Goal: Task Accomplishment & Management: Manage account settings

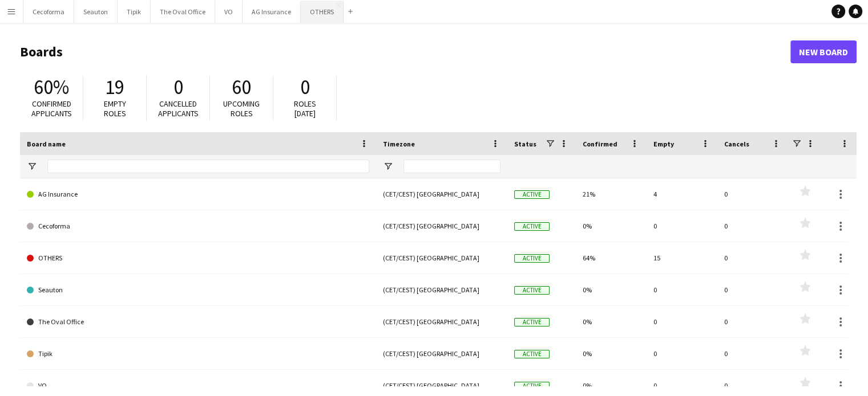
click at [305, 12] on button "OTHERS Close" at bounding box center [322, 12] width 43 height 22
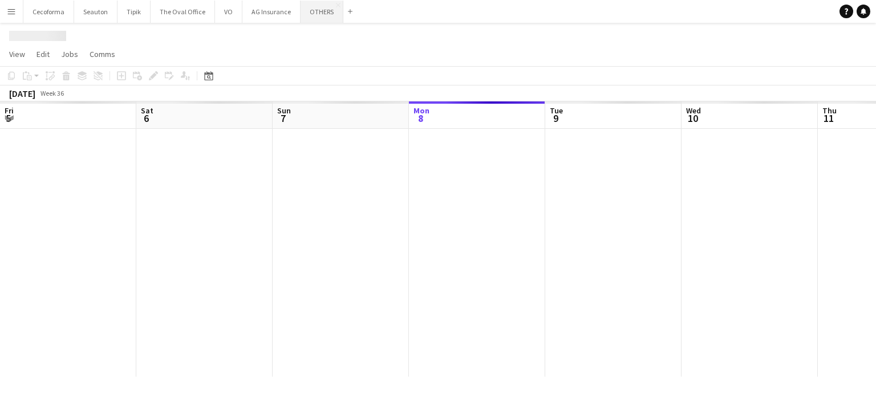
scroll to position [0, 273]
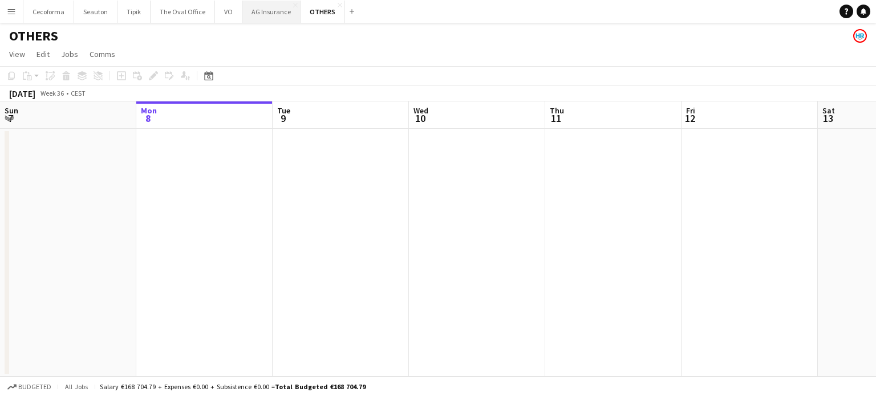
click at [262, 10] on button "AG Insurance Close" at bounding box center [271, 12] width 58 height 22
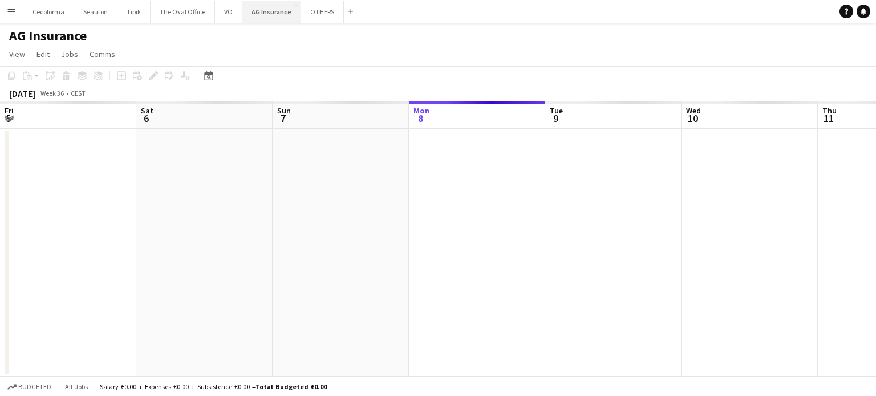
scroll to position [0, 273]
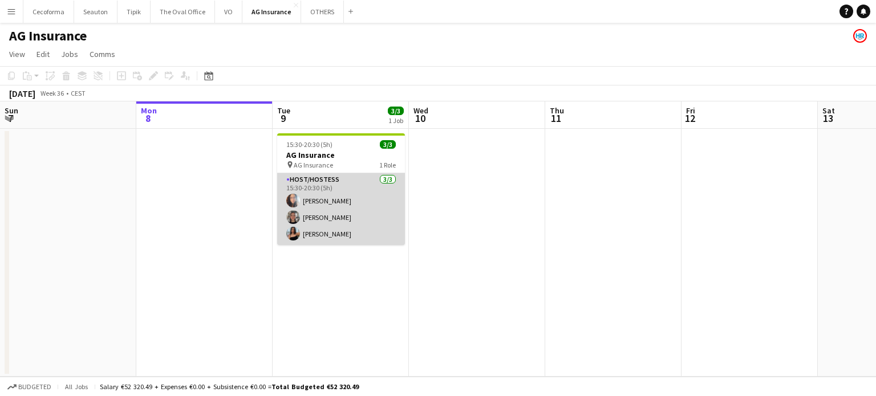
click at [329, 199] on app-card-role "Host/Hostess [DATE] 15:30-20:30 (5h) [PERSON_NAME] Louissi [PERSON_NAME] [PERSO…" at bounding box center [341, 209] width 128 height 72
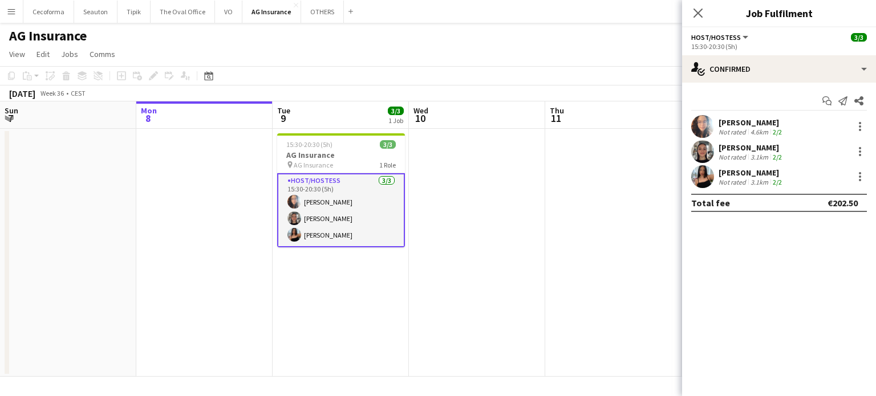
click at [730, 118] on div "[PERSON_NAME]" at bounding box center [752, 123] width 66 height 10
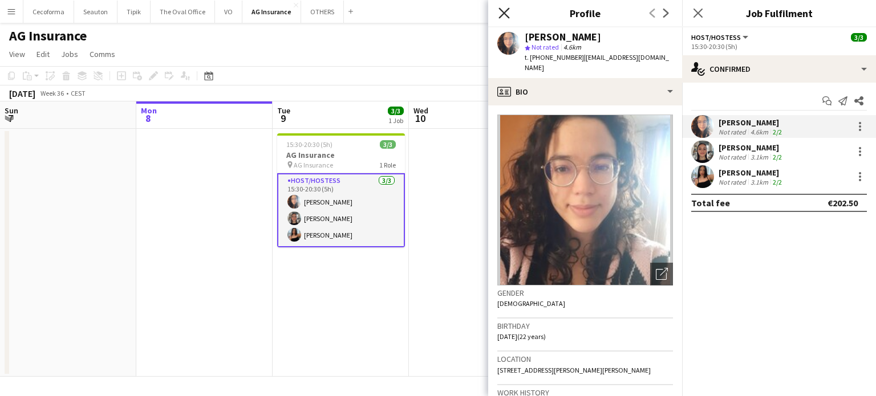
click at [506, 13] on icon "Close pop-in" at bounding box center [504, 12] width 11 height 11
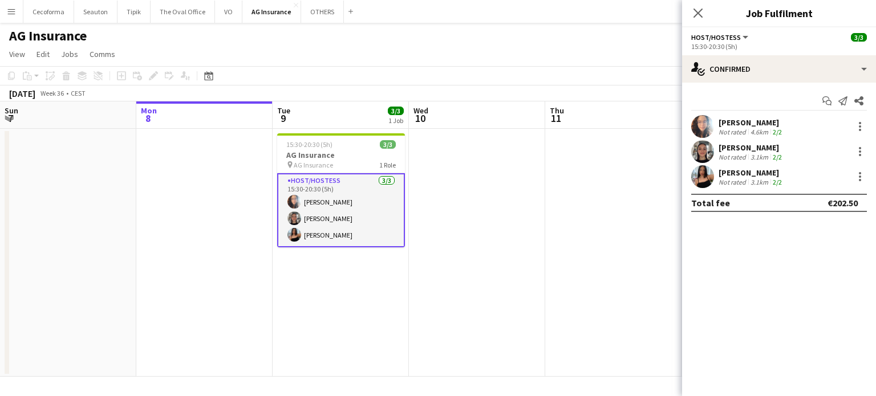
click at [523, 359] on app-date-cell at bounding box center [477, 253] width 136 height 248
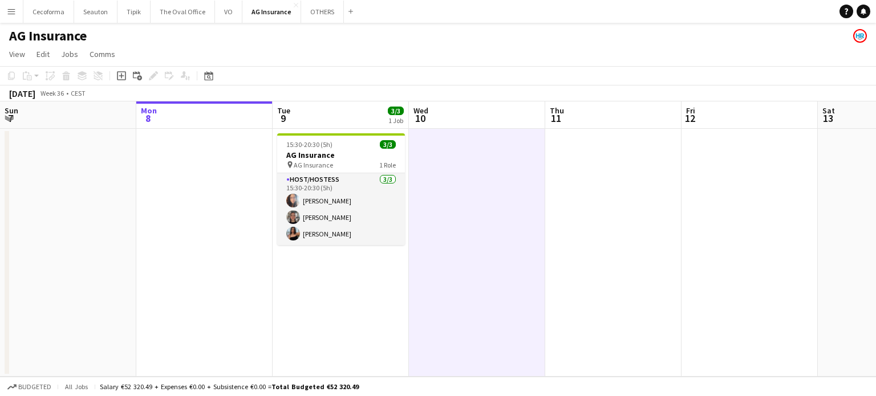
click at [691, 293] on app-date-cell at bounding box center [750, 253] width 136 height 248
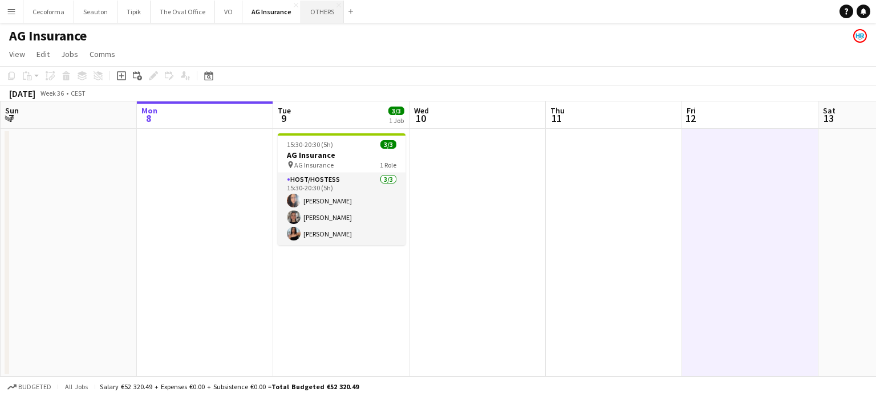
click at [309, 9] on button "OTHERS Close" at bounding box center [322, 12] width 43 height 22
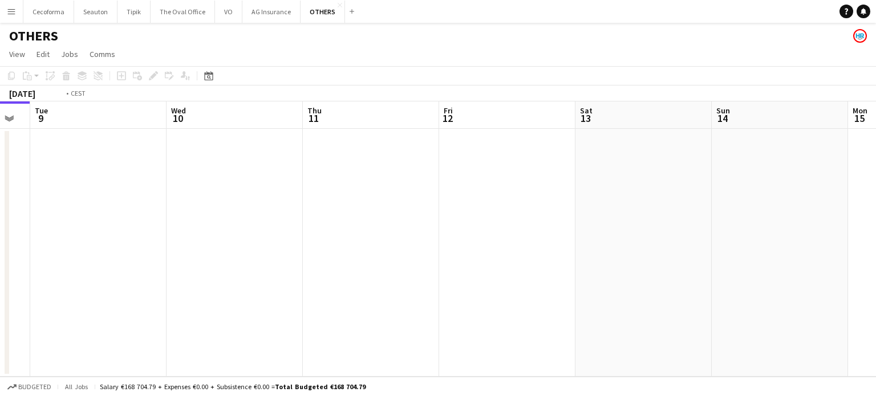
drag, startPoint x: 636, startPoint y: 224, endPoint x: 350, endPoint y: 174, distance: 289.5
click at [350, 174] on app-calendar-viewport "Fri 5 Sat 6 Sun 7 Mon 8 Tue 9 Wed 10 Thu 11 Fri 12 Sat 13 Sun 14 Mon 15 Tue 16" at bounding box center [438, 240] width 876 height 276
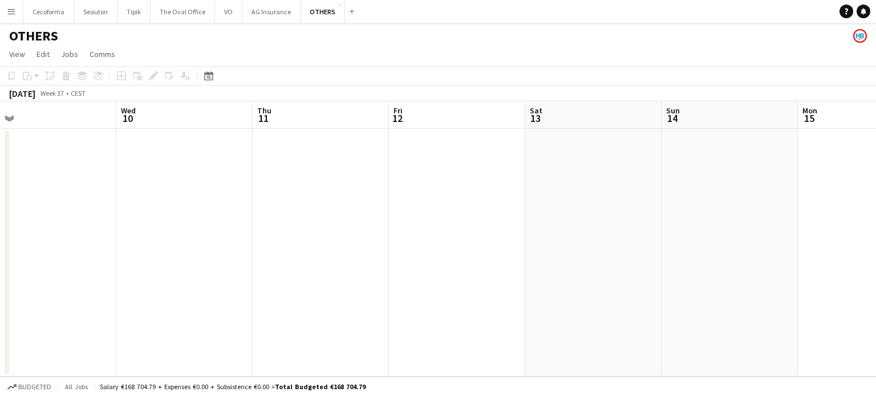
drag, startPoint x: 273, startPoint y: 147, endPoint x: 187, endPoint y: 126, distance: 88.8
click at [192, 126] on app-calendar-viewport "Sun 7 Mon 8 Tue 9 Wed 10 Thu 11 Fri 12 Sat 13 Sun 14 Mon 15 Tue 16 Wed 17 Thu 1…" at bounding box center [438, 240] width 876 height 276
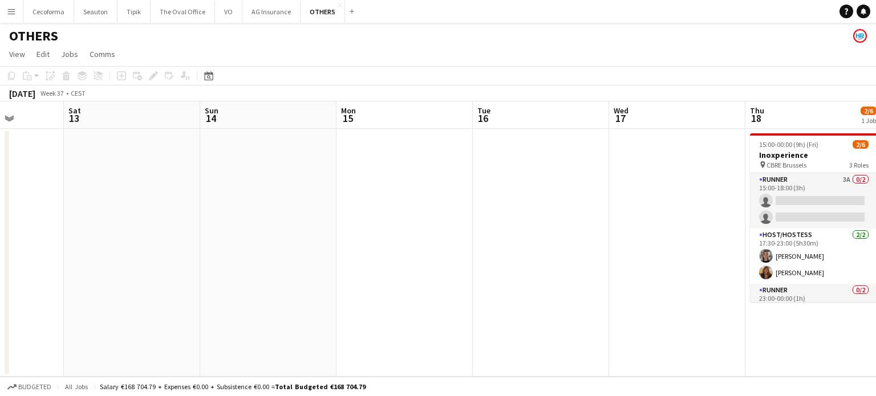
drag, startPoint x: 336, startPoint y: 174, endPoint x: 312, endPoint y: 170, distance: 24.3
click at [311, 165] on app-calendar-viewport "Tue 9 Wed 10 Thu 11 Fri 12 Sat 13 Sun 14 Mon 15 Tue 16 Wed 17 Thu 18 2/6 1 Job …" at bounding box center [438, 240] width 876 height 276
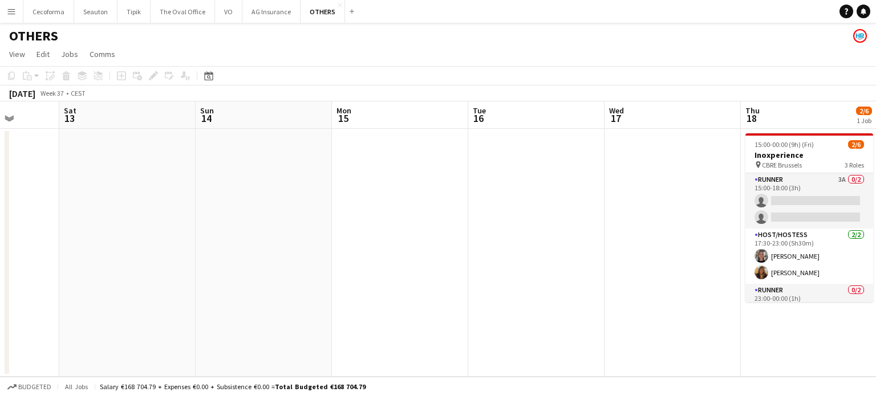
click at [527, 191] on app-date-cell at bounding box center [536, 253] width 136 height 248
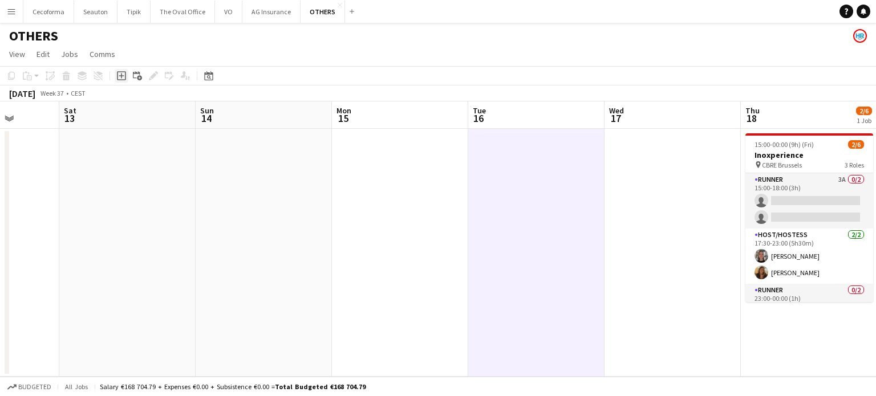
click at [121, 75] on icon "Add job" at bounding box center [121, 75] width 9 height 9
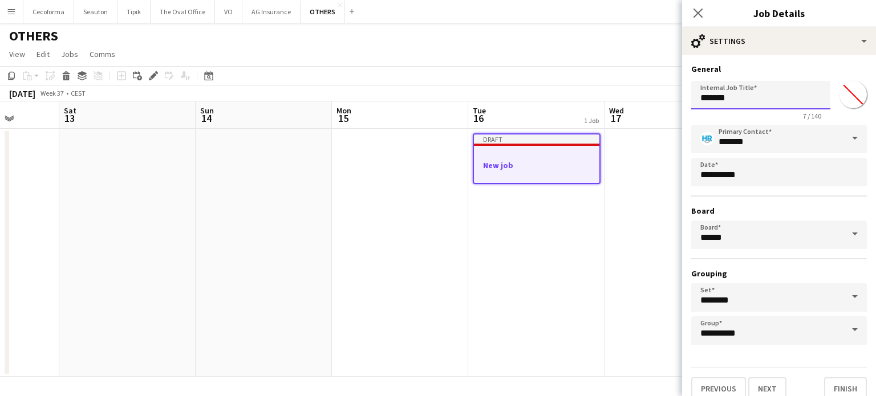
click at [750, 98] on input "*******" at bounding box center [760, 95] width 139 height 29
type input "*"
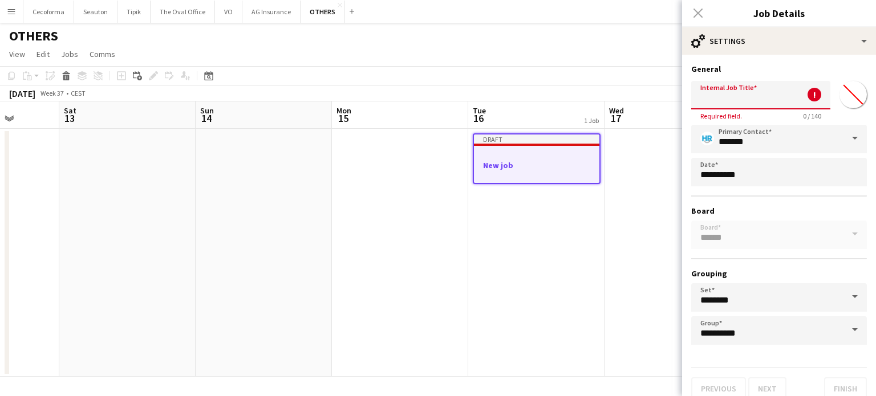
paste input "**********"
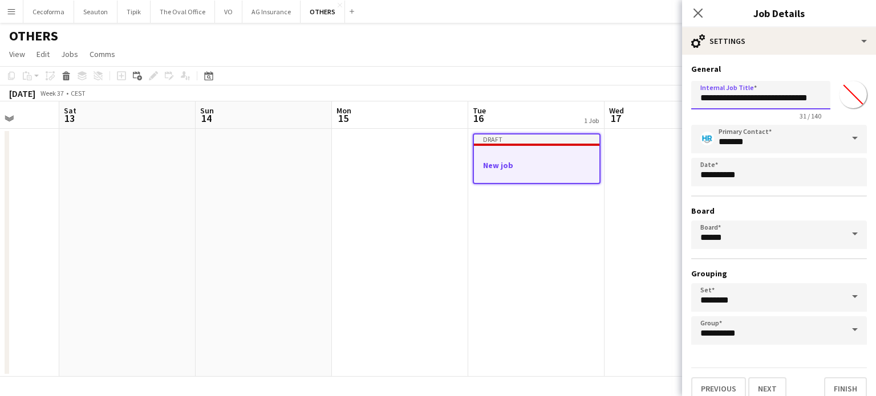
scroll to position [0, 10]
type input "**********"
drag, startPoint x: 540, startPoint y: 219, endPoint x: 523, endPoint y: 196, distance: 28.9
click at [543, 215] on app-date-cell "Draft New job" at bounding box center [536, 253] width 136 height 248
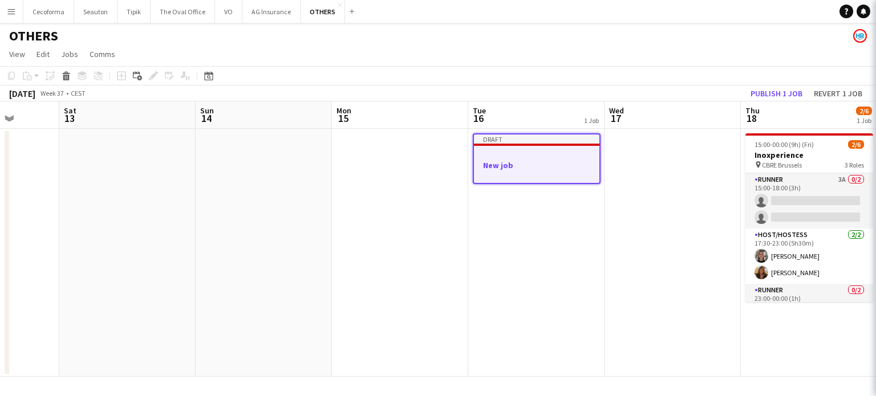
scroll to position [0, 484]
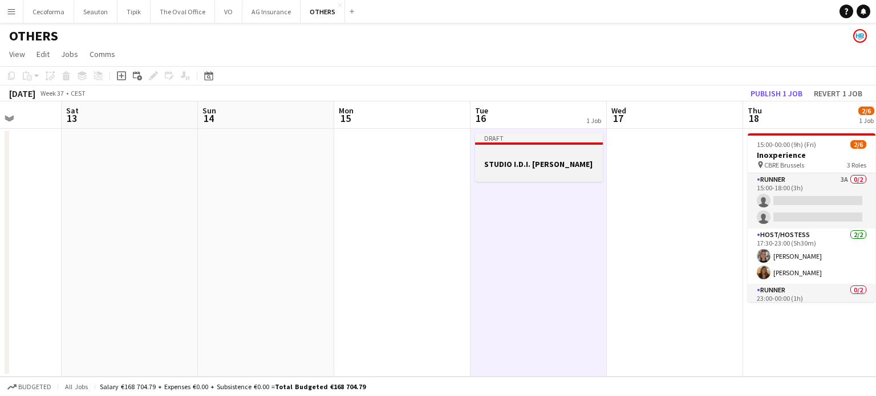
click at [497, 169] on h3 "STUDIO I.D.I. [PERSON_NAME]" at bounding box center [539, 164] width 128 height 10
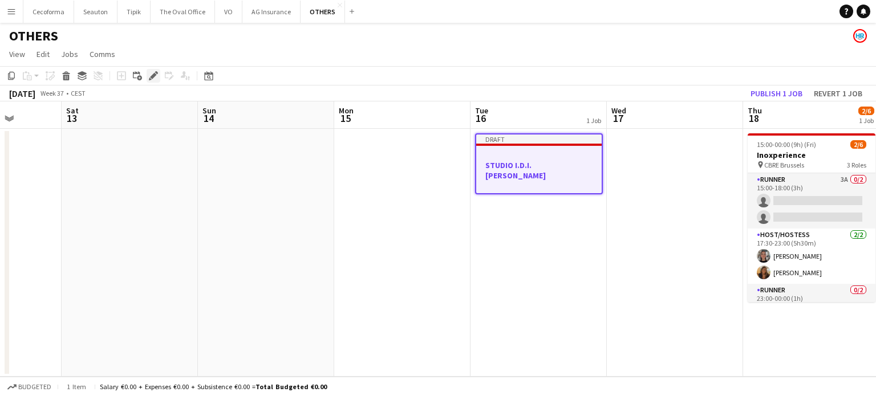
click at [151, 75] on icon "Edit" at bounding box center [153, 75] width 9 height 9
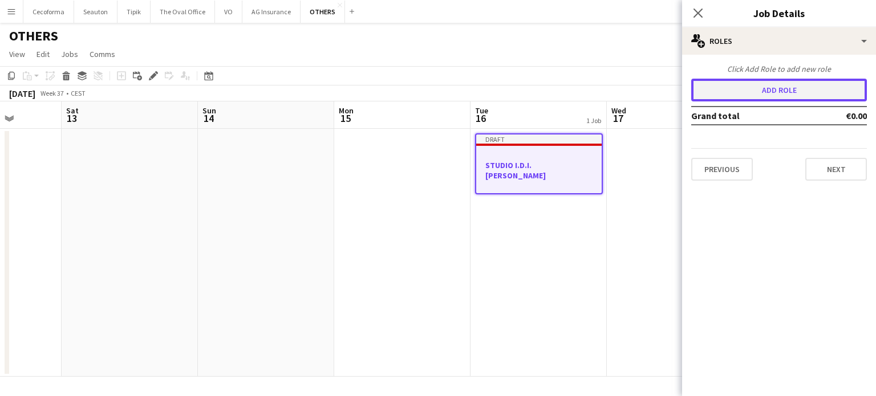
click at [810, 86] on button "Add role" at bounding box center [779, 90] width 176 height 23
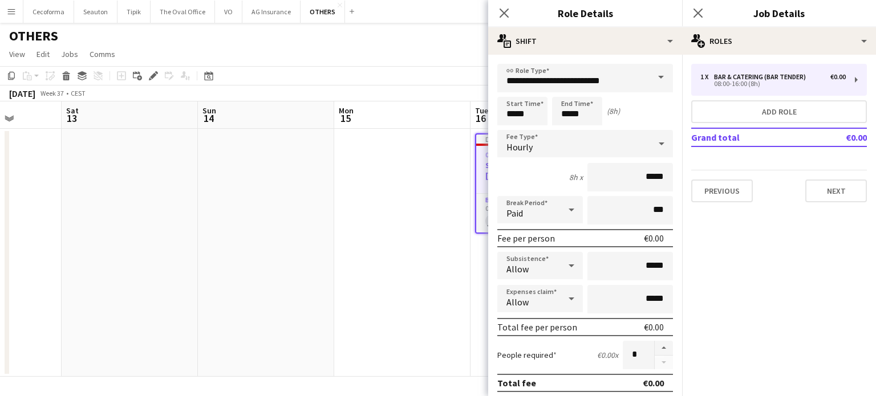
click at [651, 72] on span at bounding box center [661, 77] width 24 height 27
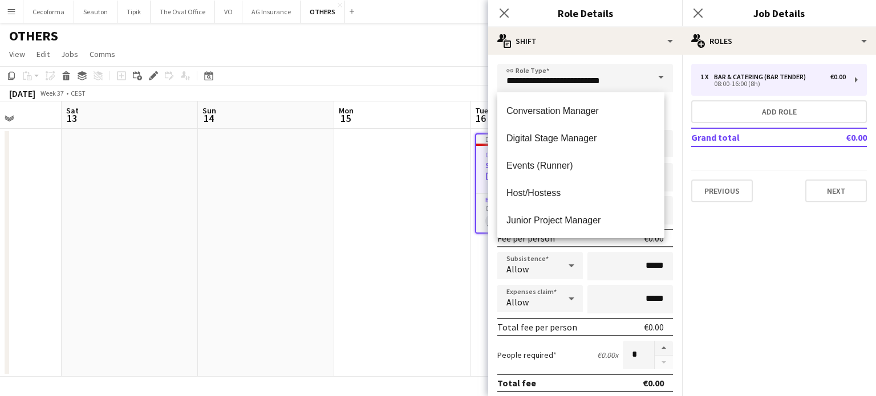
scroll to position [171, 0]
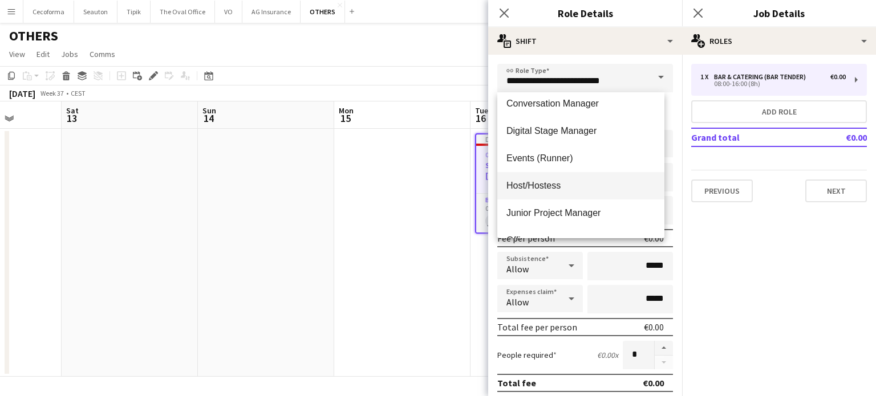
click at [548, 184] on span "Host/Hostess" at bounding box center [581, 185] width 149 height 11
type input "**********"
type input "******"
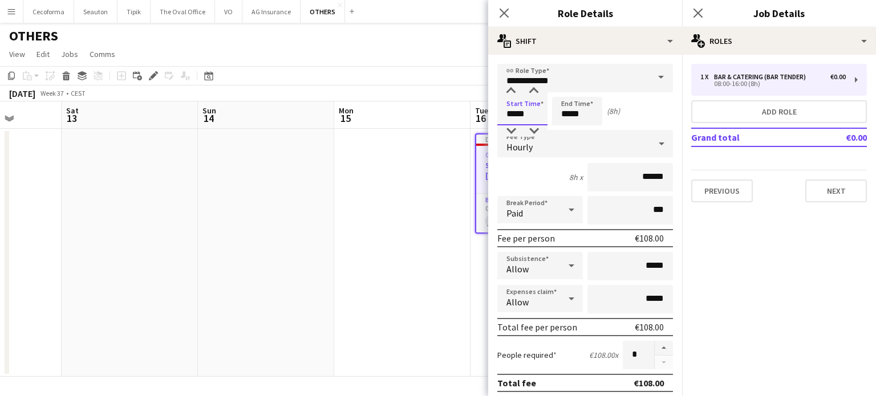
click at [515, 116] on input "*****" at bounding box center [522, 111] width 50 height 29
click at [511, 87] on div at bounding box center [511, 91] width 23 height 11
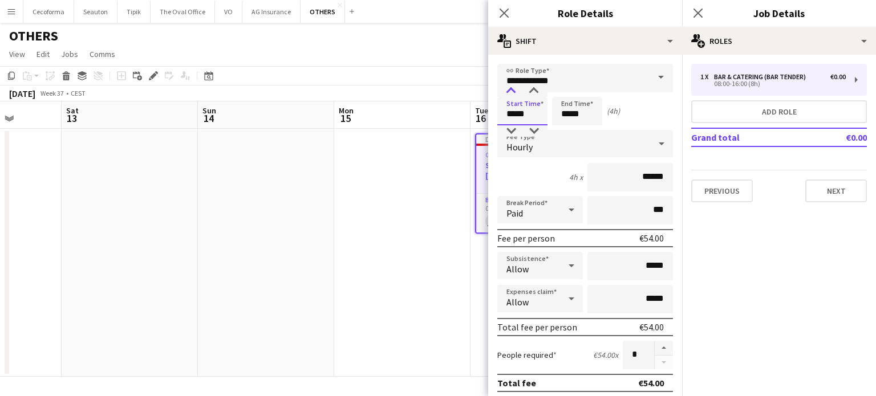
click at [511, 87] on div at bounding box center [511, 91] width 23 height 11
type input "*****"
click at [511, 87] on div at bounding box center [511, 91] width 23 height 11
click at [571, 114] on input "*****" at bounding box center [577, 111] width 50 height 29
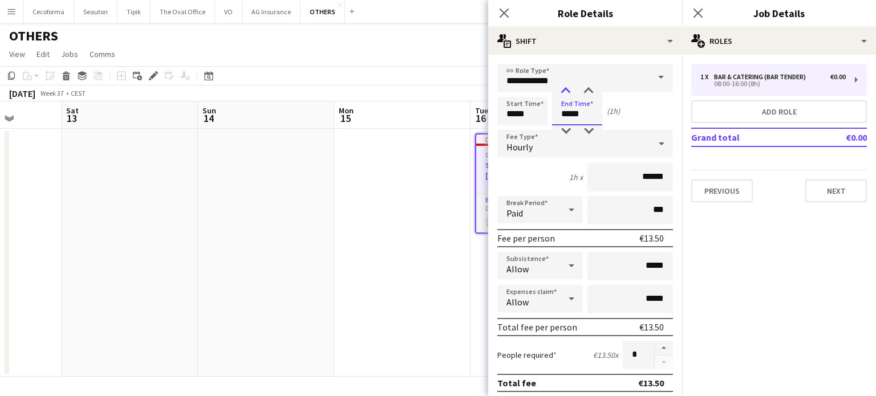
click at [568, 95] on div at bounding box center [566, 91] width 23 height 11
type input "*****"
click at [568, 95] on div at bounding box center [566, 91] width 23 height 11
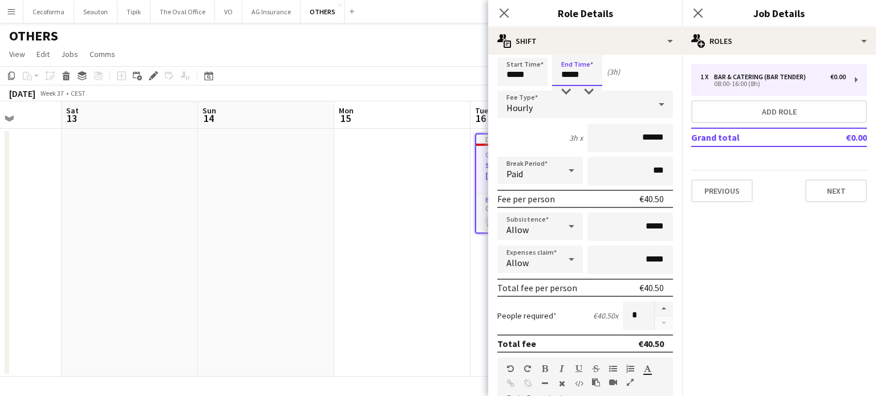
scroll to position [57, 0]
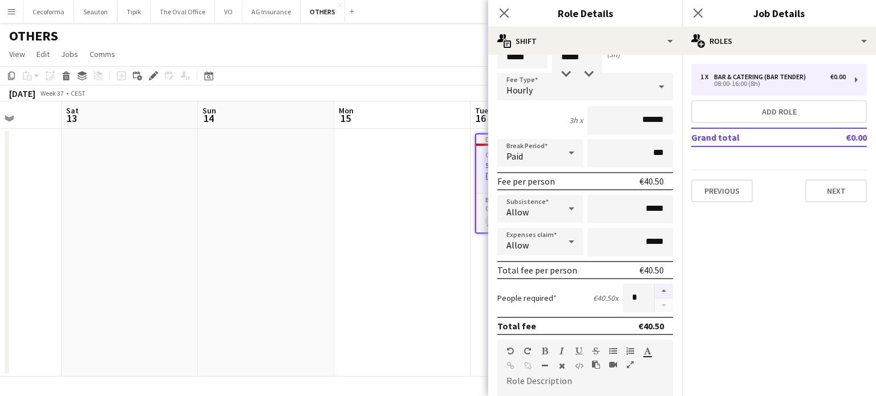
click at [657, 289] on button "button" at bounding box center [664, 291] width 18 height 15
type input "*"
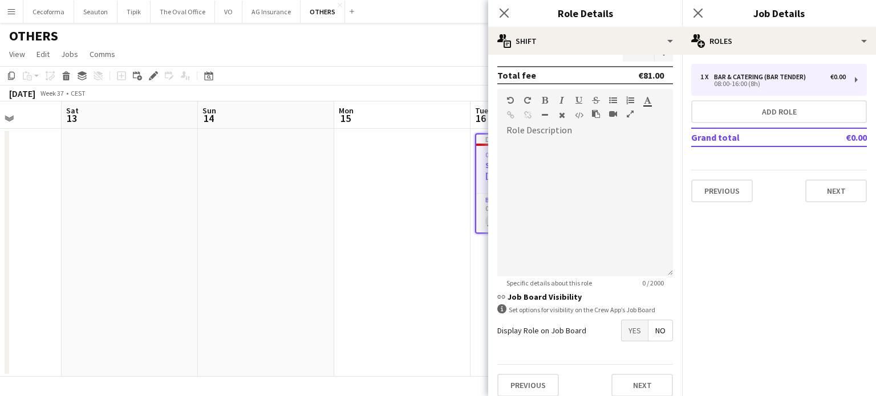
scroll to position [315, 0]
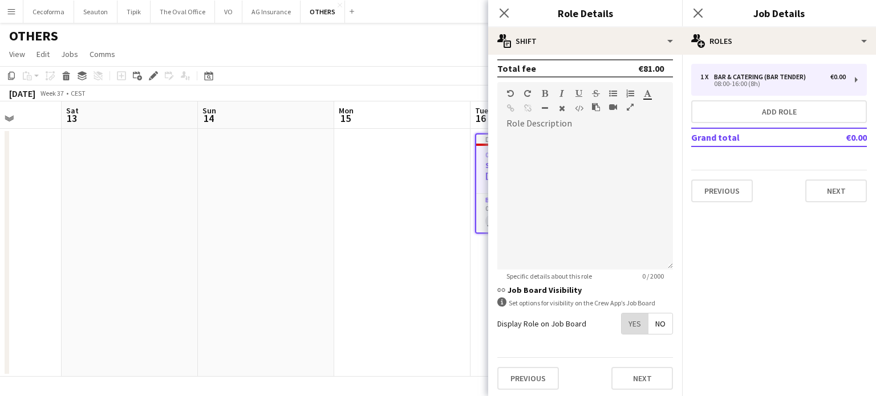
click at [630, 325] on span "Yes" at bounding box center [635, 324] width 26 height 21
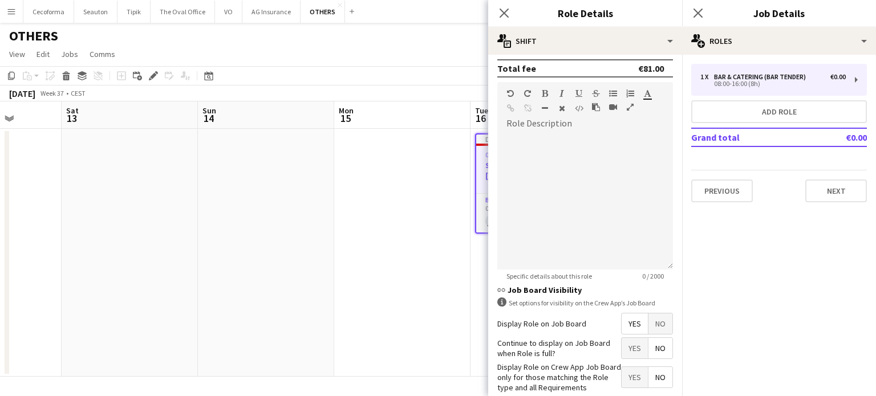
click at [649, 342] on span "No" at bounding box center [661, 348] width 24 height 21
click at [630, 376] on span "Yes" at bounding box center [635, 377] width 26 height 21
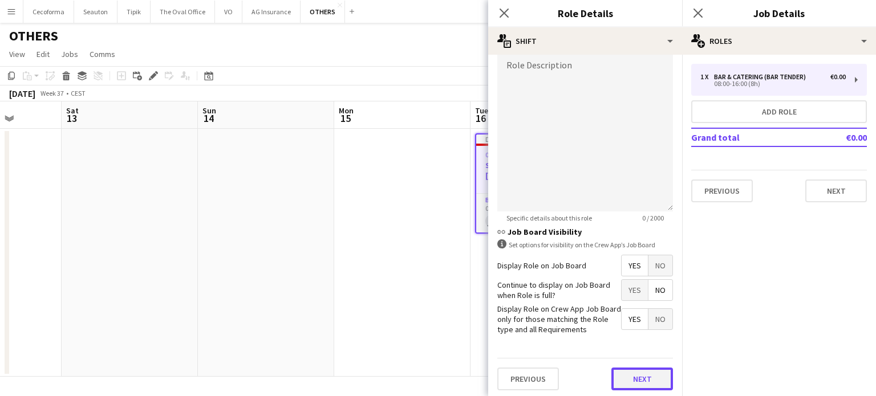
click at [640, 378] on button "Next" at bounding box center [643, 379] width 62 height 23
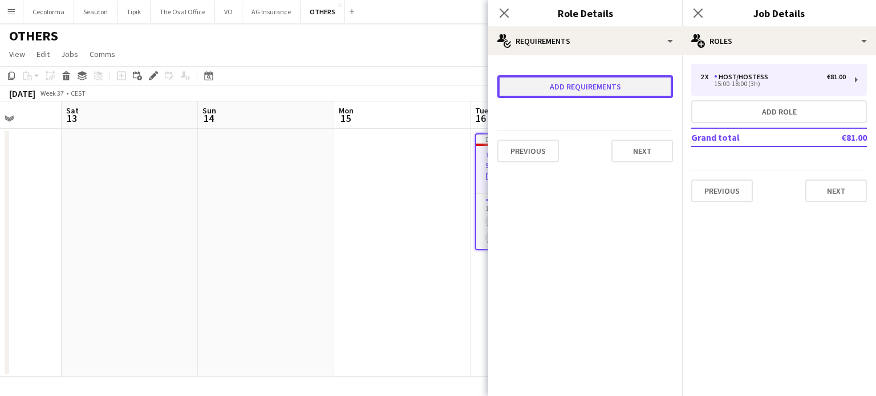
click at [576, 83] on button "Add requirements" at bounding box center [585, 86] width 176 height 23
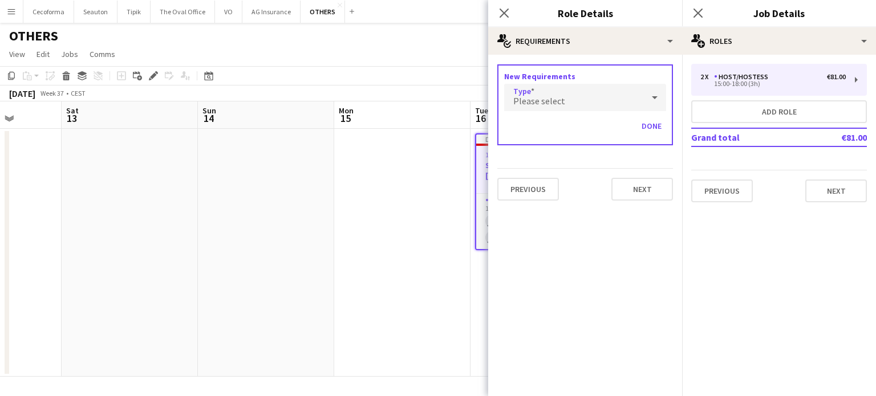
click at [563, 100] on div "Please select" at bounding box center [573, 97] width 139 height 27
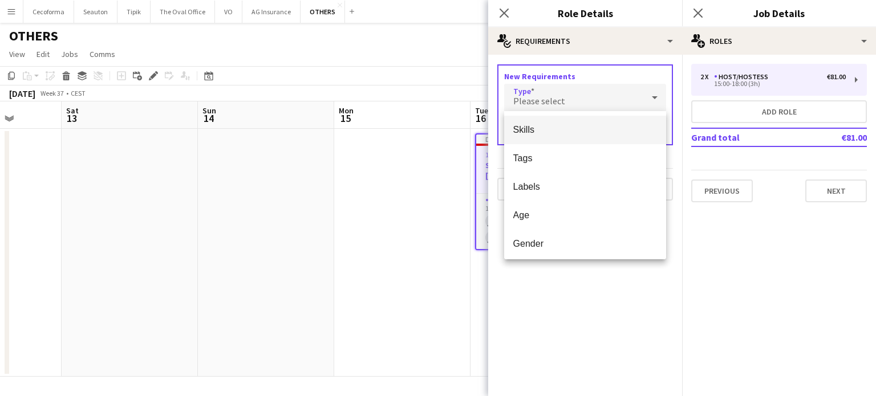
click at [525, 123] on mat-option "Skills" at bounding box center [585, 130] width 163 height 29
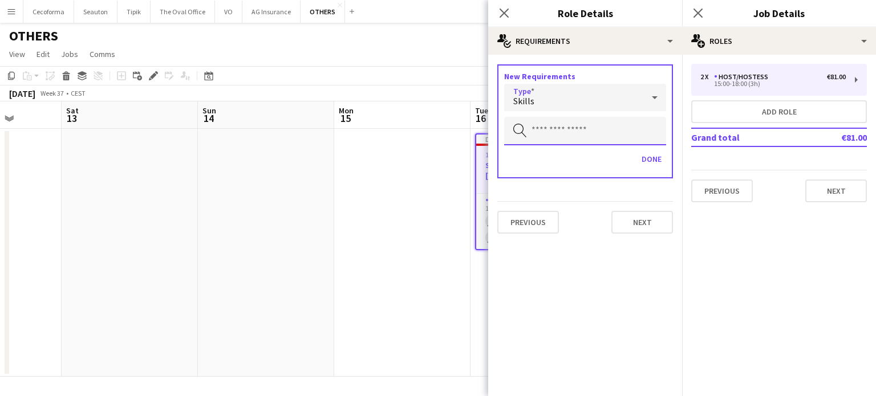
click at [528, 137] on input "text" at bounding box center [585, 131] width 162 height 29
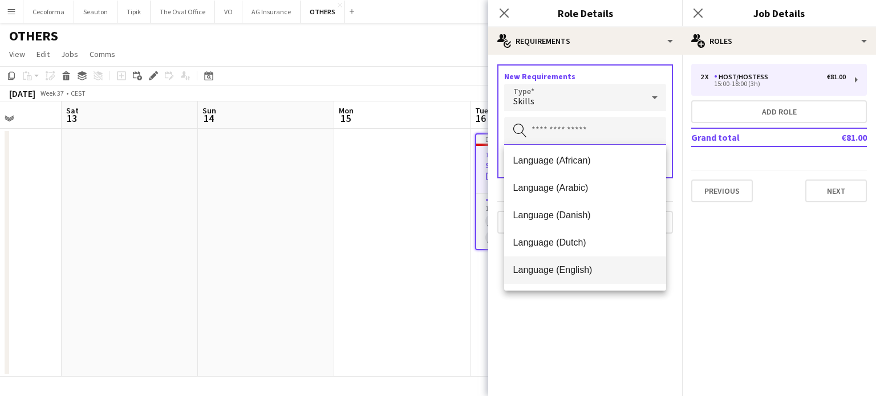
scroll to position [57, 0]
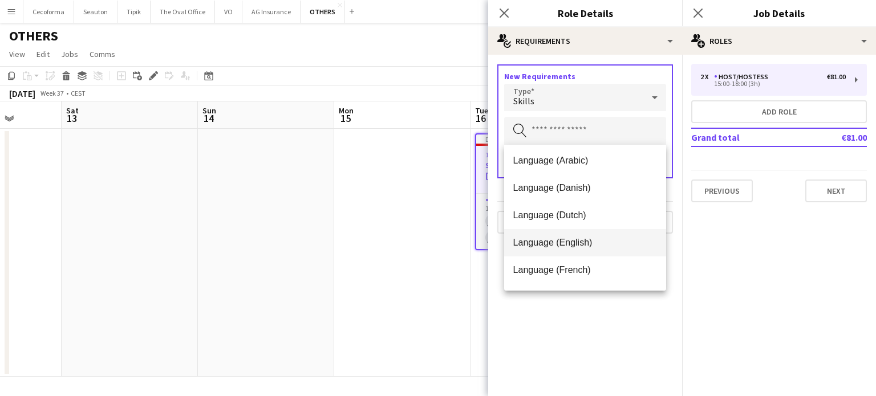
click at [536, 240] on span "Language (English)" at bounding box center [585, 242] width 144 height 11
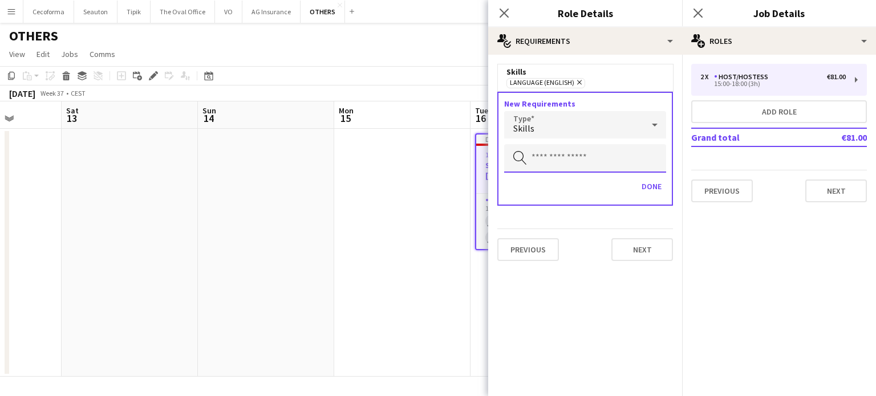
click at [529, 157] on input "text" at bounding box center [585, 158] width 162 height 29
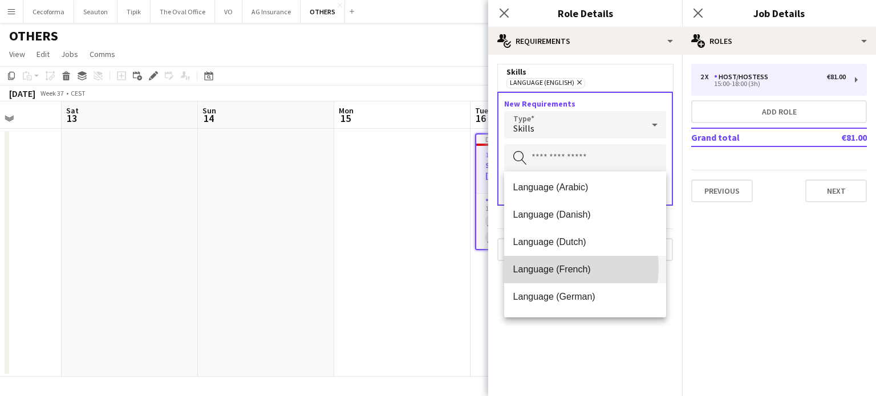
click at [555, 268] on span "Language (French)" at bounding box center [585, 269] width 144 height 11
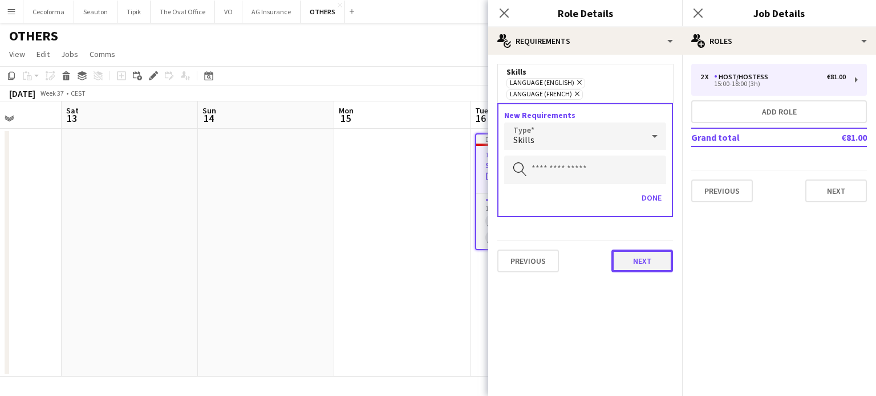
click at [642, 250] on button "Next" at bounding box center [643, 261] width 62 height 23
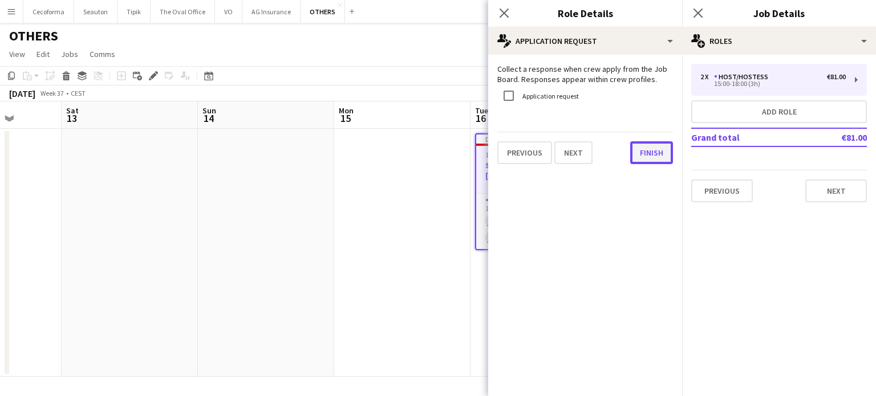
click at [648, 145] on button "Finish" at bounding box center [651, 152] width 43 height 23
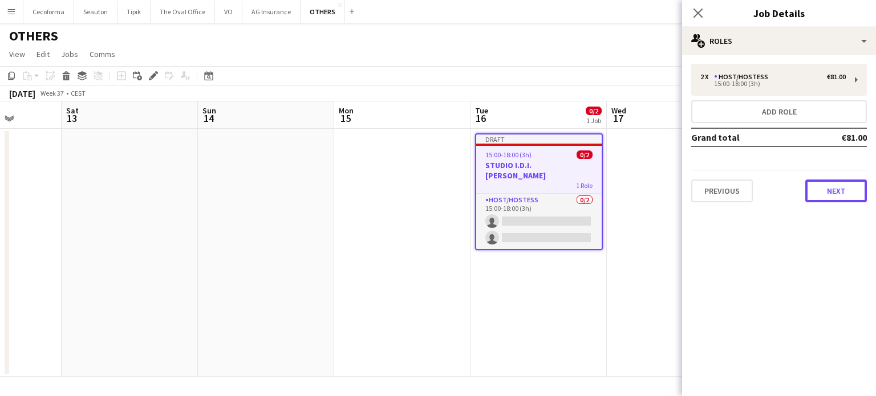
click at [839, 187] on button "Next" at bounding box center [837, 191] width 62 height 23
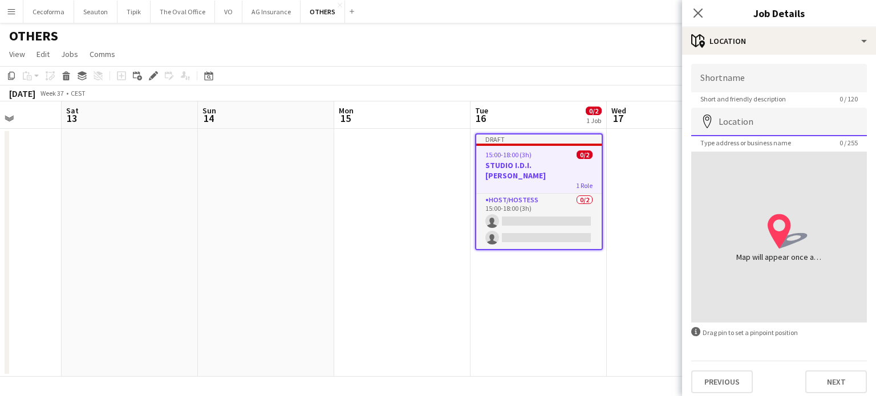
click at [721, 131] on input "Location" at bounding box center [779, 122] width 176 height 29
paste input "**********"
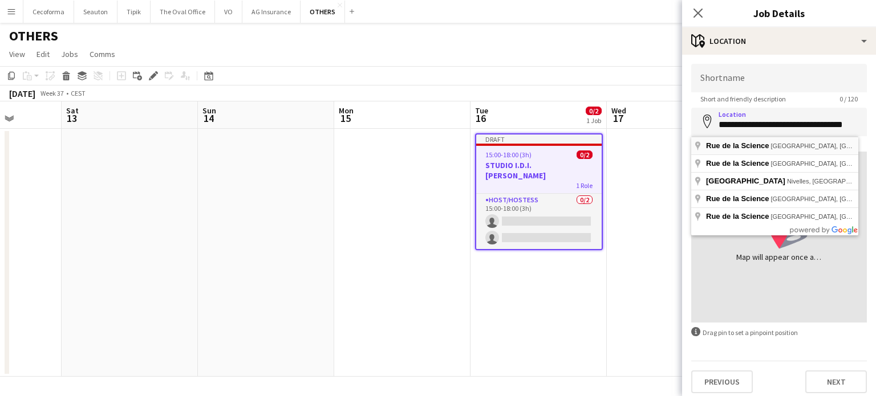
type input "**********"
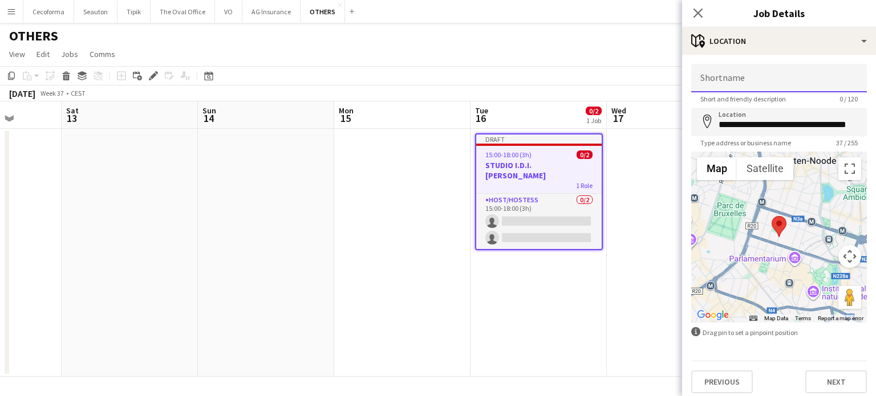
click at [719, 70] on input "Shortname" at bounding box center [779, 78] width 176 height 29
type input "**********"
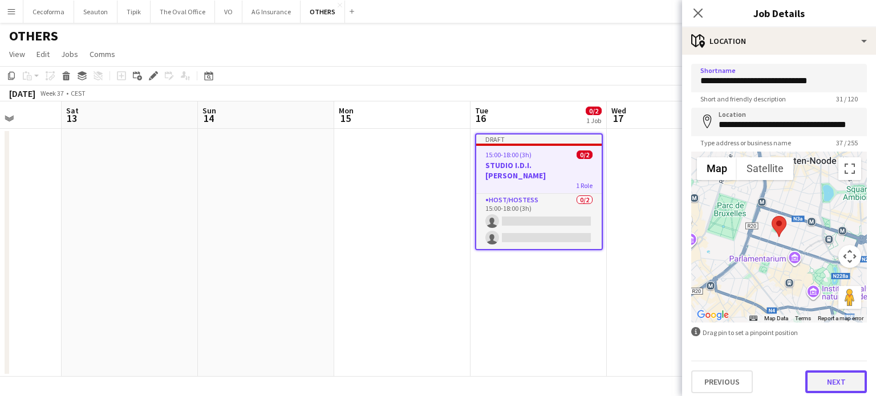
click at [843, 381] on button "Next" at bounding box center [837, 382] width 62 height 23
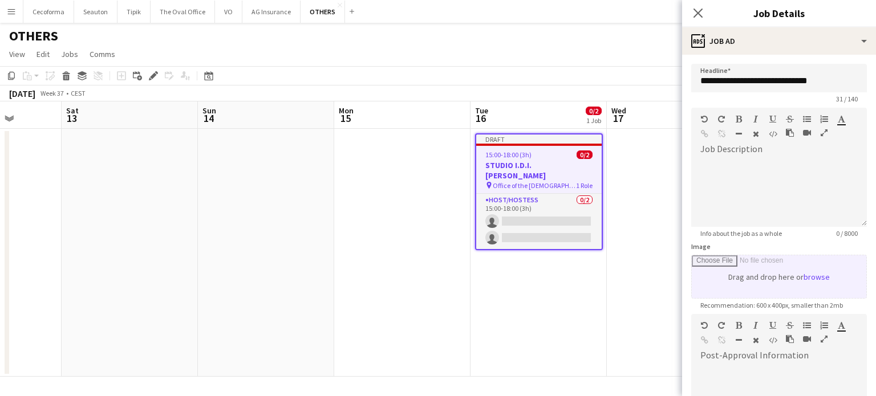
click at [808, 283] on input "Image" at bounding box center [779, 277] width 175 height 43
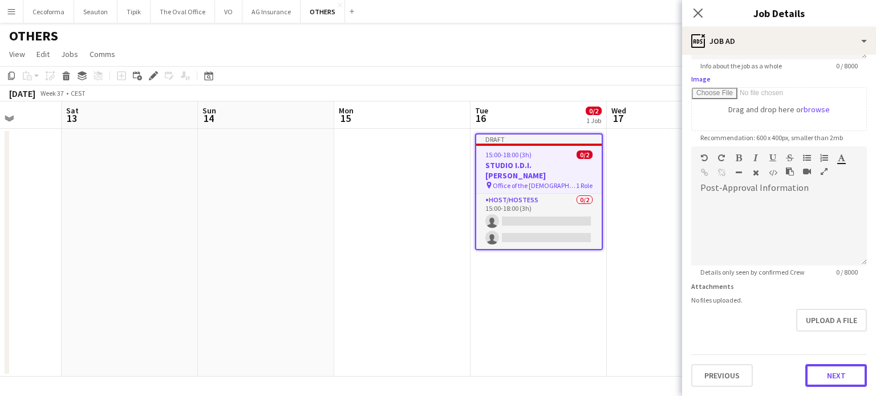
scroll to position [167, 0]
click at [830, 334] on form "**********" at bounding box center [779, 142] width 194 height 491
click at [836, 371] on button "Next" at bounding box center [837, 377] width 62 height 23
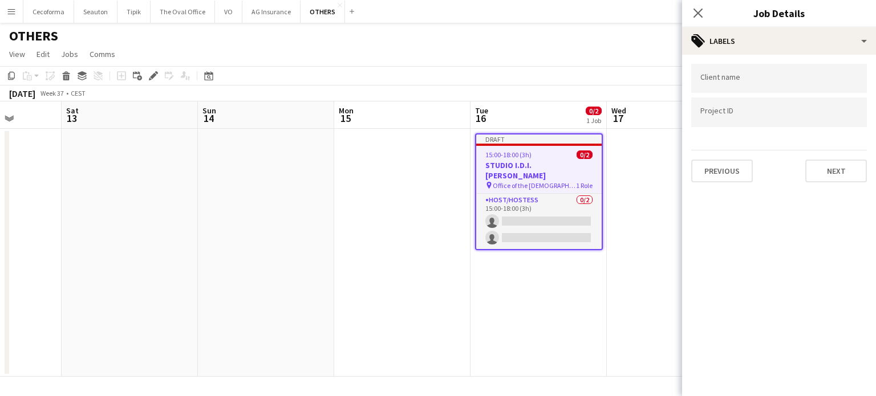
scroll to position [0, 0]
click at [719, 78] on input "Type to search client labels..." at bounding box center [779, 82] width 157 height 10
type input "*******"
click at [716, 120] on div at bounding box center [779, 112] width 176 height 29
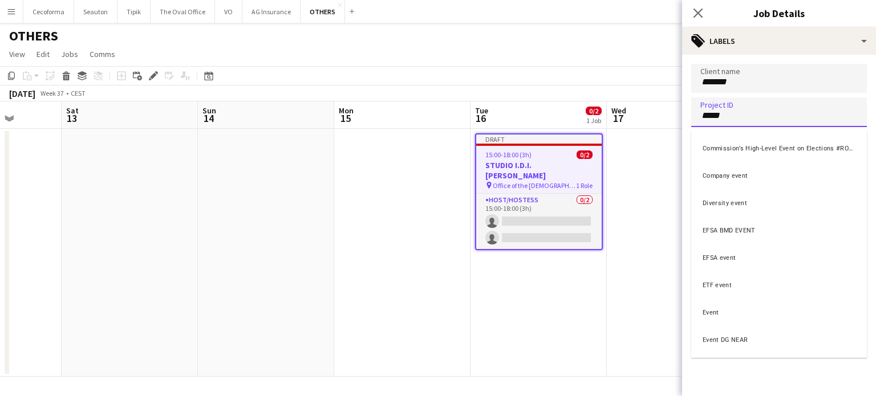
type input "*****"
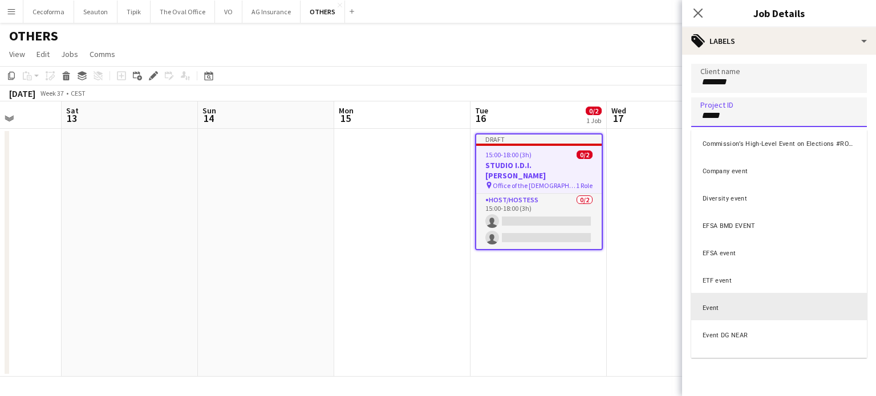
click at [701, 306] on div "Event" at bounding box center [779, 306] width 176 height 27
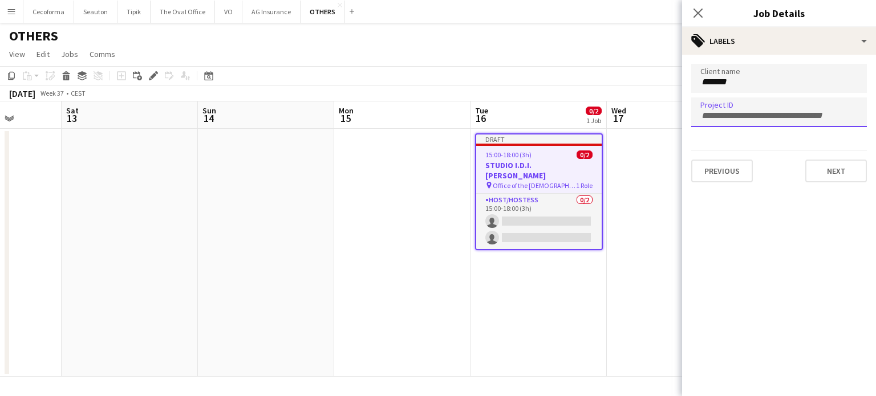
scroll to position [0, 0]
click at [831, 166] on button "Next" at bounding box center [837, 171] width 62 height 23
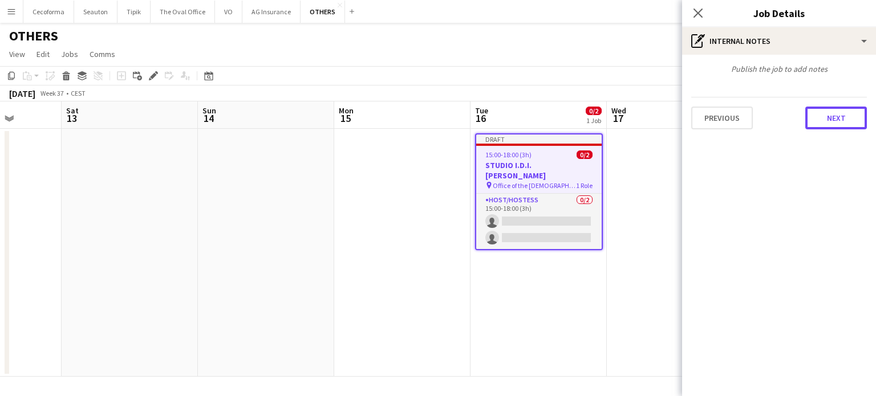
click at [832, 116] on button "Next" at bounding box center [837, 118] width 62 height 23
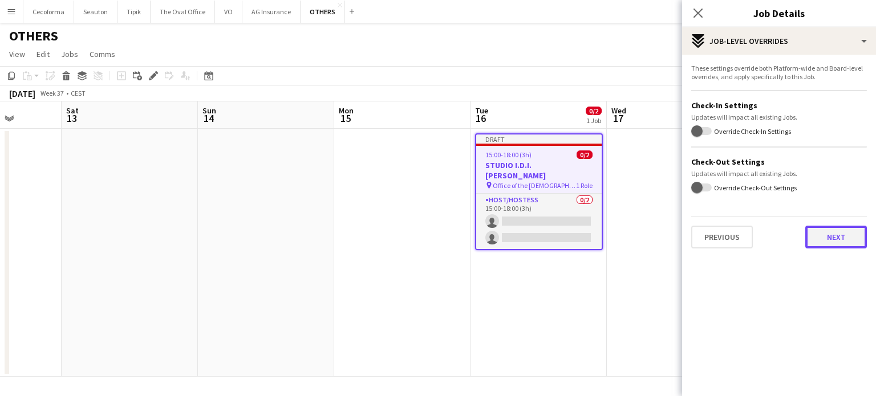
click at [841, 239] on button "Next" at bounding box center [837, 237] width 62 height 23
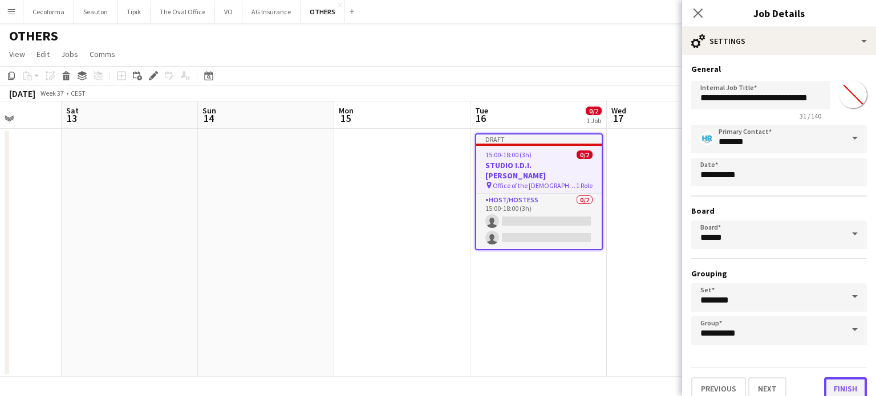
click at [842, 380] on button "Finish" at bounding box center [845, 389] width 43 height 23
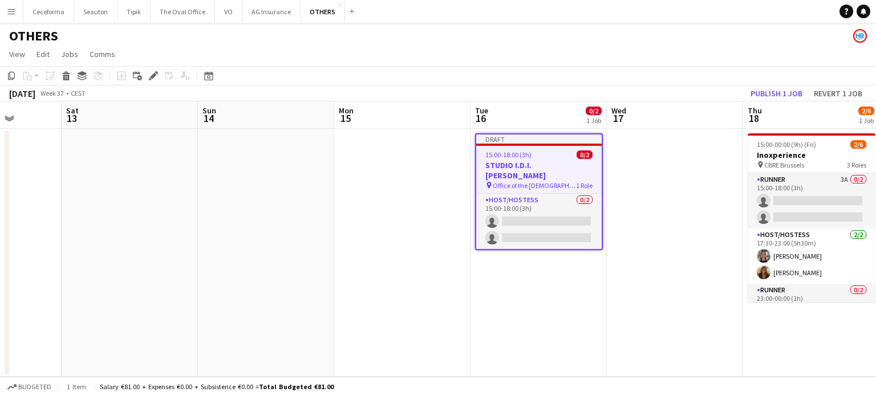
click at [637, 332] on app-date-cell at bounding box center [675, 253] width 136 height 248
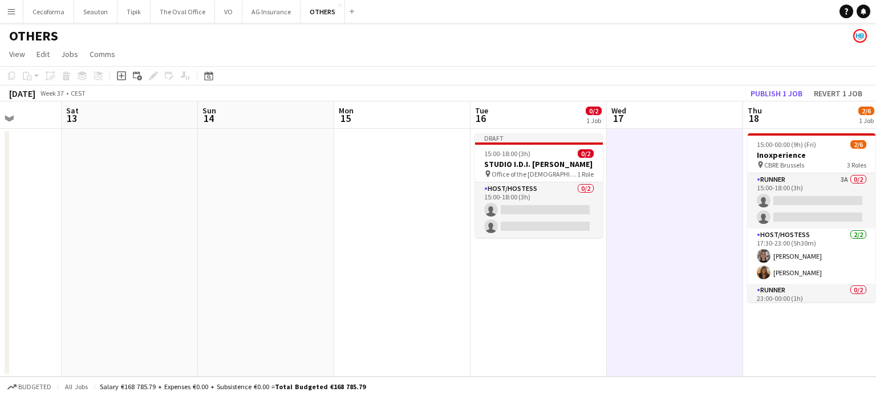
click at [546, 321] on app-date-cell "Draft 15:00-18:00 (3h) 0/2 STUDIO I.D.I. [PERSON_NAME] pin Office of the [DEMOG…" at bounding box center [539, 253] width 136 height 248
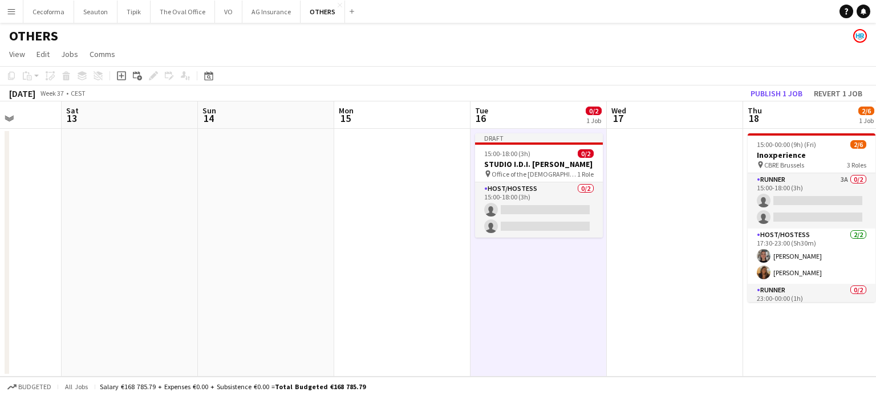
click at [404, 277] on app-date-cell at bounding box center [402, 253] width 136 height 248
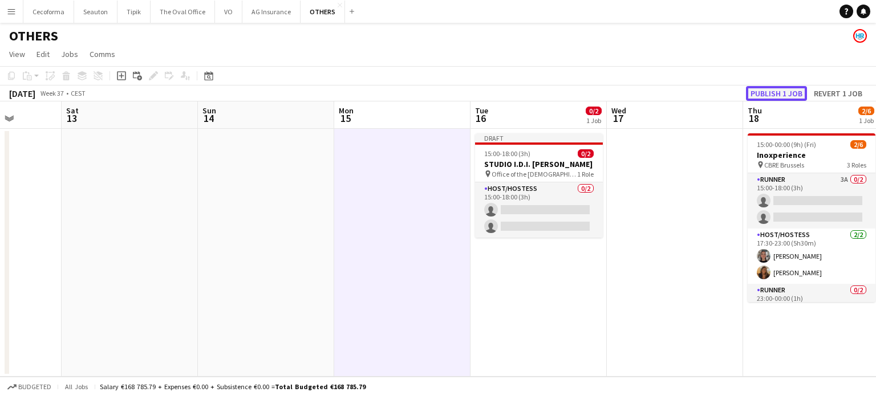
click at [776, 92] on button "Publish 1 job" at bounding box center [776, 93] width 61 height 15
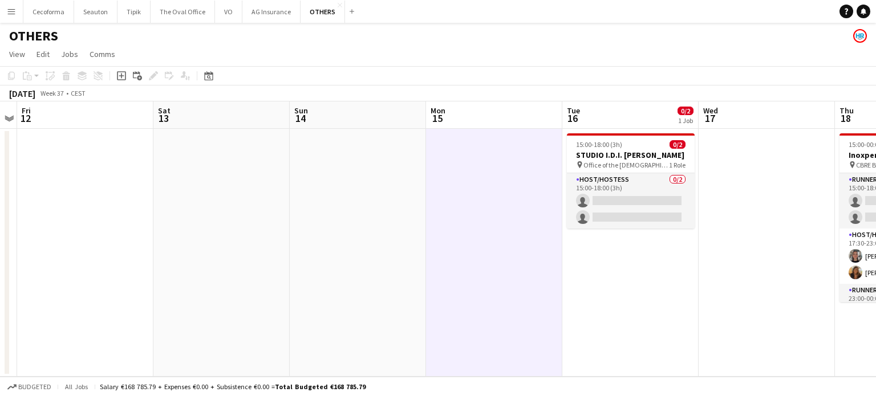
scroll to position [0, 513]
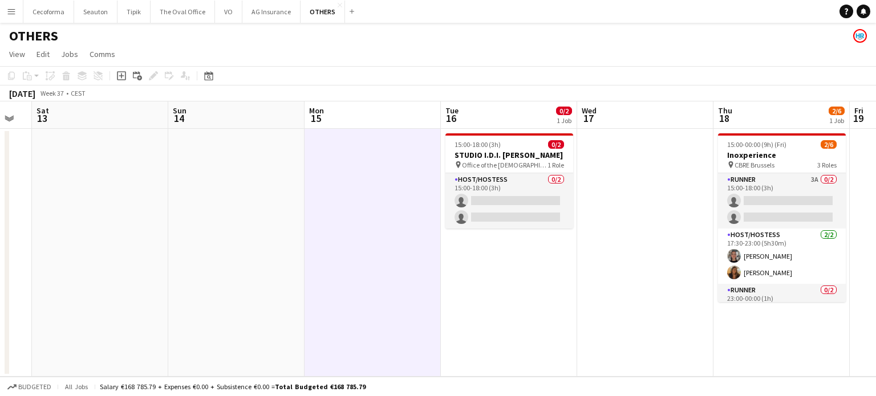
drag, startPoint x: 678, startPoint y: 253, endPoint x: 376, endPoint y: 156, distance: 317.5
click at [376, 156] on app-calendar-viewport "Tue 9 Wed 10 Thu 11 Fri 12 Sat 13 Sun 14 Mon 15 Tue 16 0/2 1 Job Wed 17 Thu 18 …" at bounding box center [438, 240] width 876 height 276
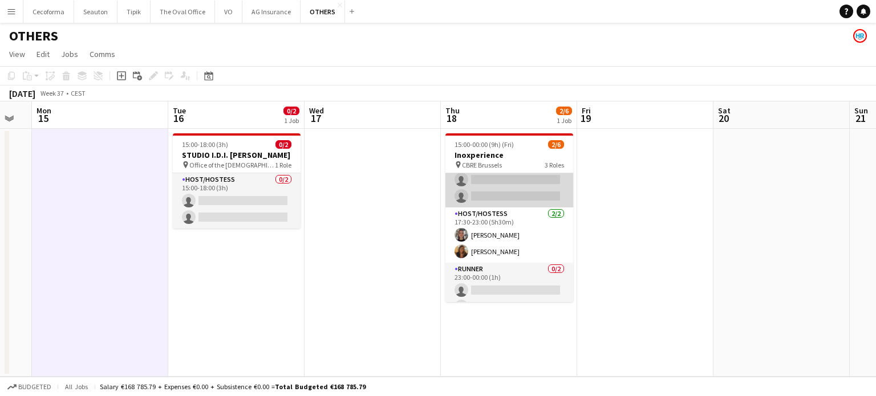
scroll to position [0, 0]
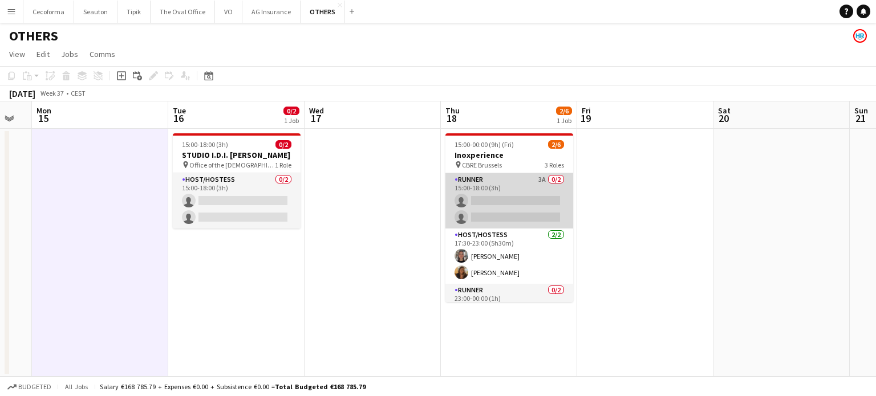
click at [507, 204] on app-card-role "Runner 3A 0/2 15:00-18:00 (3h) single-neutral-actions single-neutral-actions" at bounding box center [510, 200] width 128 height 55
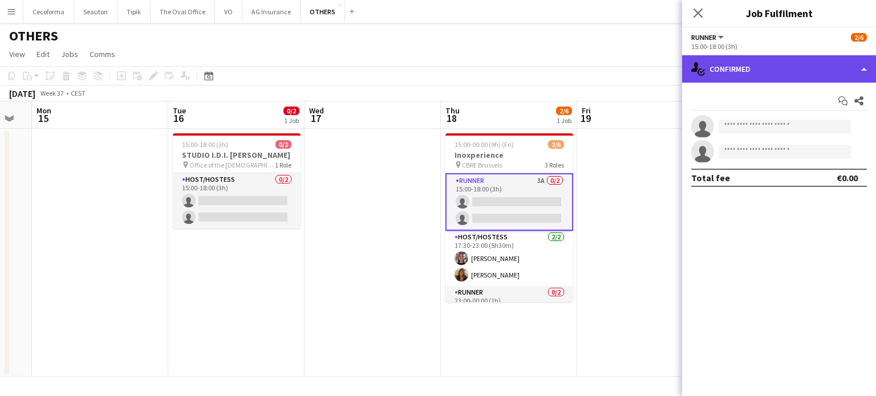
click at [866, 66] on div "single-neutral-actions-check-2 Confirmed" at bounding box center [779, 68] width 194 height 27
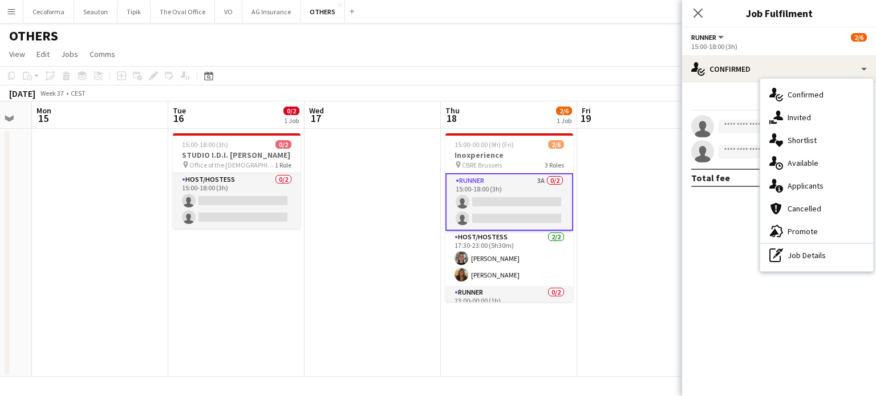
click at [810, 185] on span "Applicants" at bounding box center [806, 186] width 36 height 10
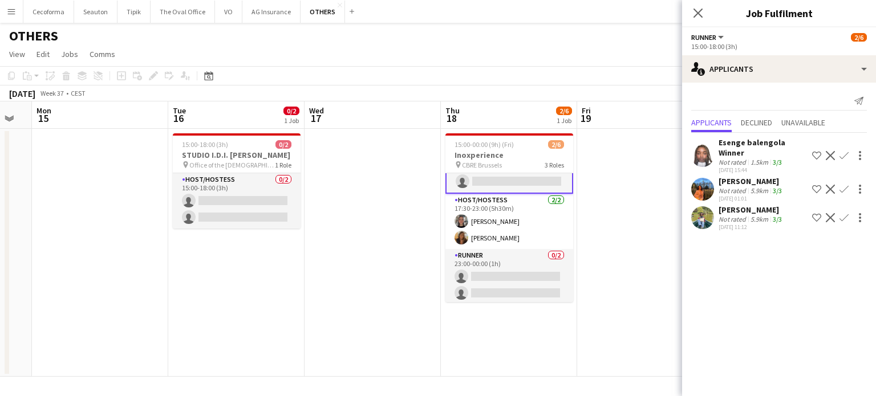
scroll to position [39, 0]
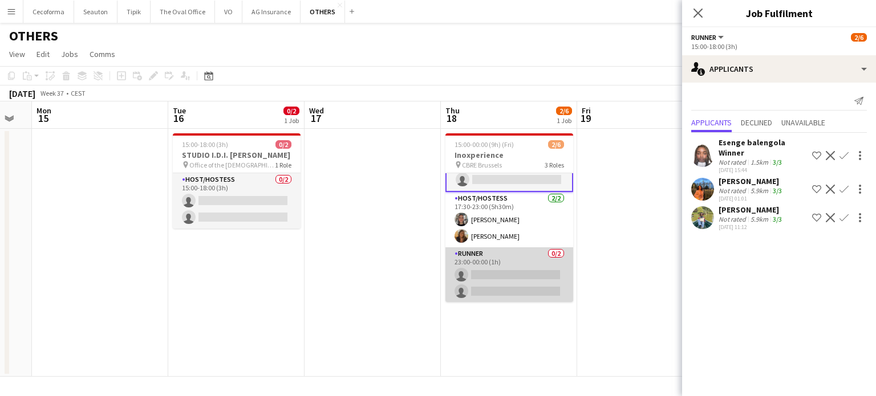
click at [502, 293] on app-card-role "Runner 0/2 23:00-00:00 (1h) single-neutral-actions single-neutral-actions" at bounding box center [510, 275] width 128 height 55
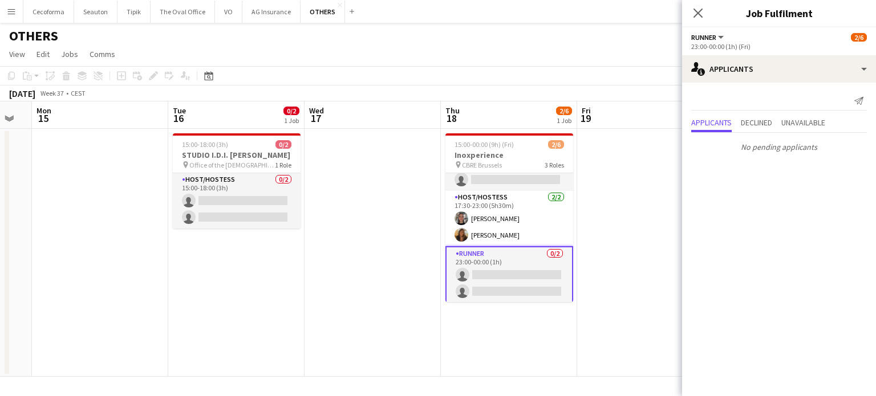
click at [550, 369] on app-date-cell "15:00-00:00 (9h) (Fri) 2/6 Inoxperience pin CBRE Brussels 3 Roles Runner 3A 0/2…" at bounding box center [509, 253] width 136 height 248
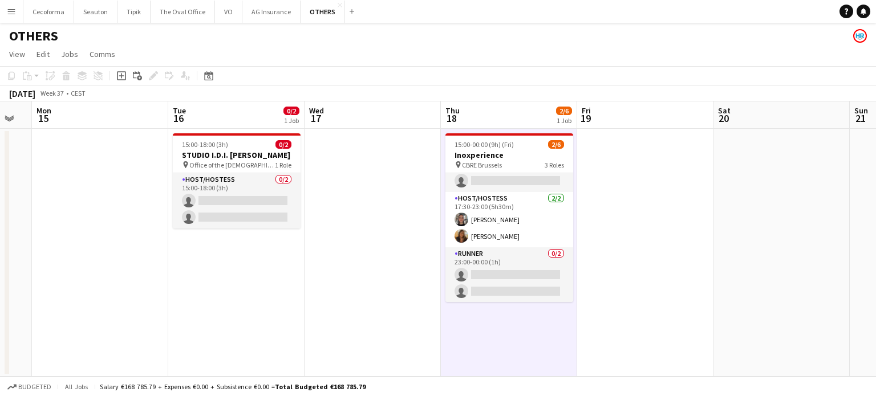
drag, startPoint x: 325, startPoint y: 352, endPoint x: 327, endPoint y: 345, distance: 7.9
click at [325, 351] on app-date-cell at bounding box center [373, 253] width 136 height 248
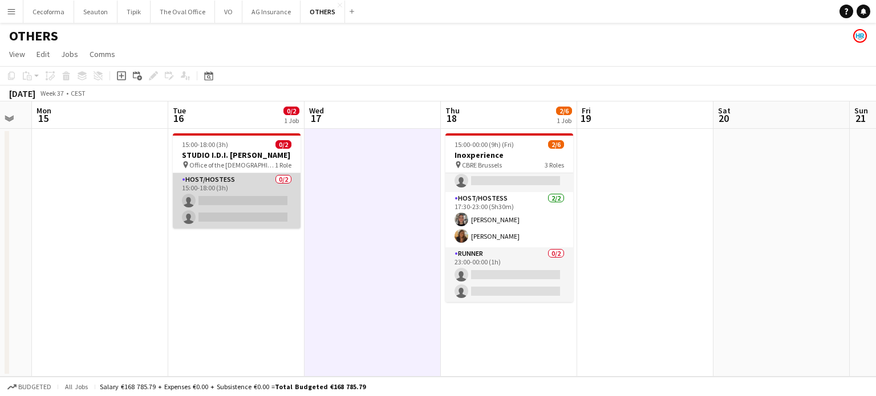
click at [260, 217] on app-card-role "Host/Hostess 0/2 15:00-18:00 (3h) single-neutral-actions single-neutral-actions" at bounding box center [237, 200] width 128 height 55
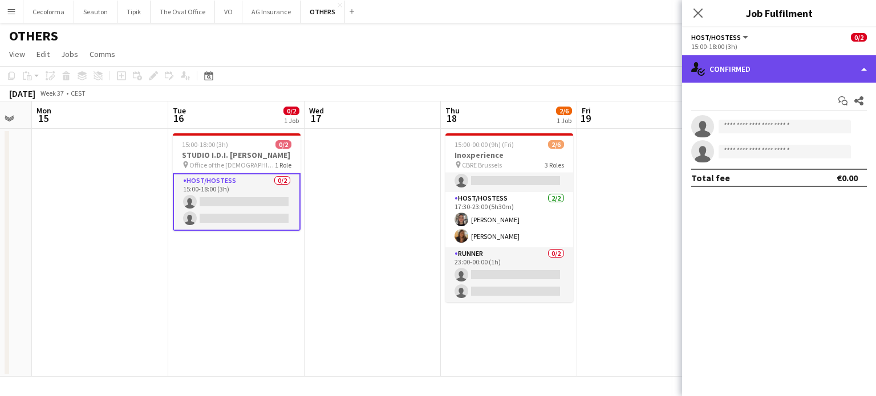
click at [867, 69] on div "single-neutral-actions-check-2 Confirmed" at bounding box center [779, 68] width 194 height 27
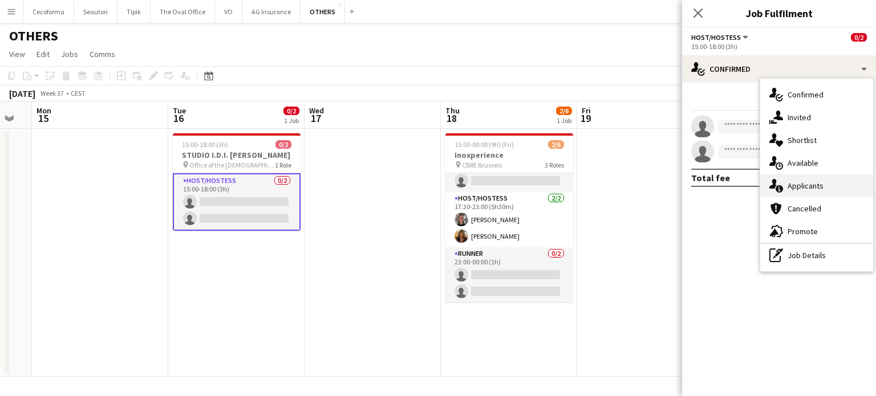
click at [815, 182] on span "Applicants" at bounding box center [806, 186] width 36 height 10
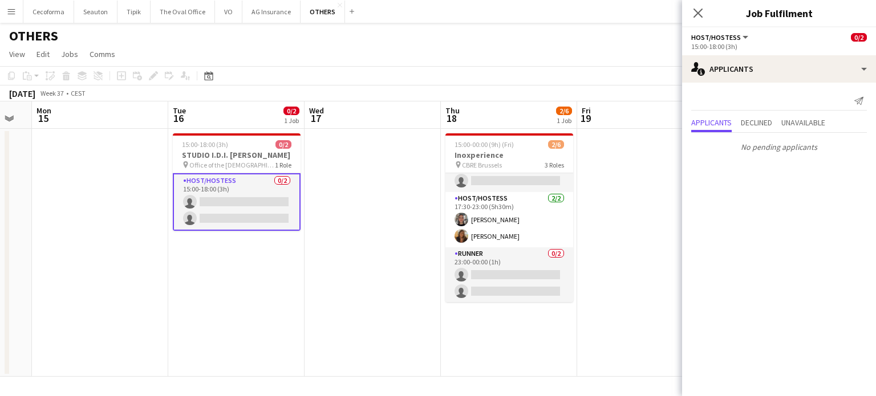
click at [662, 301] on app-date-cell at bounding box center [645, 253] width 136 height 248
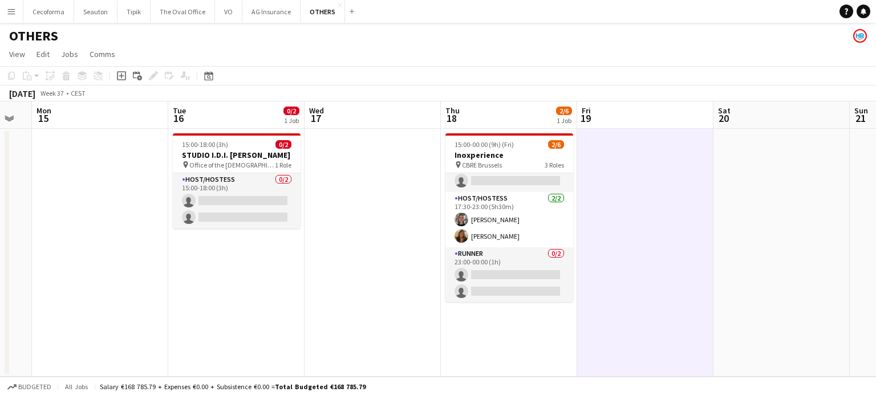
click at [10, 11] on app-icon "Menu" at bounding box center [11, 11] width 9 height 9
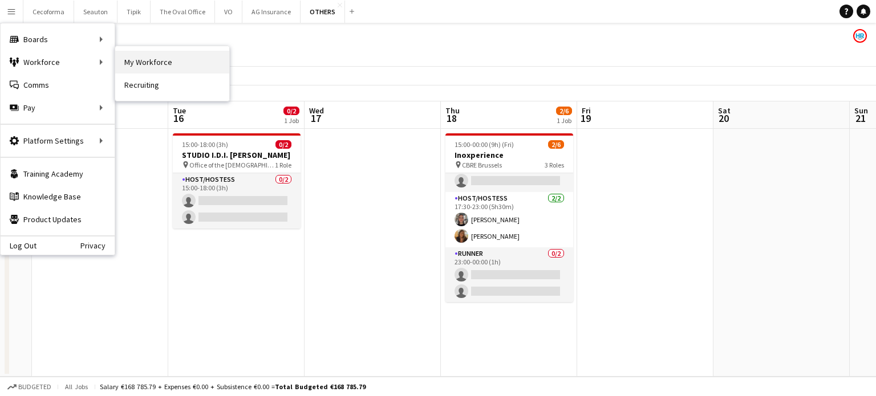
click at [143, 61] on link "My Workforce" at bounding box center [172, 62] width 114 height 23
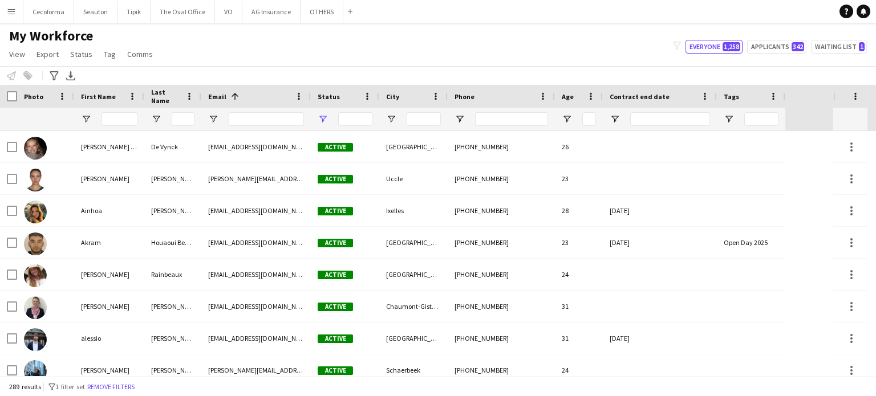
type input "**********"
click at [116, 119] on input "First Name Filter Input" at bounding box center [120, 119] width 36 height 14
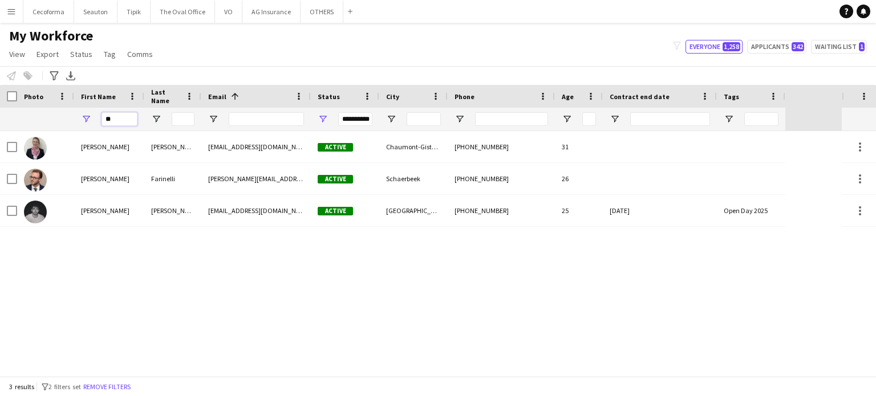
type input "*"
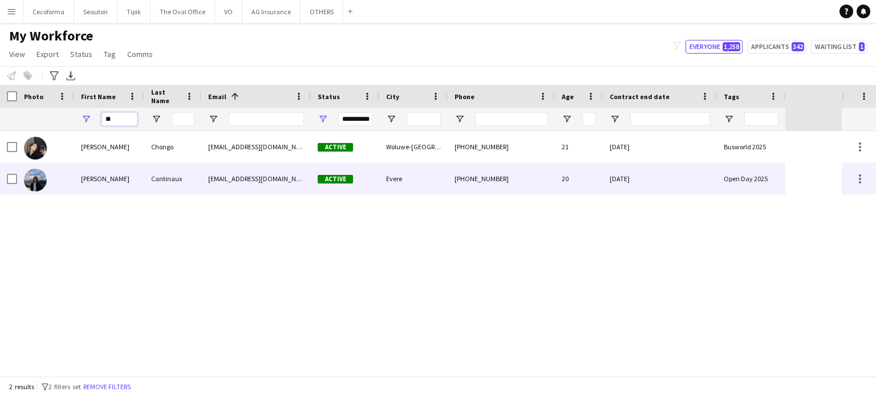
type input "*"
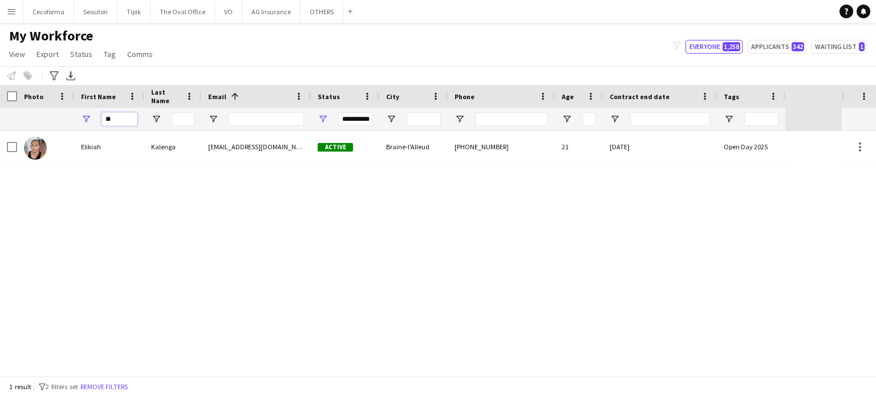
type input "*"
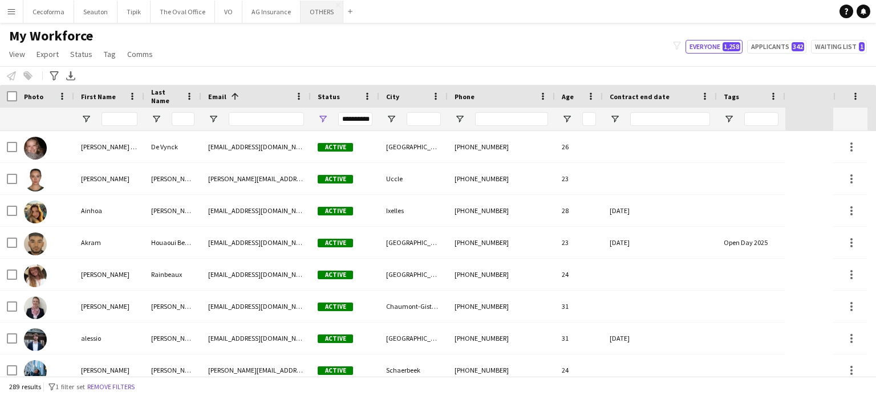
click at [310, 14] on button "OTHERS Close" at bounding box center [322, 12] width 43 height 22
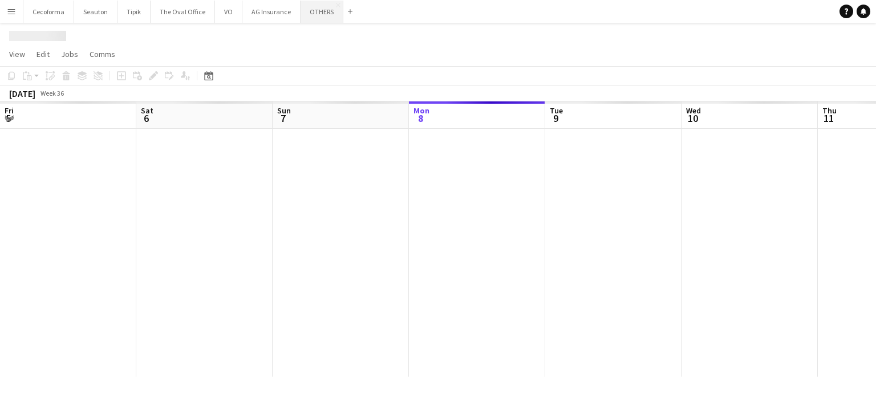
scroll to position [0, 273]
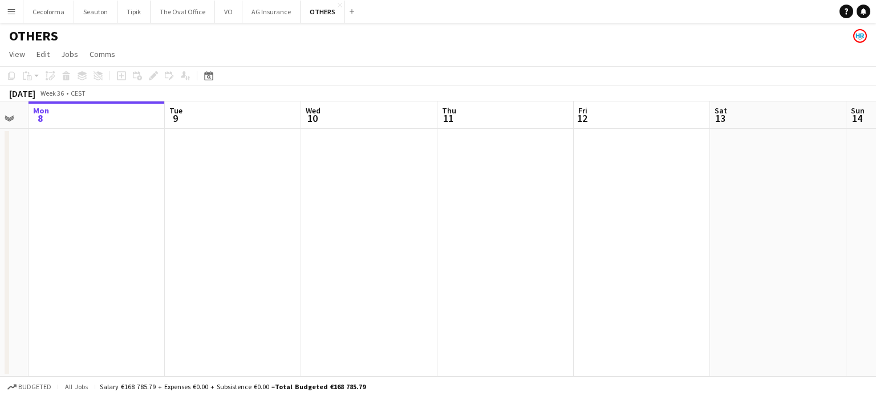
drag, startPoint x: 297, startPoint y: 233, endPoint x: 234, endPoint y: 257, distance: 67.2
click at [240, 254] on app-calendar-viewport "Fri 5 Sat 6 Sun 7 Mon 8 Tue 9 Wed 10 Thu 11 Fri 12 Sat 13 Sun 14 Mon 15 Tue 16 …" at bounding box center [438, 240] width 876 height 276
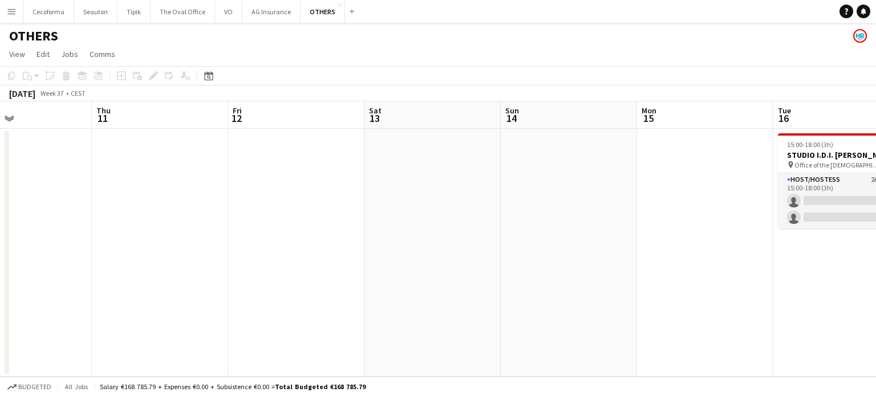
drag, startPoint x: 362, startPoint y: 282, endPoint x: 311, endPoint y: 233, distance: 71.0
click at [46, 206] on app-calendar-viewport "Sun 7 Mon 8 Tue 9 Wed 10 Thu 11 Fri 12 Sat 13 Sun 14 Mon 15 Tue 16 0/2 1 Job We…" at bounding box center [438, 240] width 876 height 276
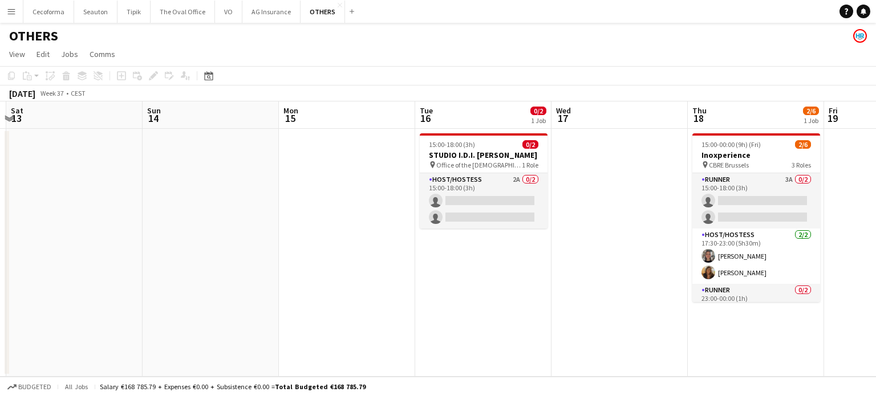
drag, startPoint x: 0, startPoint y: 173, endPoint x: 16, endPoint y: 156, distance: 23.4
click at [0, 145] on app-calendar-viewport "Tue 9 Wed 10 Thu 11 Fri 12 Sat 13 Sun 14 Mon 15 Tue 16 0/2 1 Job Wed 17 Thu 18 …" at bounding box center [438, 240] width 876 height 276
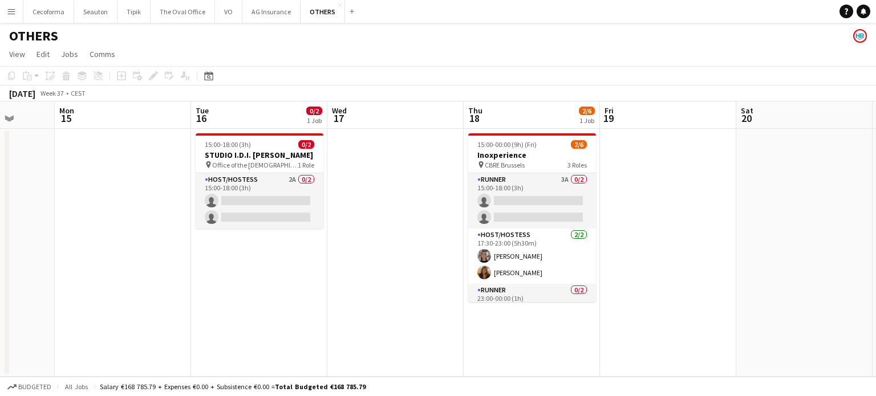
drag, startPoint x: 199, startPoint y: 221, endPoint x: 358, endPoint y: 209, distance: 159.6
click at [0, 147] on app-calendar-viewport "Thu 11 Fri 12 Sat 13 Sun 14 Mon 15 Tue 16 0/2 1 Job Wed 17 Thu 18 2/6 1 Job Fri…" at bounding box center [438, 240] width 876 height 276
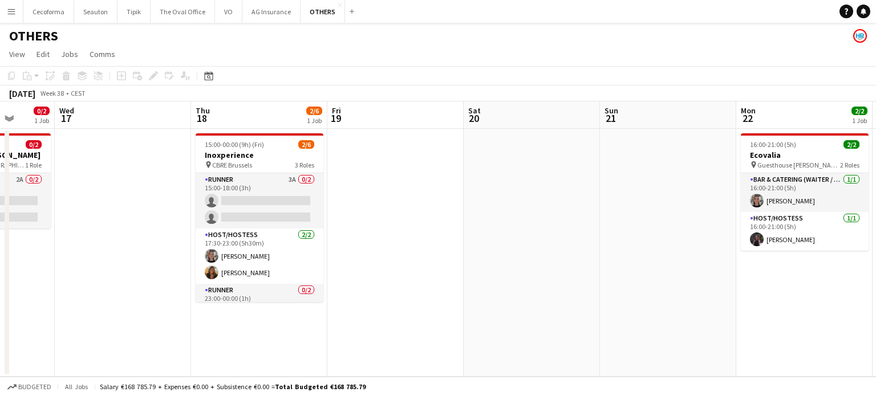
click at [137, 134] on app-calendar-viewport "Sat 13 Sun 14 Mon 15 Tue 16 0/2 1 Job Wed 17 Thu 18 2/6 1 Job Fri 19 Sat 20 Sun…" at bounding box center [438, 240] width 876 height 276
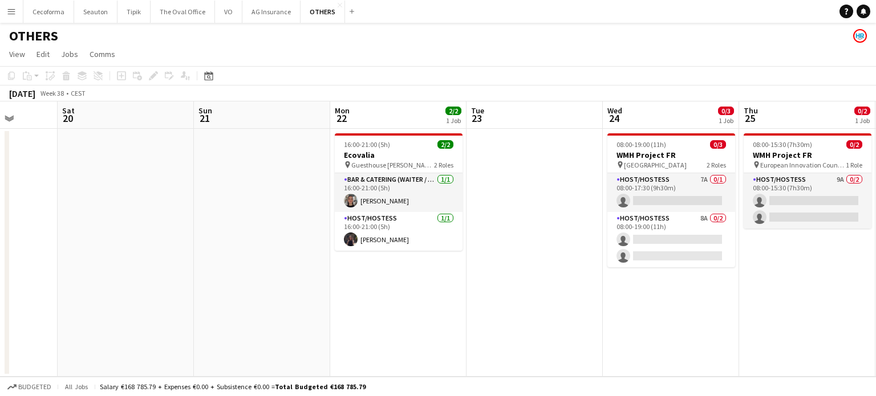
click at [86, 125] on app-calendar-viewport "Wed 17 Thu 18 2/6 1 Job Fri 19 Sat 20 Sun 21 Mon 22 2/2 1 Job Tue 23 Wed 24 0/3…" at bounding box center [438, 240] width 876 height 276
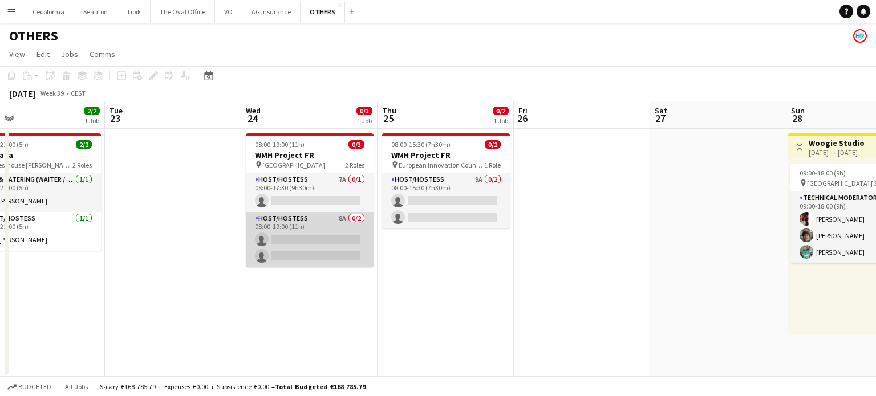
click at [300, 252] on app-card-role "Host/Hostess 8A 0/2 08:00-19:00 (11h) single-neutral-actions single-neutral-act…" at bounding box center [310, 239] width 128 height 55
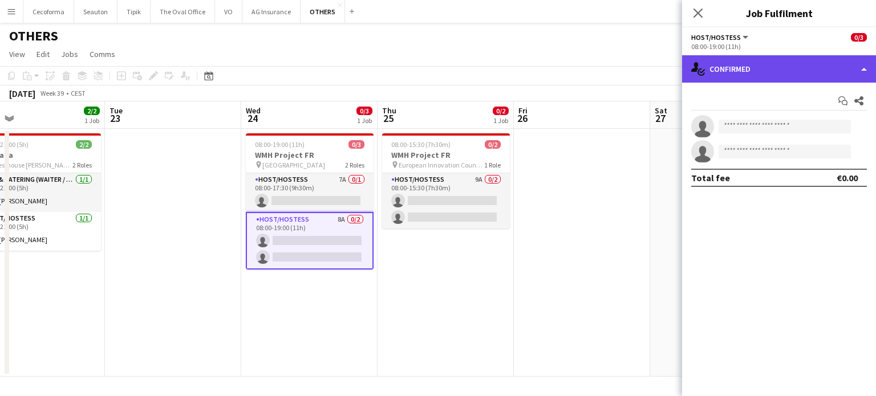
click at [865, 68] on div "single-neutral-actions-check-2 Confirmed" at bounding box center [779, 68] width 194 height 27
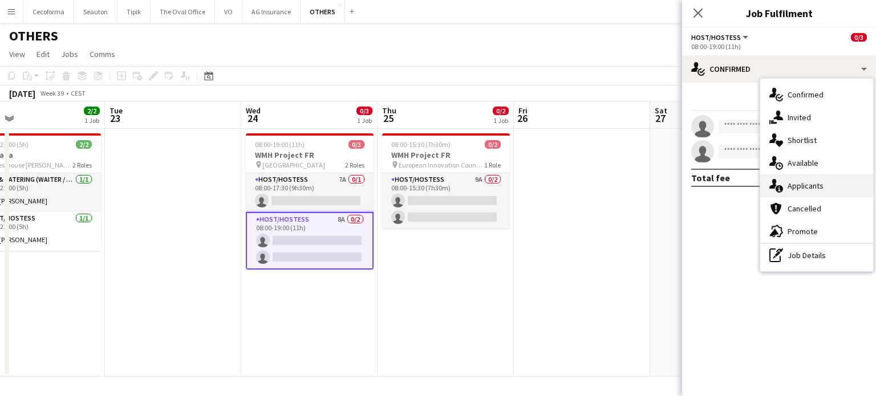
click at [803, 186] on span "Applicants" at bounding box center [806, 186] width 36 height 10
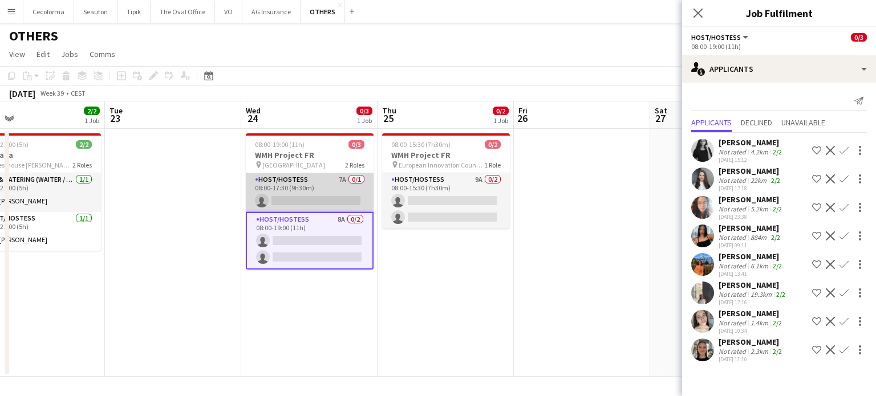
click at [305, 197] on app-card-role "Host/Hostess 7A 0/1 08:00-17:30 (9h30m) single-neutral-actions" at bounding box center [310, 192] width 128 height 39
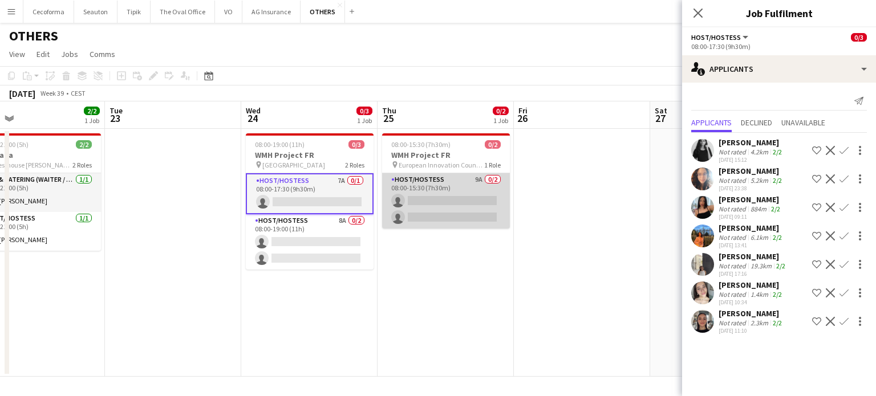
click at [446, 208] on app-card-role "Host/Hostess 9A 0/2 08:00-15:30 (7h30m) single-neutral-actions single-neutral-a…" at bounding box center [446, 200] width 128 height 55
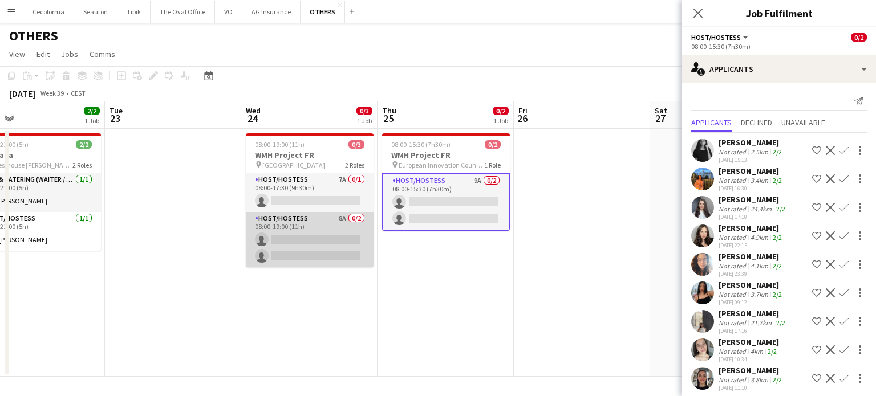
click at [313, 239] on app-card-role "Host/Hostess 8A 0/2 08:00-19:00 (11h) single-neutral-actions single-neutral-act…" at bounding box center [310, 239] width 128 height 55
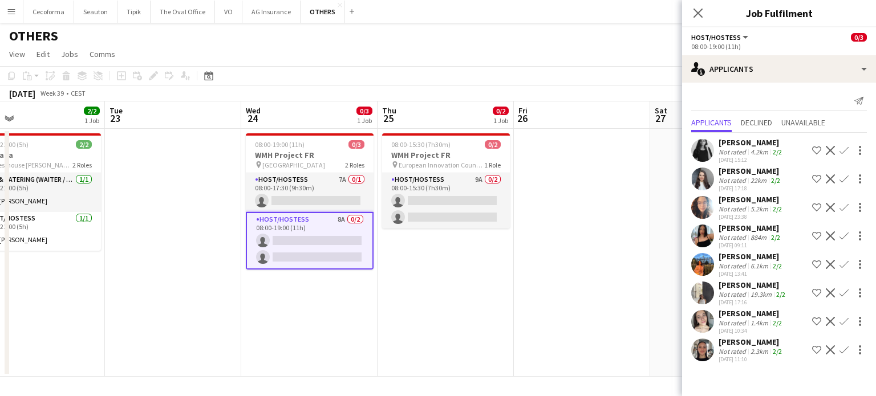
click at [313, 237] on app-card-role "Host/Hostess 8A 0/2 08:00-19:00 (11h) single-neutral-actions single-neutral-act…" at bounding box center [310, 241] width 128 height 58
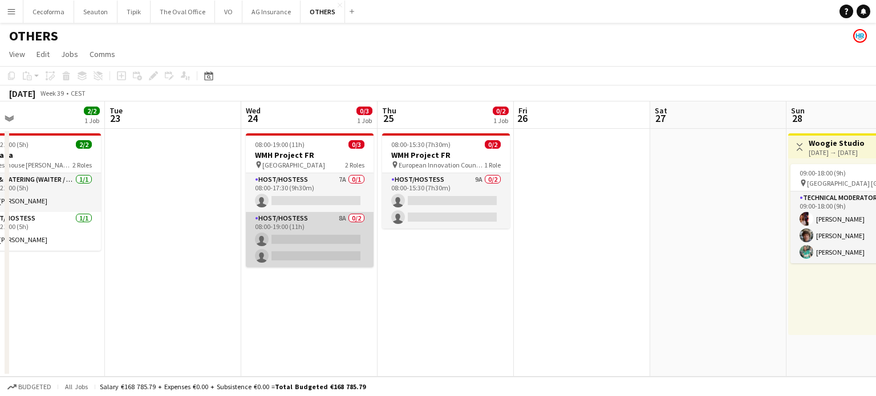
click at [313, 237] on app-card-role "Host/Hostess 8A 0/2 08:00-19:00 (11h) single-neutral-actions single-neutral-act…" at bounding box center [310, 239] width 128 height 55
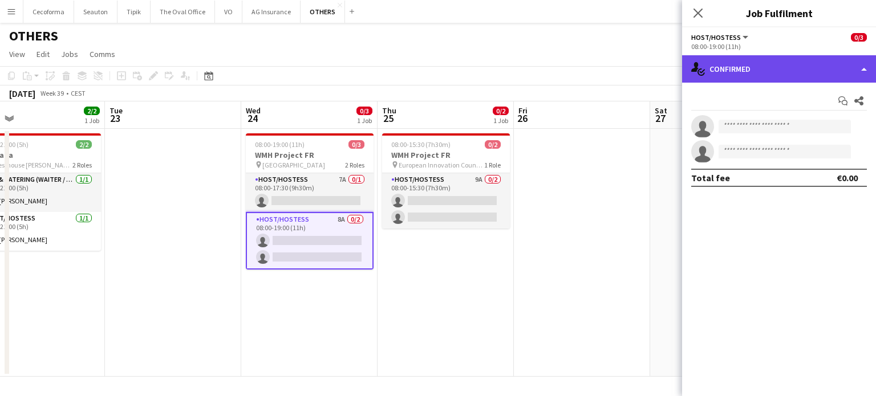
click at [864, 68] on div "single-neutral-actions-check-2 Confirmed" at bounding box center [779, 68] width 194 height 27
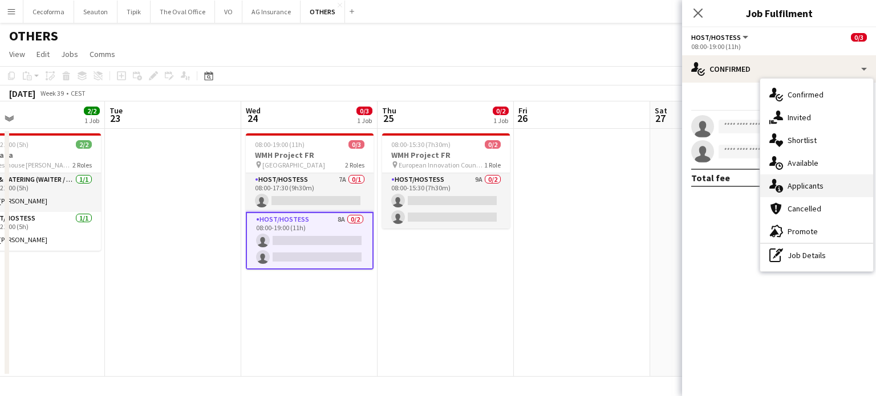
click at [808, 185] on span "Applicants" at bounding box center [806, 186] width 36 height 10
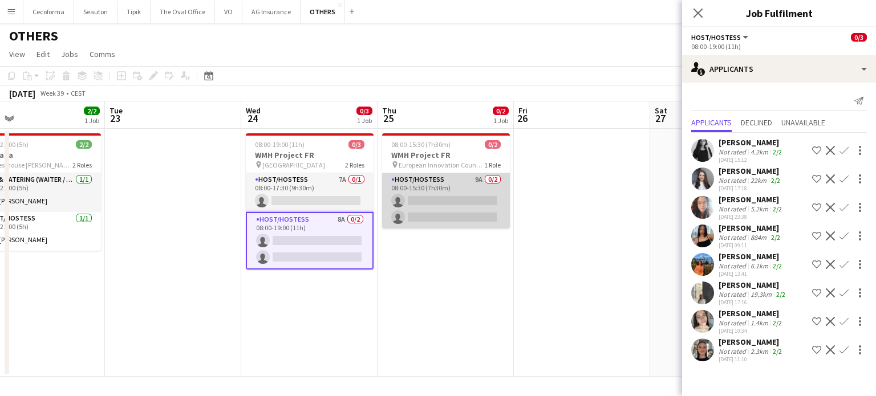
click at [452, 203] on app-card-role "Host/Hostess 9A 0/2 08:00-15:30 (7h30m) single-neutral-actions single-neutral-a…" at bounding box center [446, 200] width 128 height 55
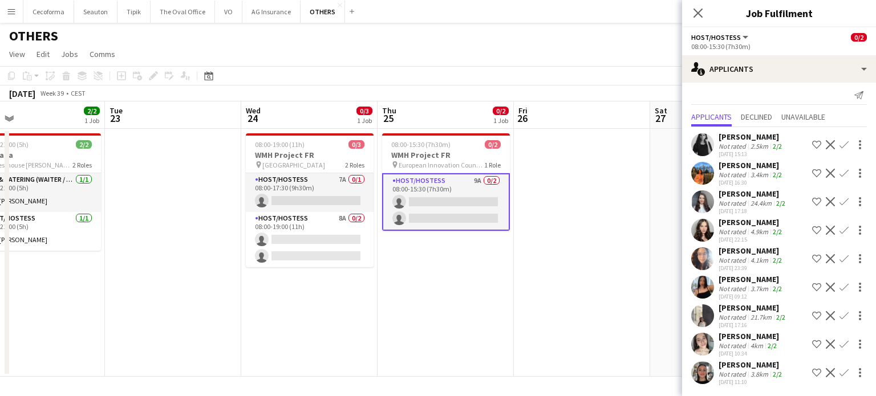
scroll to position [6, 0]
click at [311, 191] on app-card-role "Host/Hostess 7A 0/1 08:00-17:30 (9h30m) single-neutral-actions" at bounding box center [310, 192] width 128 height 39
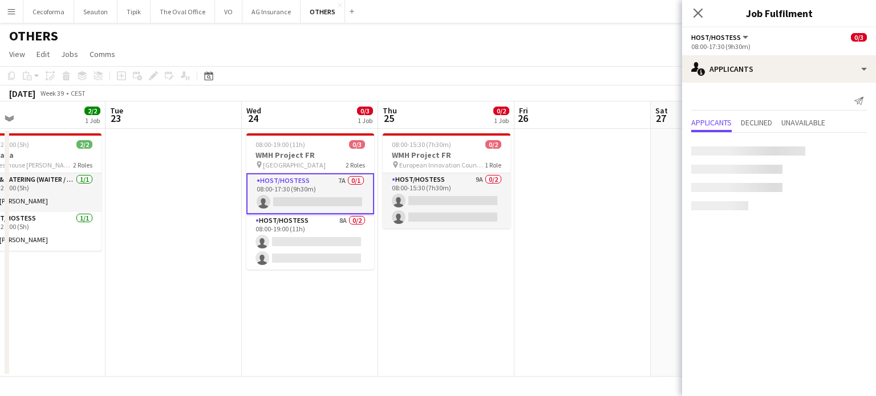
scroll to position [0, 0]
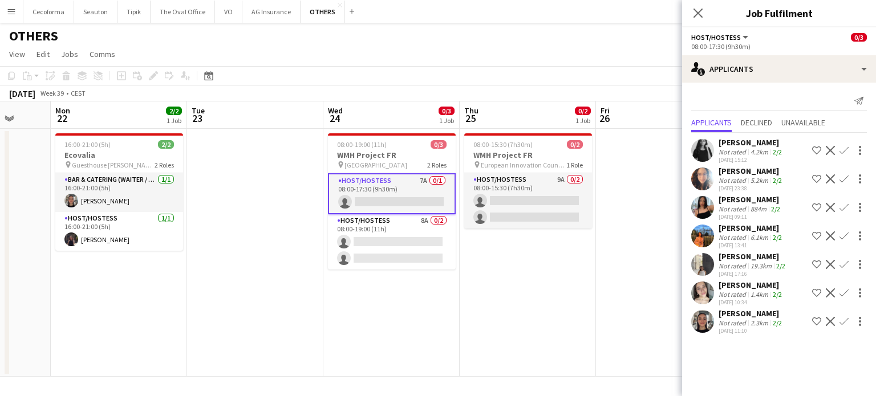
drag, startPoint x: 589, startPoint y: 302, endPoint x: 399, endPoint y: 273, distance: 192.7
click at [397, 273] on app-calendar-viewport "Fri 19 Sat 20 Sun 21 Mon 22 2/2 1 Job Tue 23 Wed 24 0/3 1 Job Thu 25 0/2 1 Job …" at bounding box center [438, 240] width 876 height 276
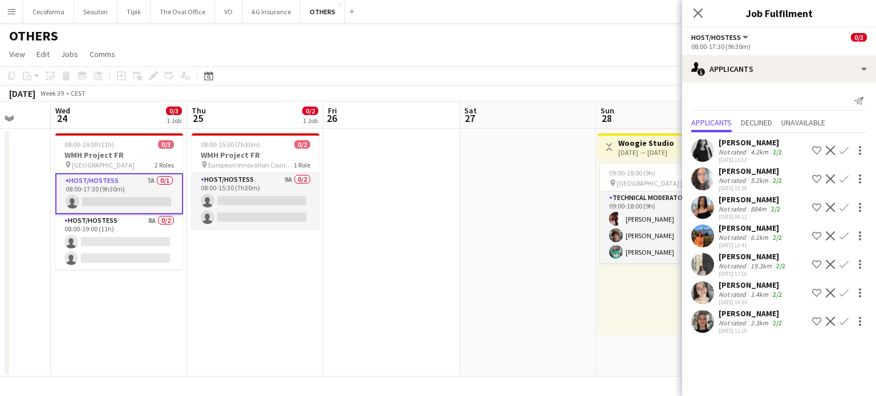
scroll to position [0, 360]
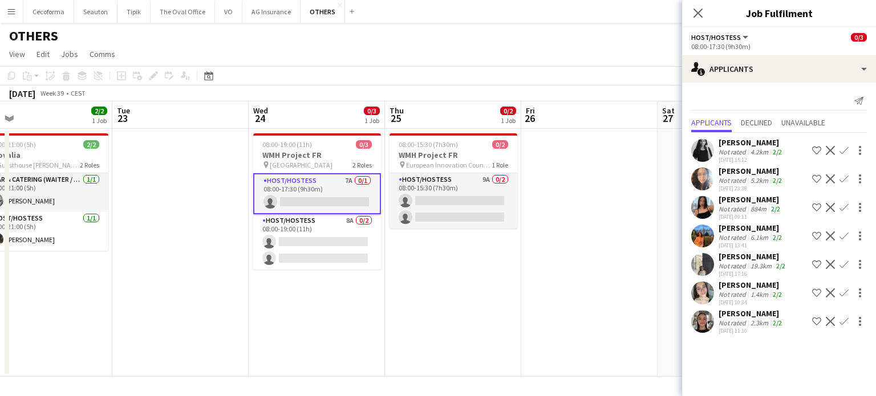
click at [667, 301] on app-calendar-viewport "Sat 20 Sun 21 Mon 22 2/2 1 Job Tue 23 Wed 24 0/3 1 Job Thu 25 0/2 1 Job Fri 26 …" at bounding box center [438, 240] width 876 height 276
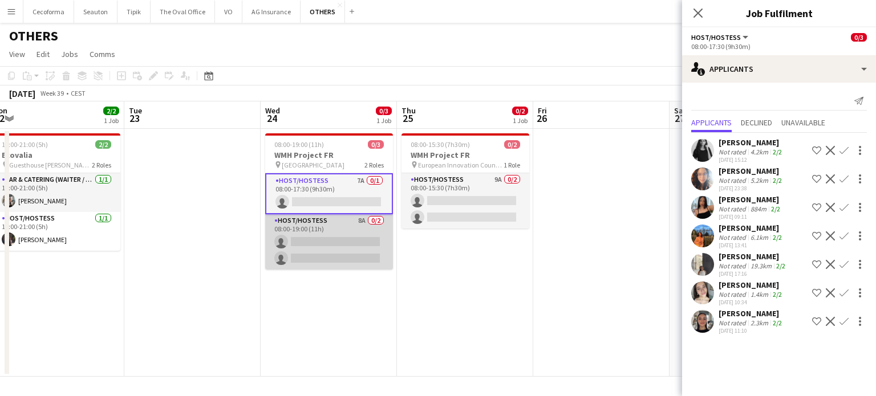
click at [347, 249] on app-card-role "Host/Hostess 8A 0/2 08:00-19:00 (11h) single-neutral-actions single-neutral-act…" at bounding box center [329, 242] width 128 height 55
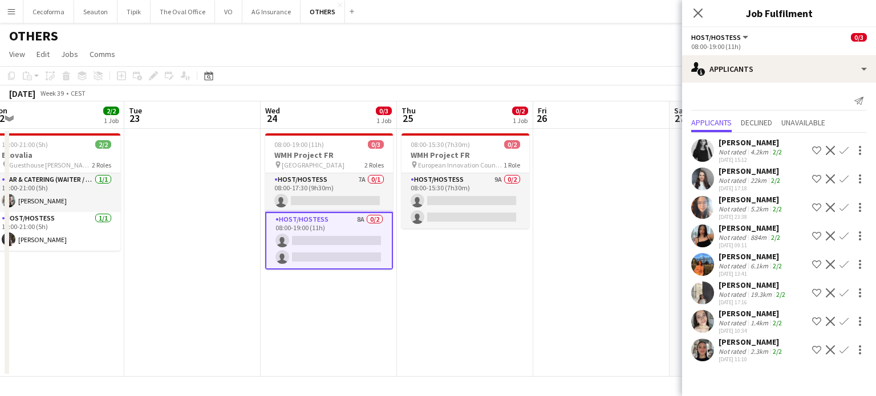
click at [844, 176] on app-icon "Confirm" at bounding box center [844, 179] width 9 height 9
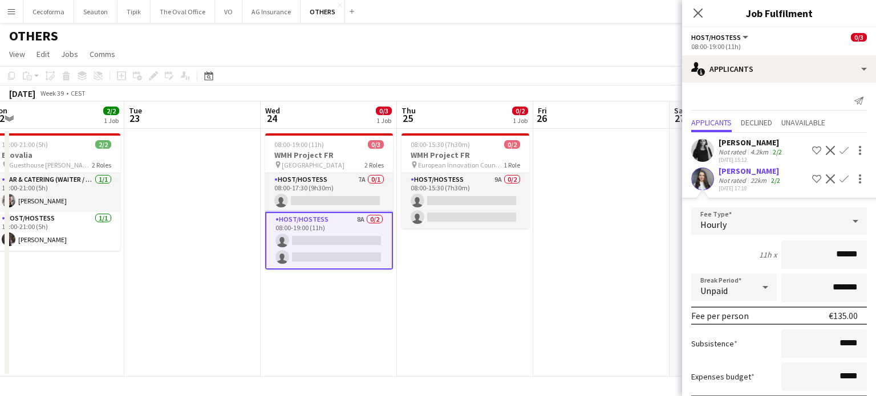
scroll to position [57, 0]
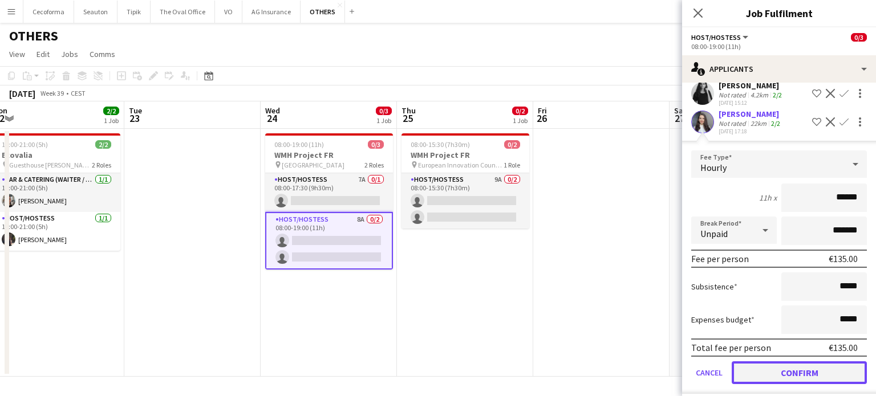
click at [797, 369] on button "Confirm" at bounding box center [799, 373] width 135 height 23
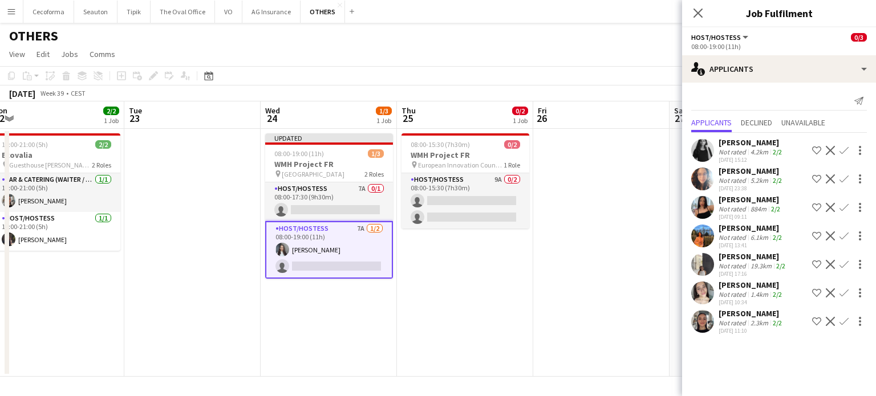
click at [333, 265] on app-card-role "Host/Hostess 7A [DATE] 08:00-19:00 (11h) [PERSON_NAME] single-neutral-actions" at bounding box center [329, 250] width 128 height 58
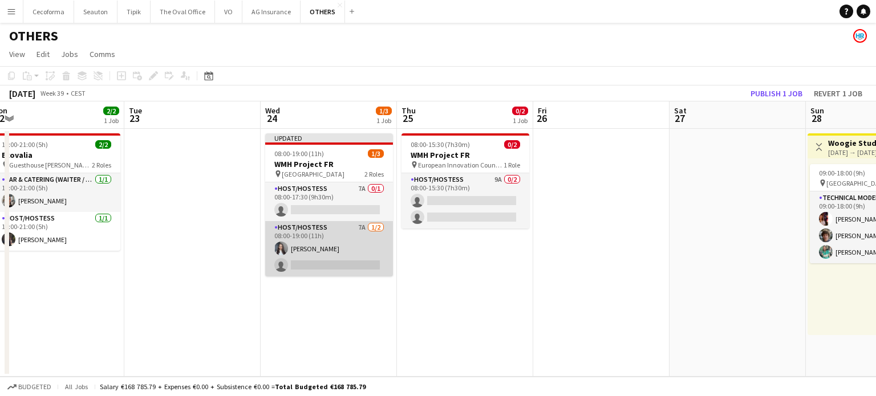
click at [314, 254] on app-card-role "Host/Hostess 7A [DATE] 08:00-19:00 (11h) [PERSON_NAME] single-neutral-actions" at bounding box center [329, 248] width 128 height 55
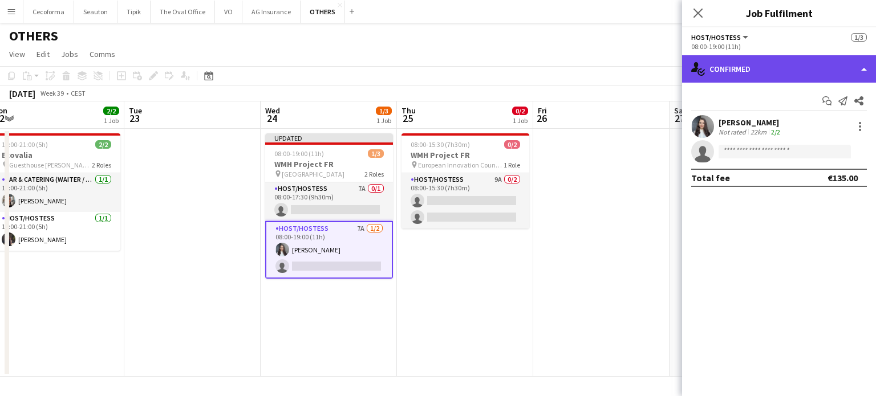
click at [865, 68] on div "single-neutral-actions-check-2 Confirmed" at bounding box center [779, 68] width 194 height 27
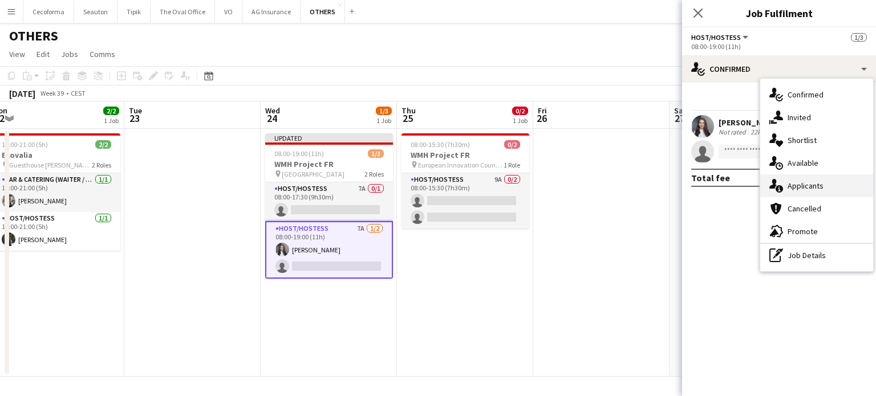
click at [808, 185] on span "Applicants" at bounding box center [806, 186] width 36 height 10
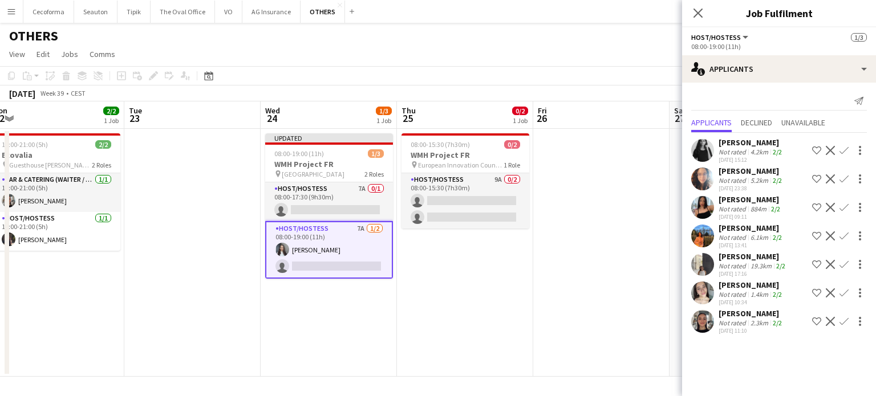
click at [746, 319] on div "Not rated" at bounding box center [734, 323] width 30 height 9
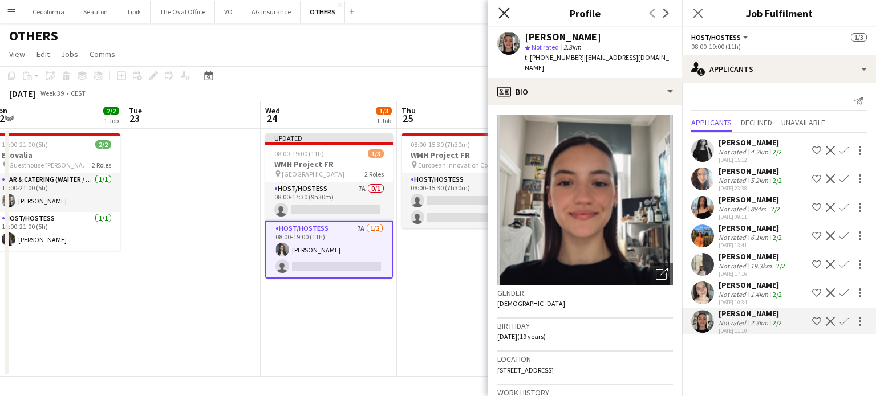
click at [505, 13] on icon at bounding box center [504, 12] width 11 height 11
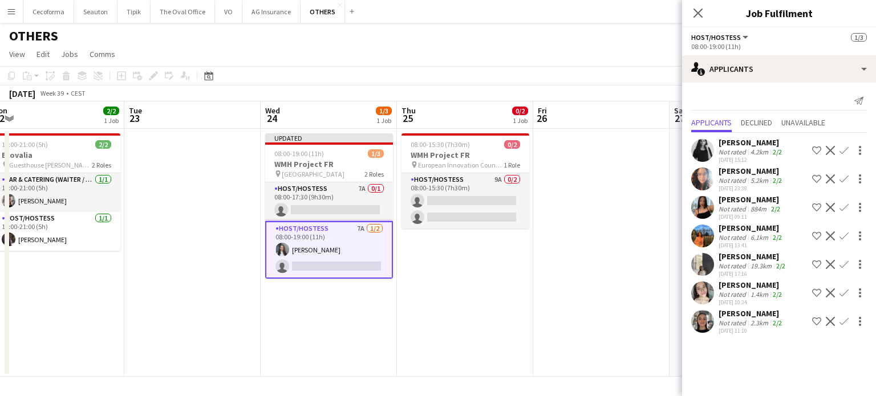
click at [765, 321] on div "2.3km" at bounding box center [760, 323] width 22 height 9
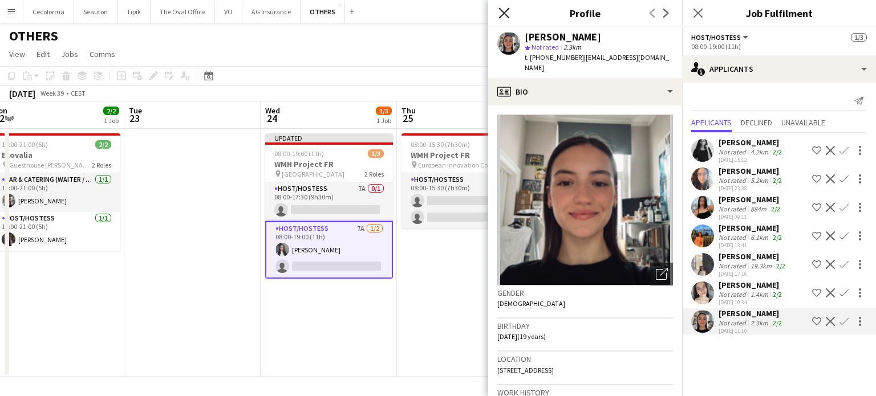
click at [504, 13] on icon at bounding box center [504, 12] width 11 height 11
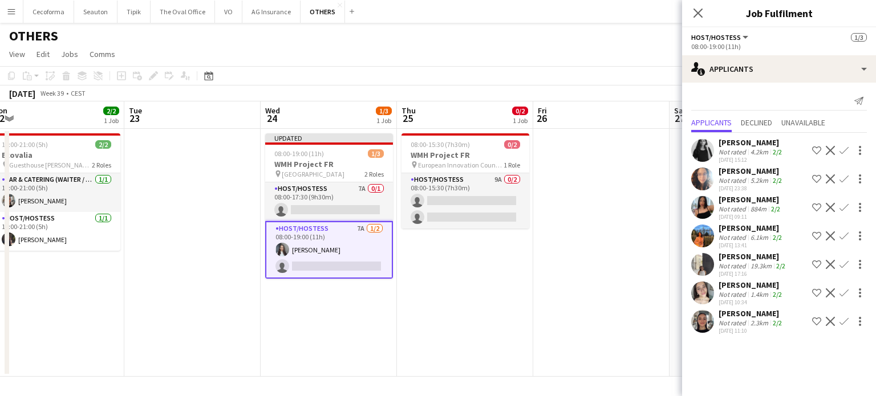
click at [840, 317] on app-icon "Confirm" at bounding box center [844, 321] width 9 height 9
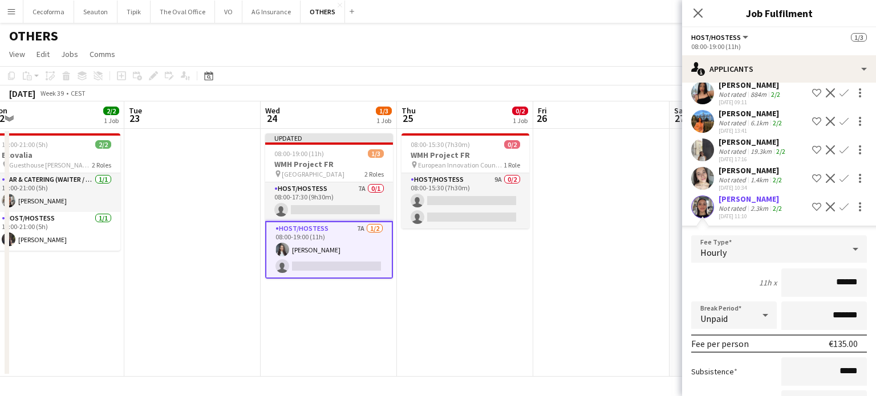
scroll to position [207, 0]
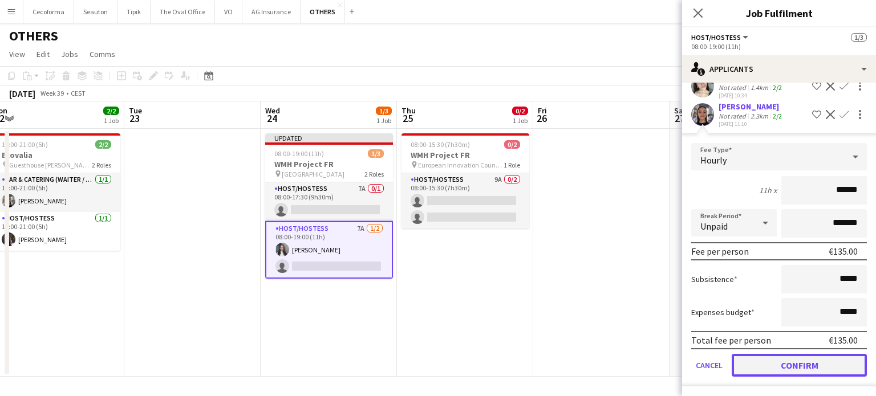
click at [823, 365] on button "Confirm" at bounding box center [799, 365] width 135 height 23
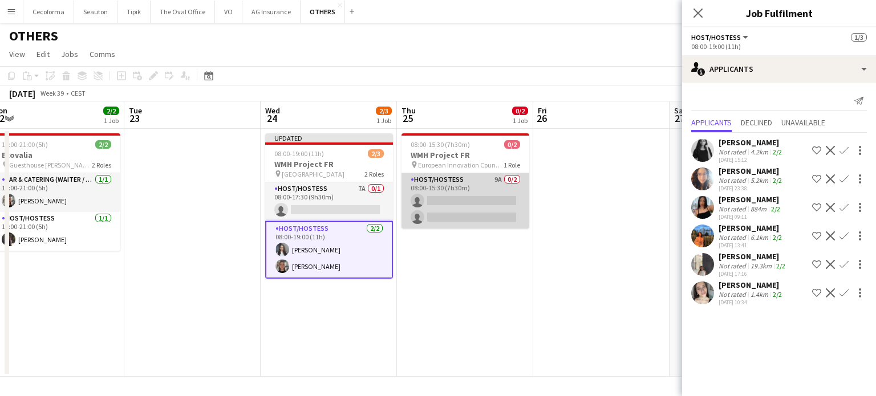
click at [459, 203] on app-card-role "Host/Hostess 9A 0/2 08:00-15:30 (7h30m) single-neutral-actions single-neutral-a…" at bounding box center [466, 200] width 128 height 55
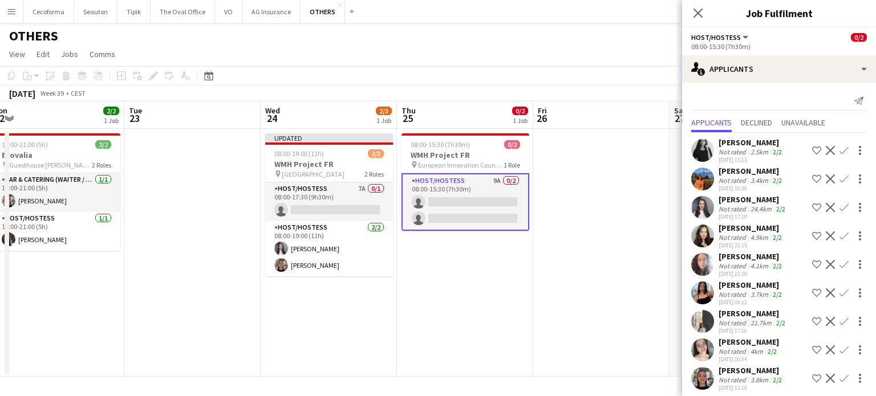
click at [840, 207] on app-icon "Confirm" at bounding box center [844, 207] width 9 height 9
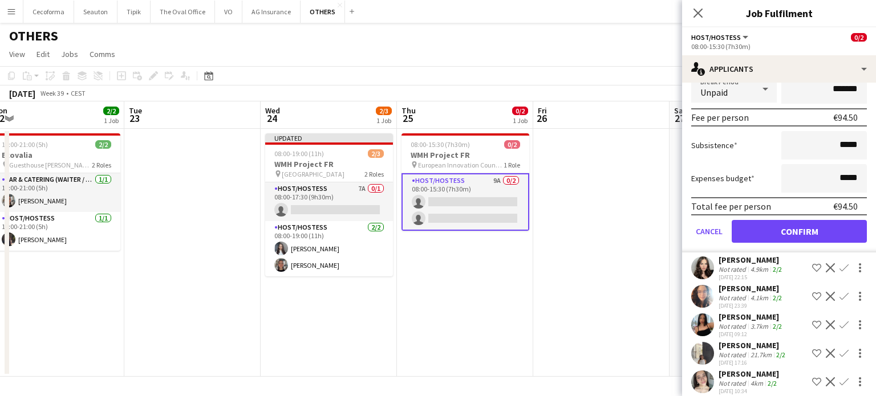
scroll to position [228, 0]
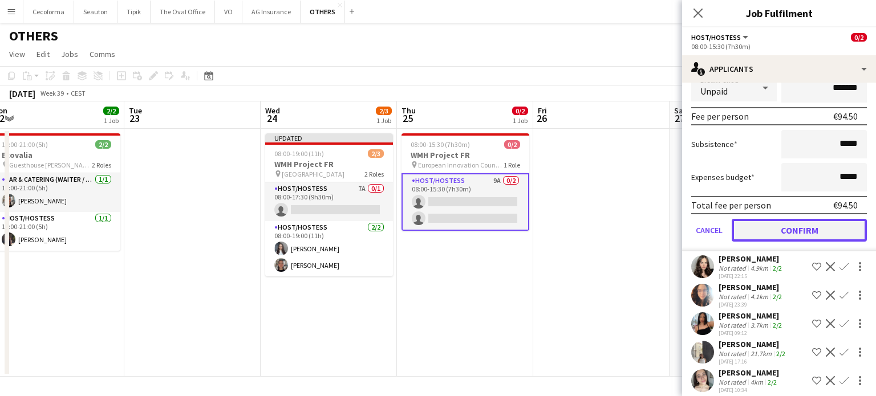
click at [783, 226] on button "Confirm" at bounding box center [799, 230] width 135 height 23
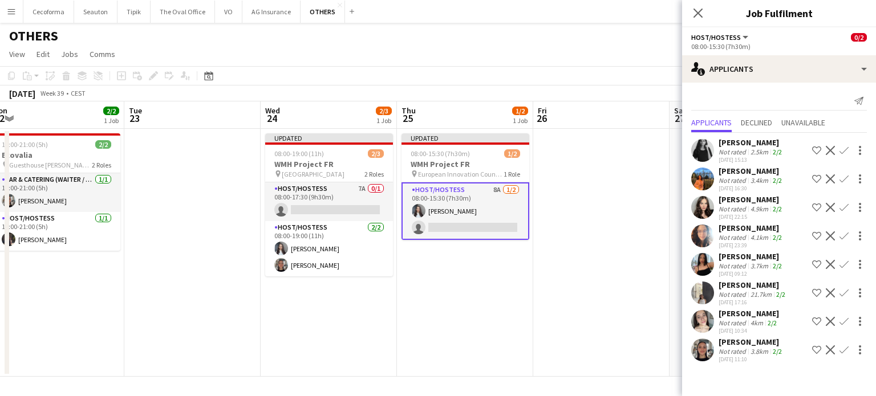
scroll to position [0, 0]
click at [842, 349] on app-icon "Confirm" at bounding box center [844, 350] width 9 height 9
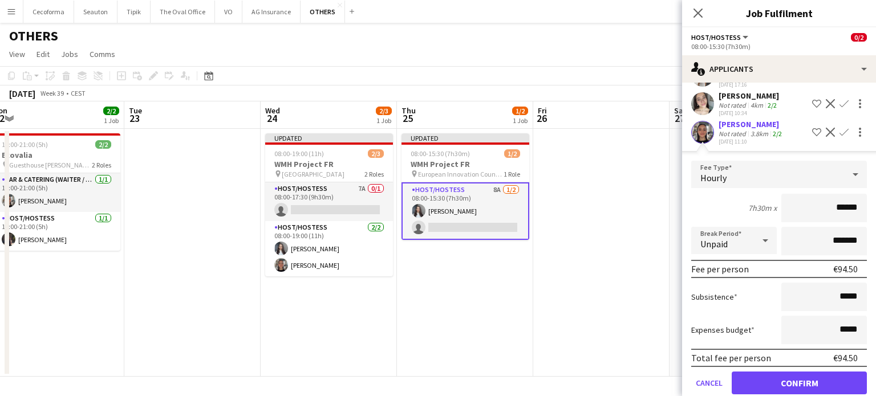
scroll to position [235, 0]
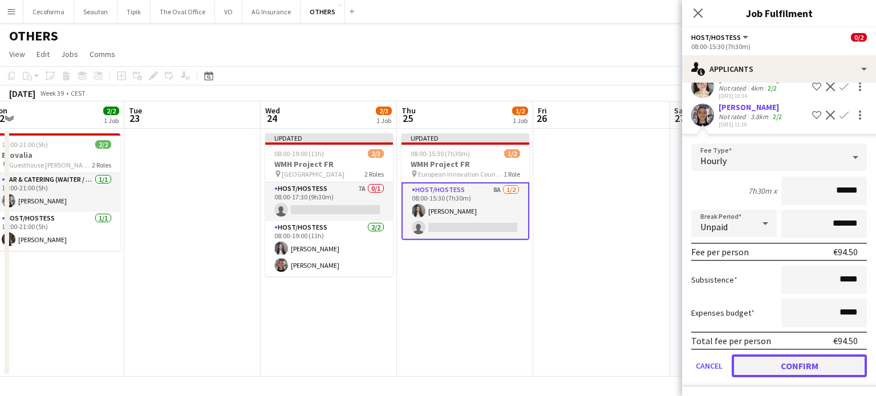
click at [778, 359] on button "Confirm" at bounding box center [799, 366] width 135 height 23
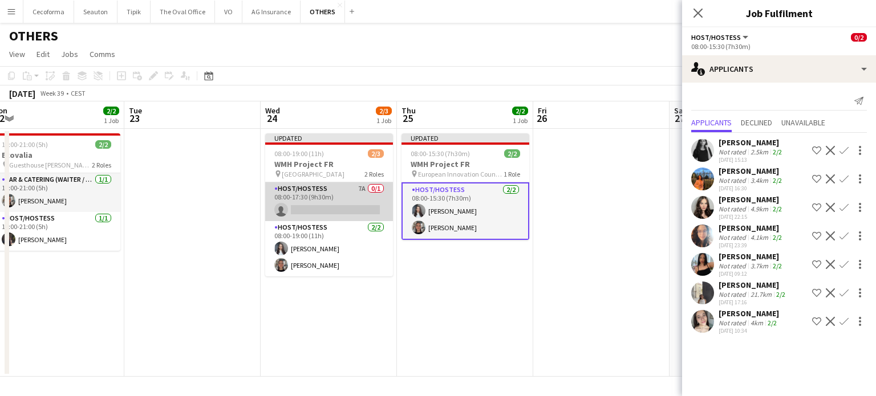
click at [315, 207] on app-card-role "Host/Hostess 7A 0/1 08:00-17:30 (9h30m) single-neutral-actions" at bounding box center [329, 202] width 128 height 39
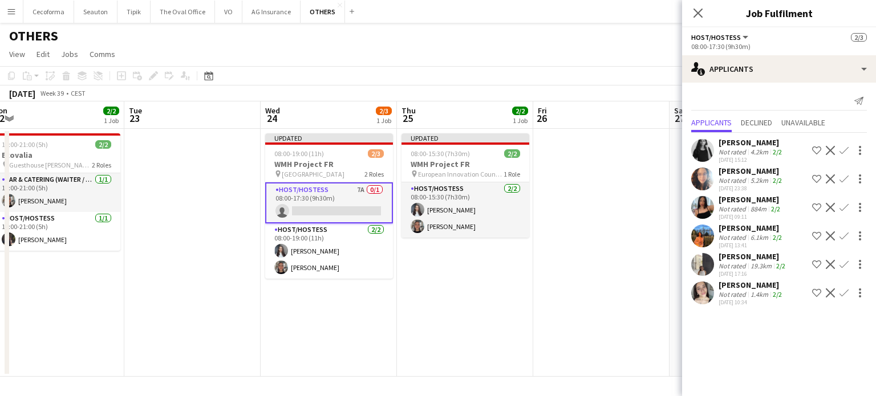
click at [847, 209] on app-icon "Confirm" at bounding box center [844, 207] width 9 height 9
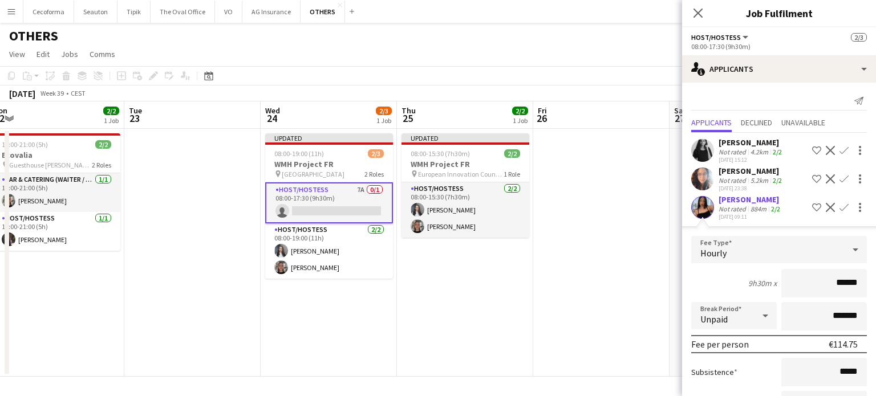
scroll to position [171, 0]
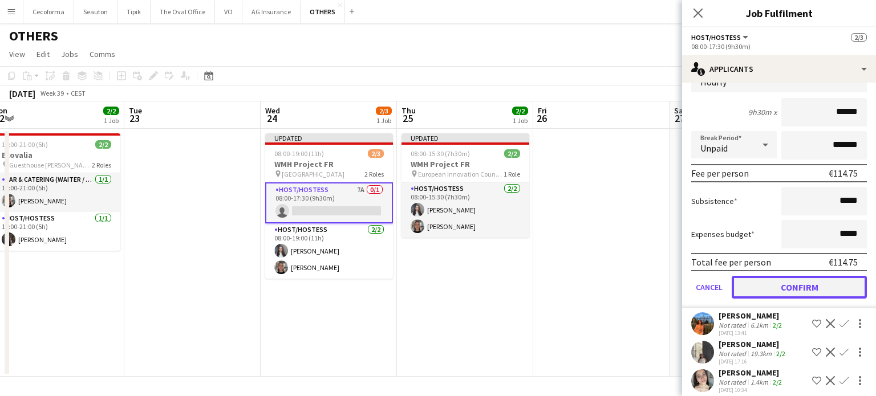
click at [792, 288] on button "Confirm" at bounding box center [799, 287] width 135 height 23
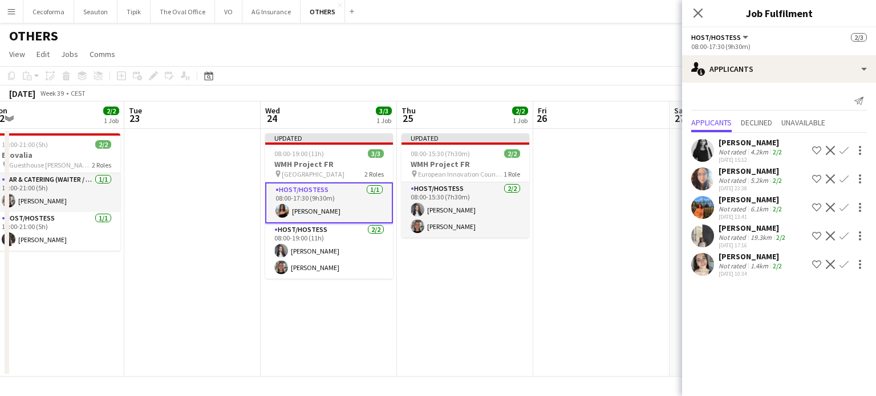
scroll to position [0, 0]
click at [543, 306] on app-date-cell at bounding box center [601, 253] width 136 height 248
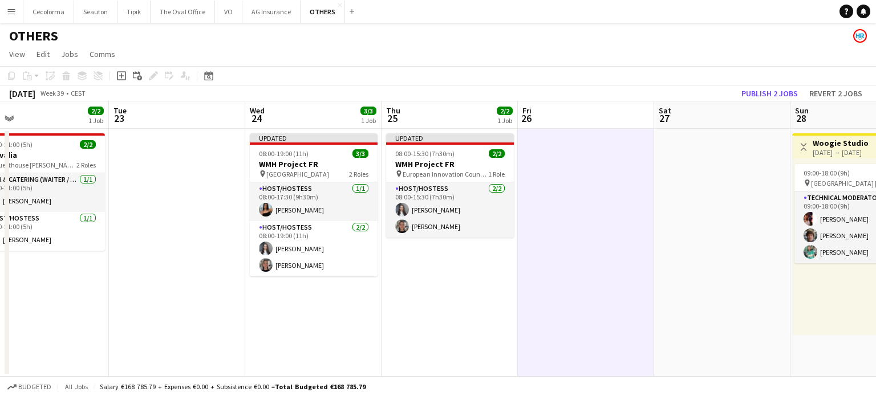
drag, startPoint x: 286, startPoint y: 278, endPoint x: 591, endPoint y: 345, distance: 312.6
click at [591, 345] on app-calendar-viewport "Sat 20 Sun 21 Mon 22 2/2 1 Job Tue 23 Wed 24 3/3 1 Job Thu 25 2/2 1 Job Fri 26 …" at bounding box center [438, 240] width 876 height 276
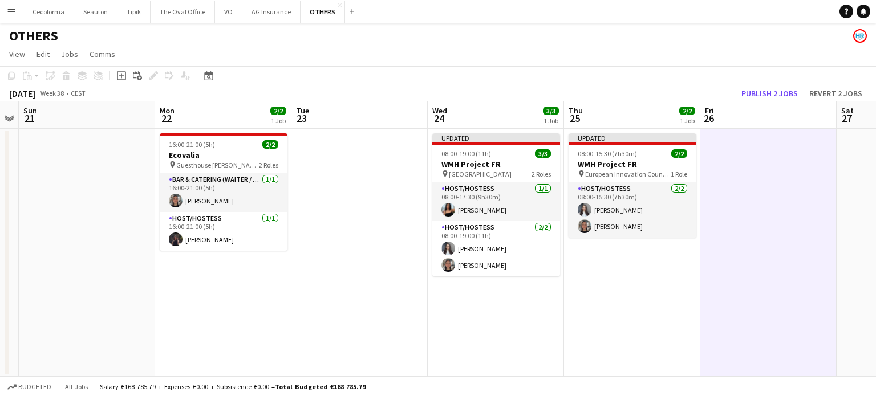
drag, startPoint x: 407, startPoint y: 275, endPoint x: 383, endPoint y: 266, distance: 25.4
click at [383, 266] on app-calendar-viewport "Thu 18 2/6 1 Job Fri 19 Sat 20 Sun 21 Mon 22 2/2 1 Job Tue 23 Wed 24 3/3 1 Job …" at bounding box center [438, 240] width 876 height 276
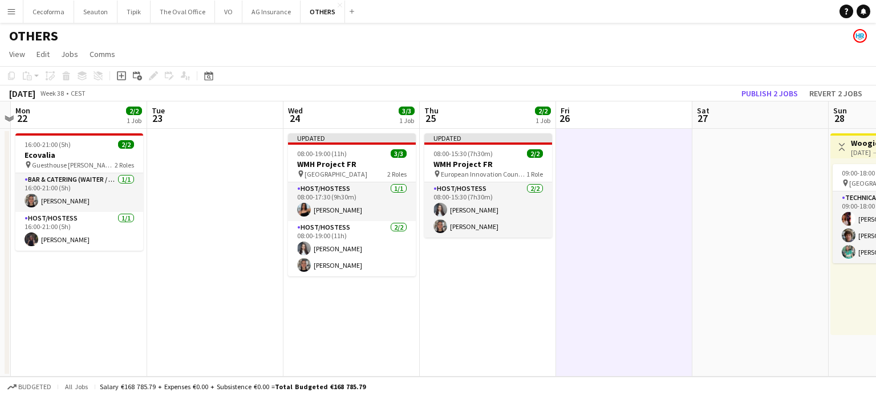
drag, startPoint x: 488, startPoint y: 267, endPoint x: 398, endPoint y: 253, distance: 91.2
click at [399, 254] on app-calendar-viewport "Thu 18 2/6 1 Job Fri 19 Sat 20 Sun 21 Mon 22 2/2 1 Job Tue 23 Wed 24 3/3 1 Job …" at bounding box center [438, 240] width 876 height 276
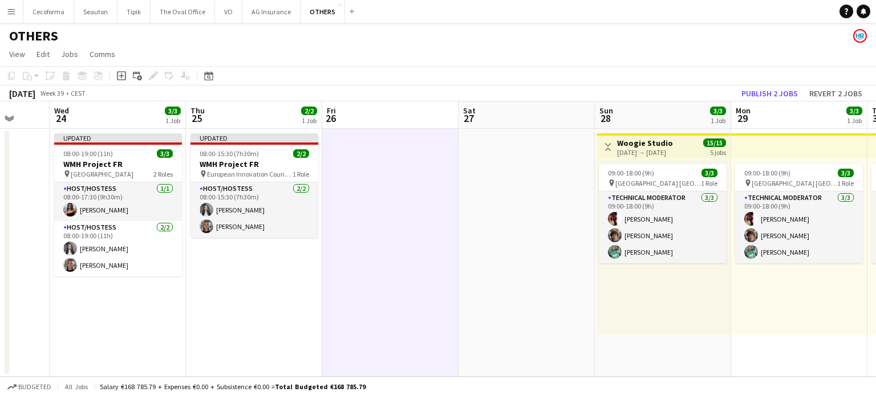
drag, startPoint x: 268, startPoint y: 197, endPoint x: 171, endPoint y: 171, distance: 100.6
click at [177, 172] on app-calendar-viewport "Sat 20 Sun 21 Mon 22 2/2 1 Job Tue 23 Wed 24 3/3 1 Job Thu 25 2/2 1 Job Fri 26 …" at bounding box center [438, 240] width 876 height 276
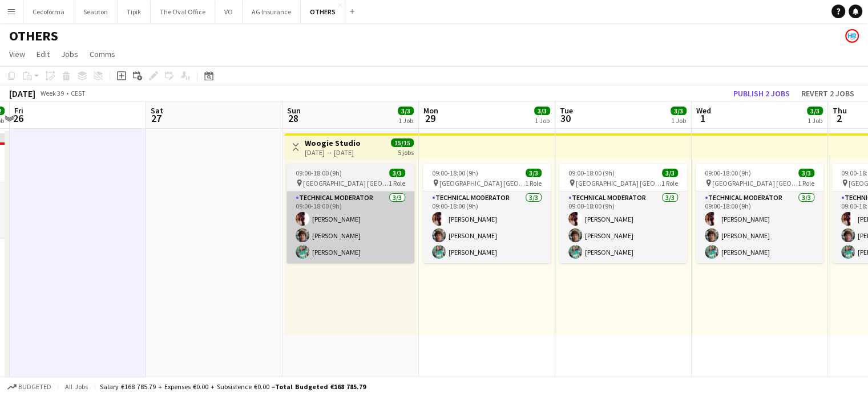
drag, startPoint x: 380, startPoint y: 239, endPoint x: 296, endPoint y: 211, distance: 88.4
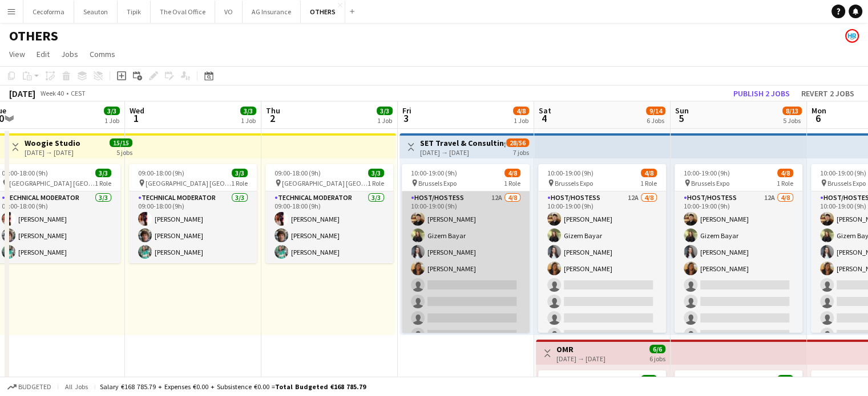
click at [474, 298] on app-card-role "Host/Hostess 12A [DATE] 10:00-19:00 (9h) [PERSON_NAME] Gizem [PERSON_NAME] [PER…" at bounding box center [466, 269] width 128 height 155
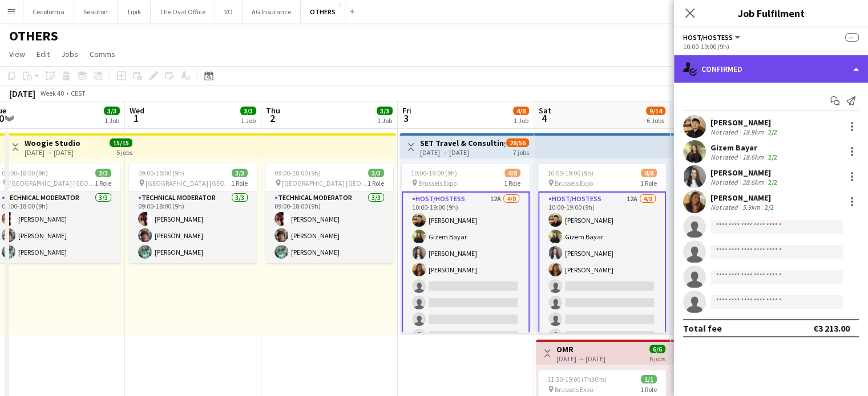
click at [856, 69] on div "single-neutral-actions-check-2 Confirmed" at bounding box center [771, 68] width 194 height 27
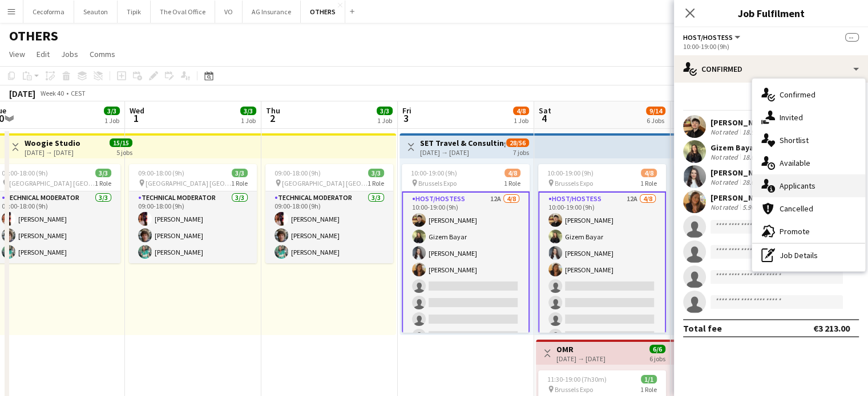
click at [790, 184] on span "Applicants" at bounding box center [797, 186] width 36 height 10
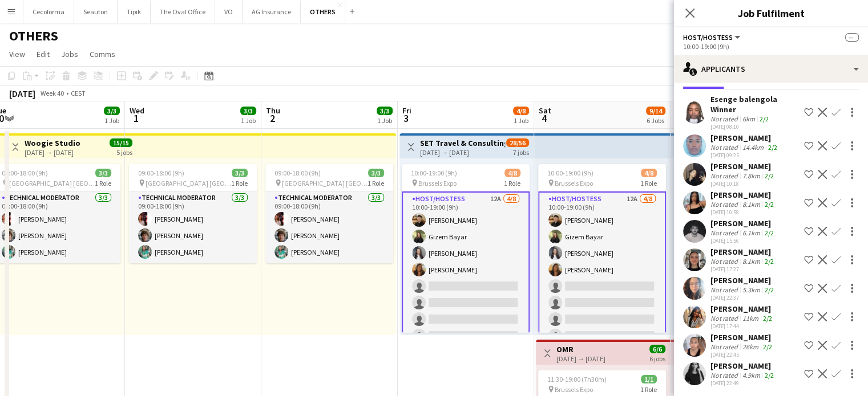
scroll to position [45, 0]
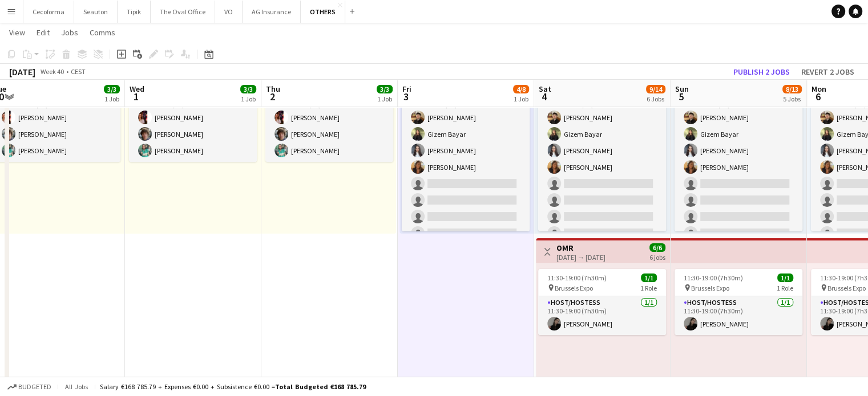
scroll to position [171, 0]
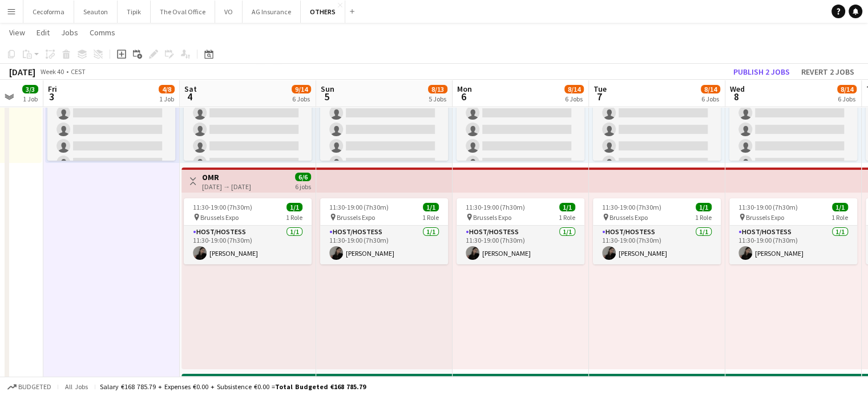
drag, startPoint x: 475, startPoint y: 329, endPoint x: 122, endPoint y: 239, distance: 364.5
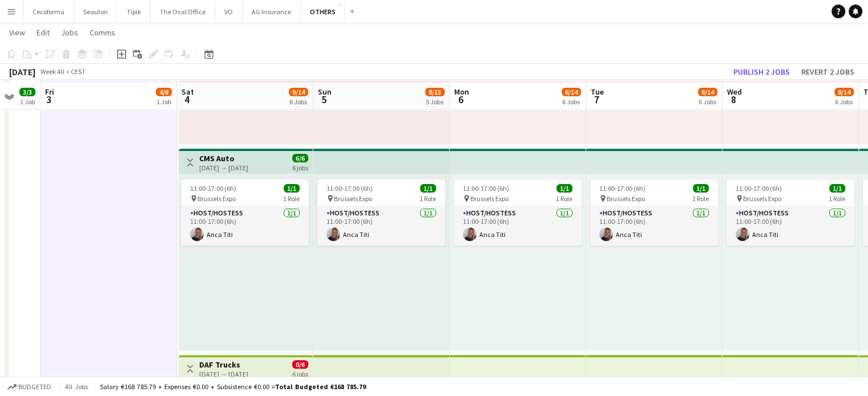
scroll to position [399, 0]
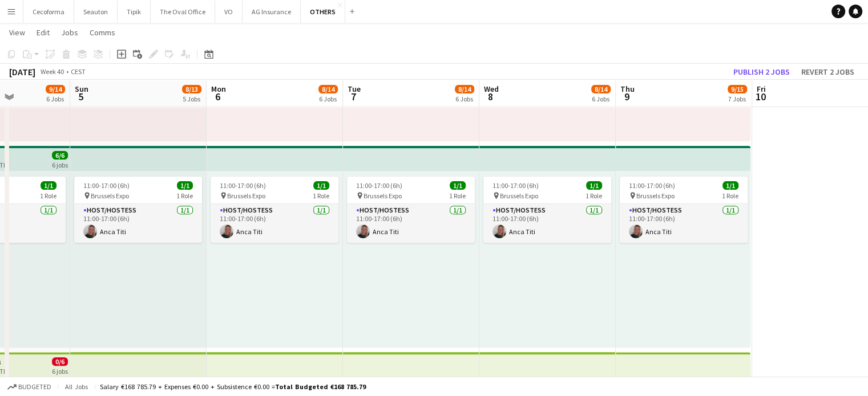
drag, startPoint x: 527, startPoint y: 289, endPoint x: 267, endPoint y: 256, distance: 262.2
click at [270, 256] on app-calendar-viewport "Wed 1 3/3 1 Job Thu 2 3/3 1 Job Fri 3 4/8 1 Job Sat 4 9/14 6 Jobs Sun 5 8/13 5 …" at bounding box center [434, 360] width 868 height 1430
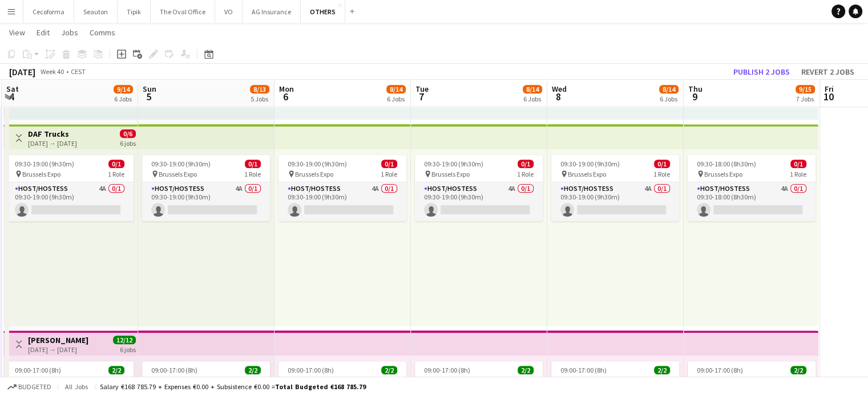
scroll to position [0, 335]
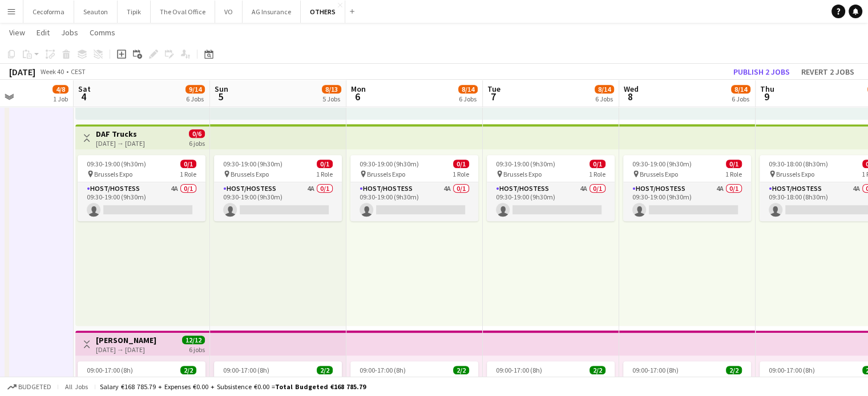
drag, startPoint x: 335, startPoint y: 307, endPoint x: 513, endPoint y: 315, distance: 178.7
click at [513, 315] on app-calendar-viewport "Wed 1 3/3 1 Job Thu 2 3/3 1 Job Fri 3 4/8 1 Job Sat 4 9/14 6 Jobs Sun 5 8/13 5 …" at bounding box center [434, 132] width 868 height 1430
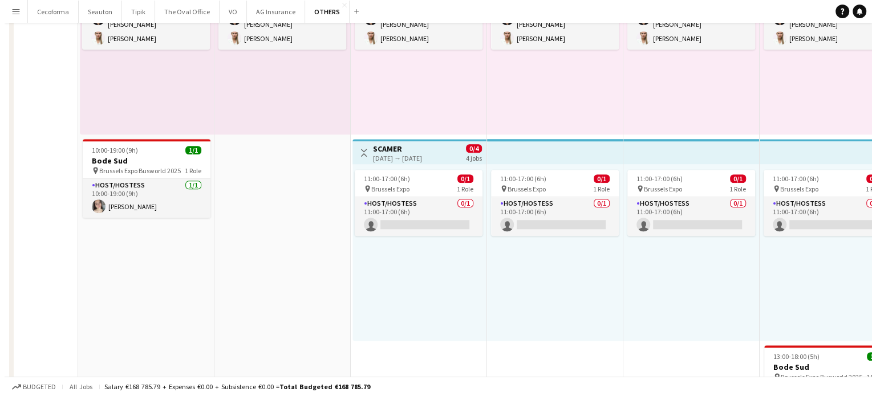
scroll to position [0, 0]
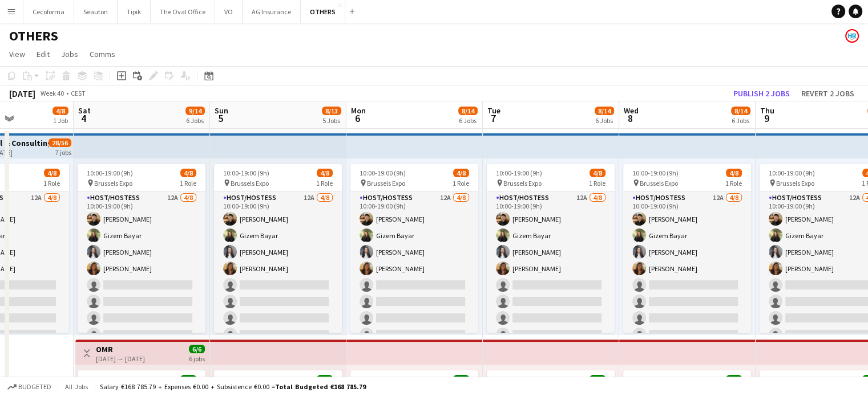
click at [10, 9] on app-icon "Menu" at bounding box center [11, 11] width 9 height 9
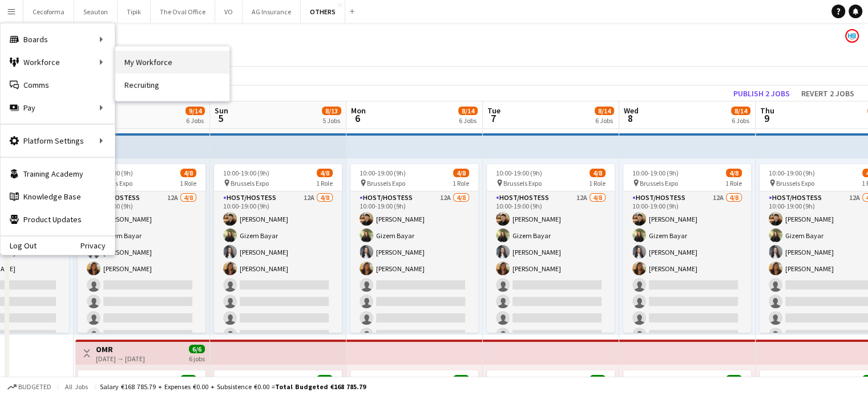
click at [160, 59] on link "My Workforce" at bounding box center [172, 62] width 114 height 23
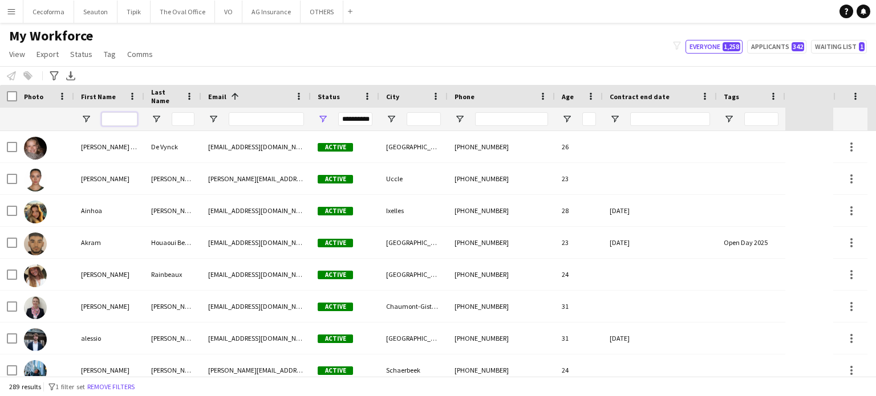
click at [124, 116] on input "First Name Filter Input" at bounding box center [120, 119] width 36 height 14
click at [775, 48] on button "Applicants 342" at bounding box center [776, 47] width 59 height 14
type input "**********"
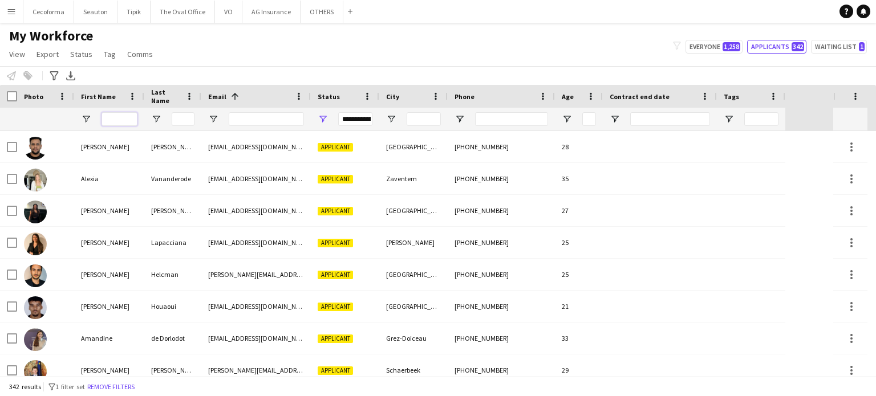
click at [116, 120] on input "First Name Filter Input" at bounding box center [120, 119] width 36 height 14
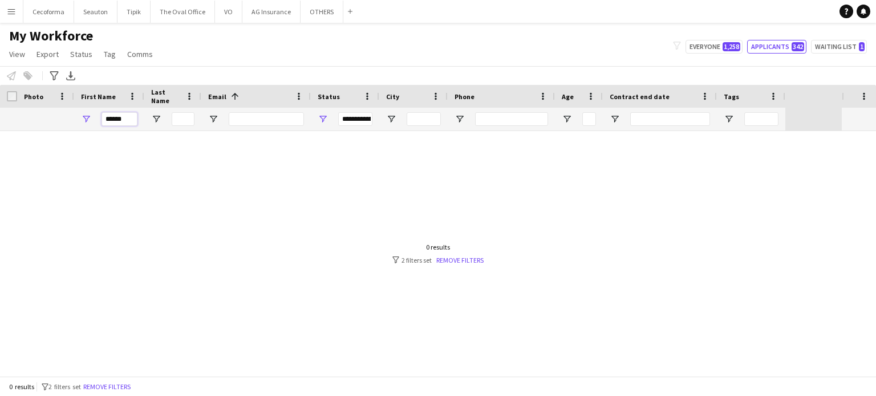
click at [132, 118] on input "******" at bounding box center [120, 119] width 36 height 14
type input "*"
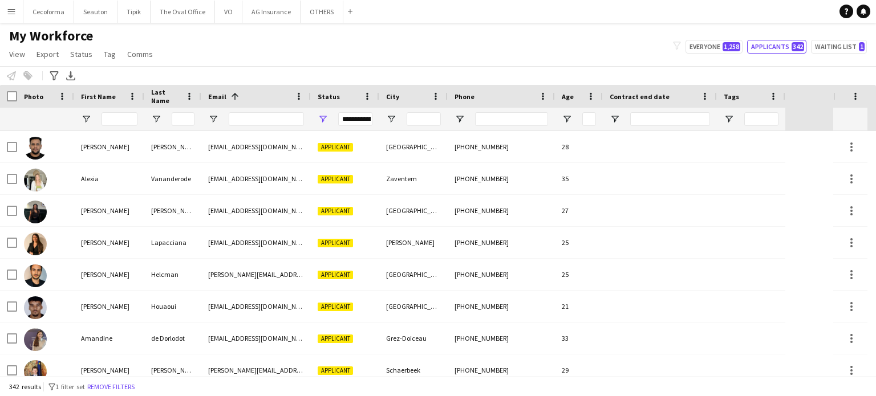
click at [356, 118] on div "**********" at bounding box center [355, 119] width 34 height 14
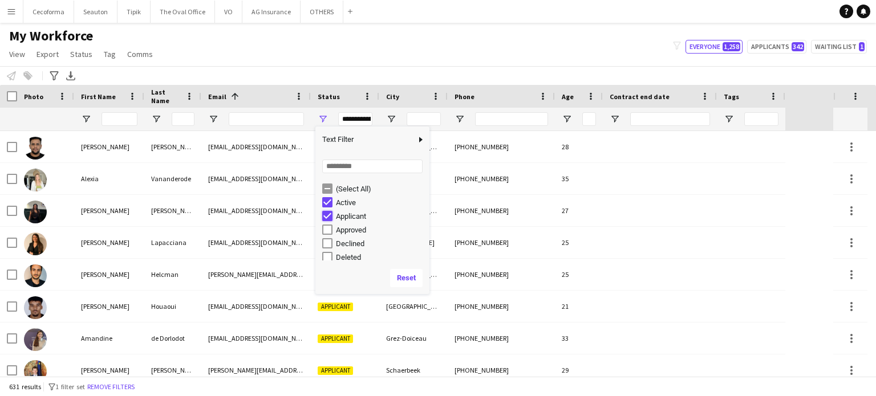
type input "**********"
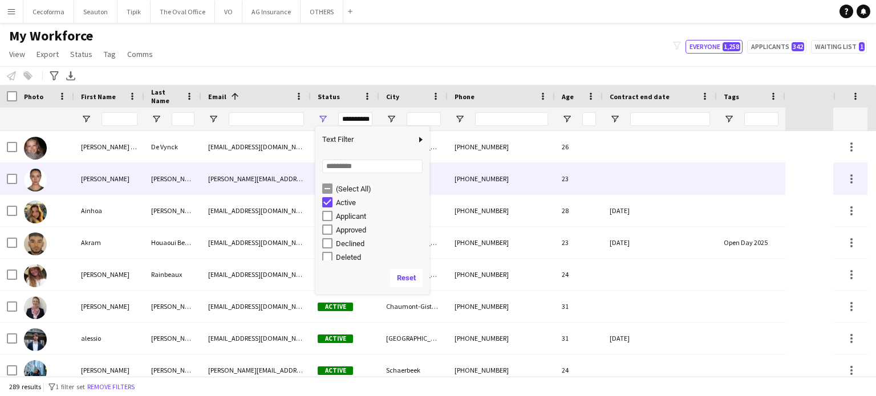
click at [714, 180] on div at bounding box center [660, 178] width 114 height 31
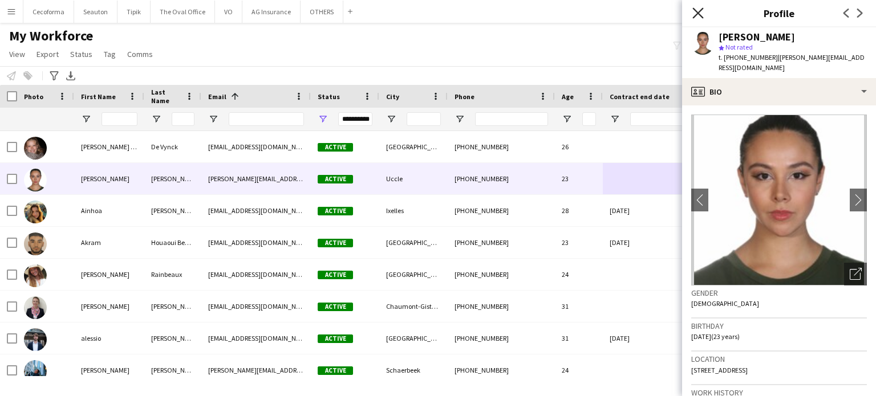
click at [693, 11] on icon "Close pop-in" at bounding box center [698, 12] width 11 height 11
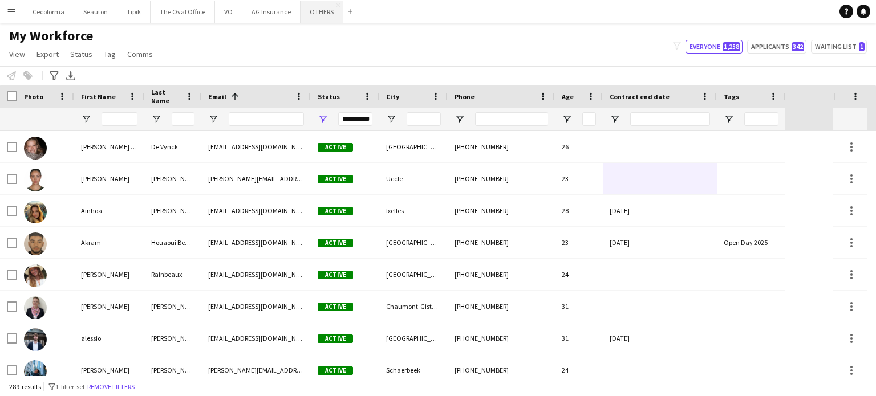
click at [319, 9] on button "OTHERS Close" at bounding box center [322, 12] width 43 height 22
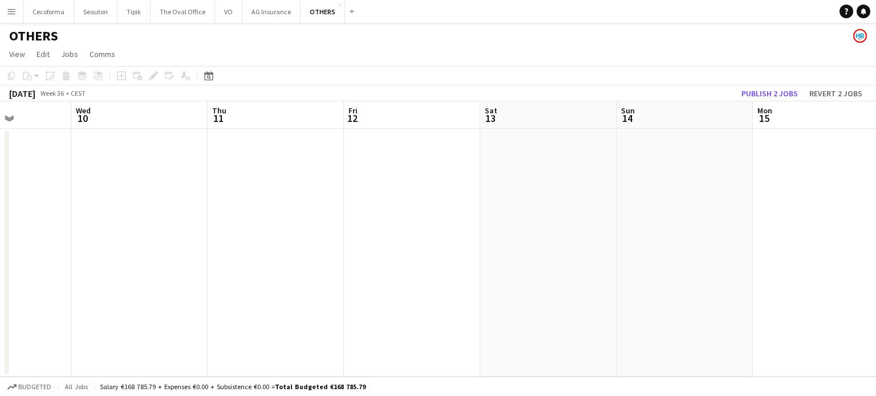
drag, startPoint x: 612, startPoint y: 255, endPoint x: 472, endPoint y: 254, distance: 139.8
click at [169, 164] on app-calendar-viewport "Fri 5 Sat 6 Sun 7 Mon 8 Tue 9 Wed 10 Thu 11 Fri 12 Sat 13 Sun 14 Mon 15 Tue 16 …" at bounding box center [438, 240] width 876 height 276
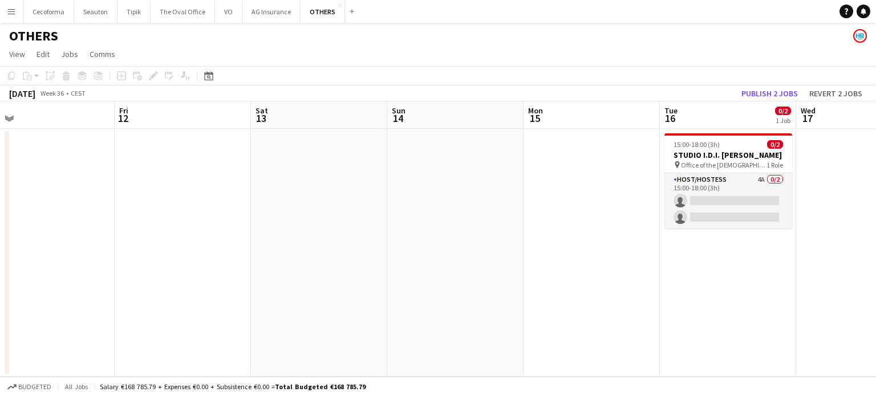
drag, startPoint x: 151, startPoint y: 200, endPoint x: 88, endPoint y: 191, distance: 63.4
click at [81, 188] on app-calendar-viewport "Mon 8 Tue 9 Wed 10 Thu 11 Fri 12 Sat 13 Sun 14 Mon 15 Tue 16 0/2 1 Job Wed 17 T…" at bounding box center [438, 240] width 876 height 276
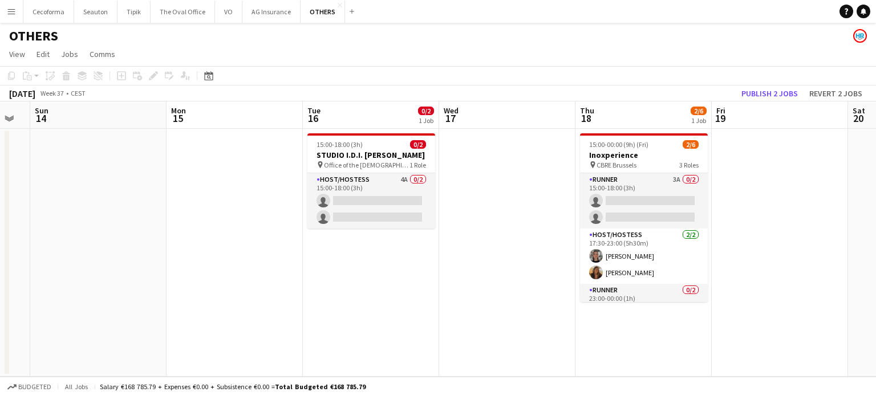
drag, startPoint x: 19, startPoint y: 190, endPoint x: 13, endPoint y: 189, distance: 6.4
click at [12, 189] on app-calendar-viewport "Wed 10 Thu 11 Fri 12 Sat 13 Sun 14 Mon 15 Tue 16 0/2 1 Job Wed 17 Thu 18 2/6 1 …" at bounding box center [438, 240] width 876 height 276
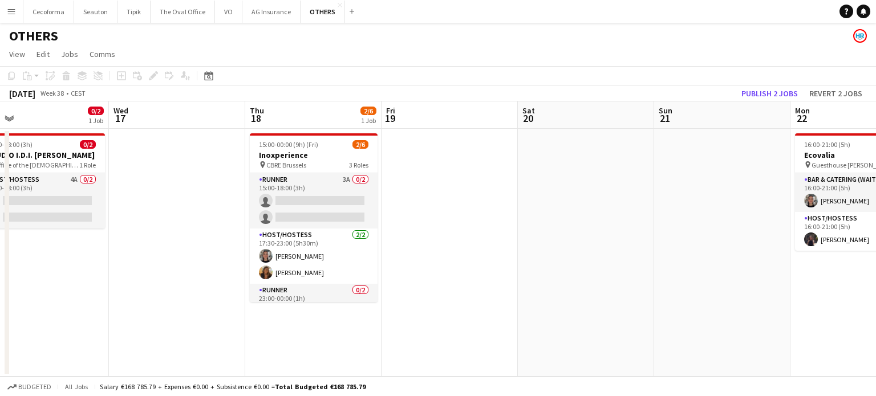
drag, startPoint x: 435, startPoint y: 276, endPoint x: 454, endPoint y: 264, distance: 23.1
click at [137, 181] on app-calendar-viewport "Sun 14 Mon 15 Tue 16 0/2 1 Job Wed 17 Thu 18 2/6 1 Job Fri 19 Sat 20 Sun 21 Mon…" at bounding box center [438, 240] width 876 height 276
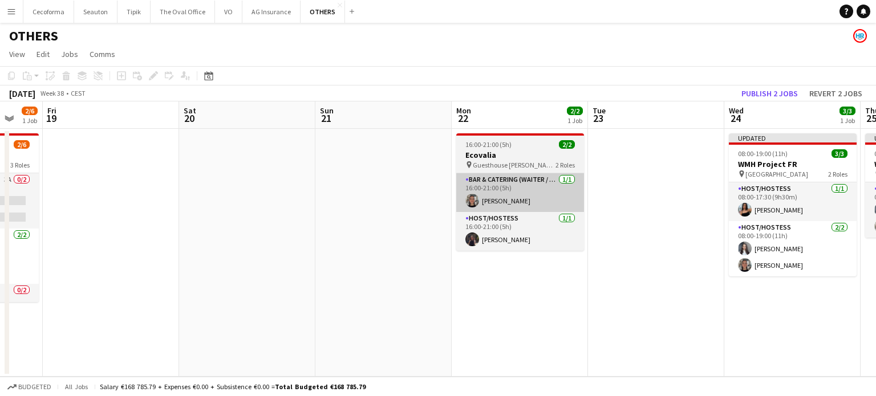
drag, startPoint x: 85, startPoint y: 168, endPoint x: 116, endPoint y: 188, distance: 36.9
click at [4, 148] on app-calendar-viewport "Tue 16 0/2 1 Job Wed 17 Thu 18 2/6 1 Job Fri 19 Sat 20 Sun 21 Mon 22 2/2 1 Job …" at bounding box center [438, 240] width 876 height 276
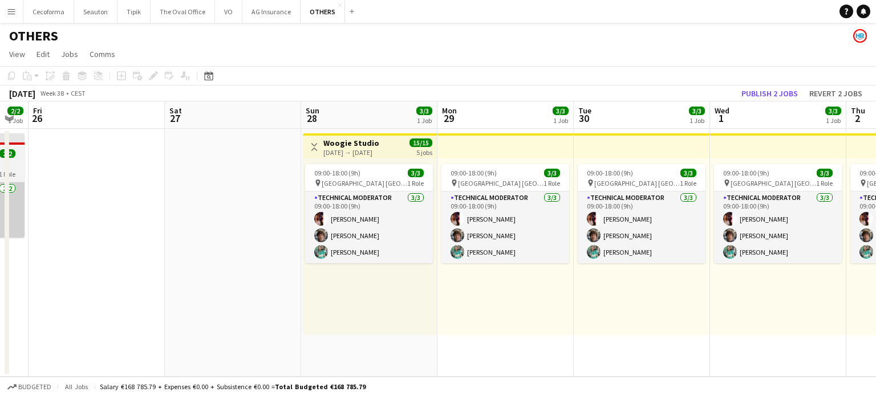
drag, startPoint x: 269, startPoint y: 221, endPoint x: 137, endPoint y: 196, distance: 134.7
click at [6, 153] on div "Mon 22 2/2 1 Job Tue 23 Wed 24 3/3 1 Job Thu 25 2/2 1 Job Fri 26 Sat 27 Sun 28 …" at bounding box center [438, 240] width 876 height 276
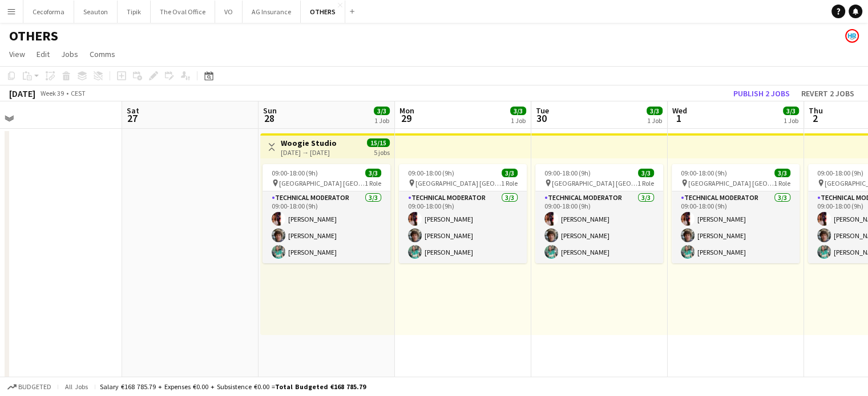
drag, startPoint x: 504, startPoint y: 274, endPoint x: 51, endPoint y: 145, distance: 471.4
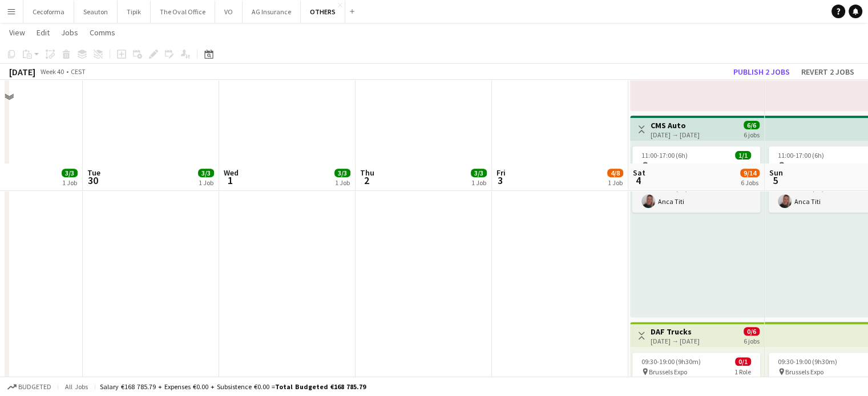
scroll to position [513, 0]
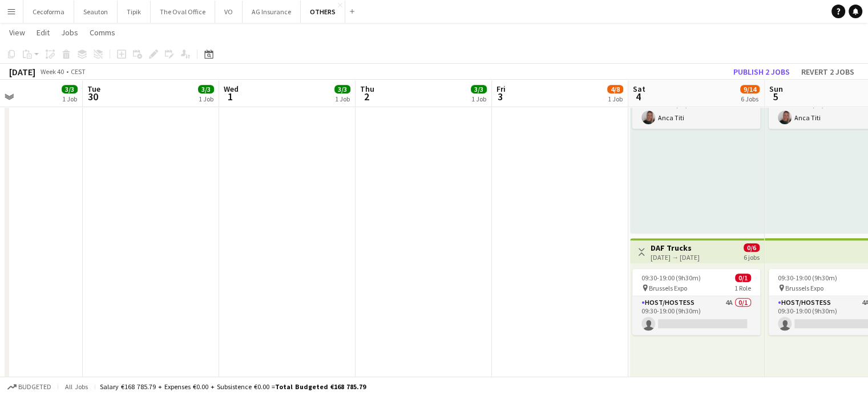
drag, startPoint x: 326, startPoint y: 223, endPoint x: 13, endPoint y: 127, distance: 327.5
click at [14, 127] on app-calendar-viewport "Fri 26 Sat 27 Sun 28 3/3 1 Job Mon 29 3/3 1 Job Tue 30 3/3 1 Job Wed 1 3/3 1 Jo…" at bounding box center [434, 246] width 868 height 1430
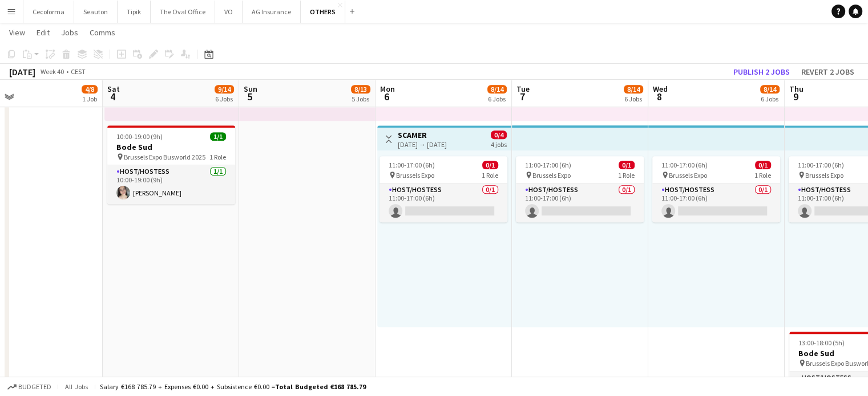
scroll to position [0, 389]
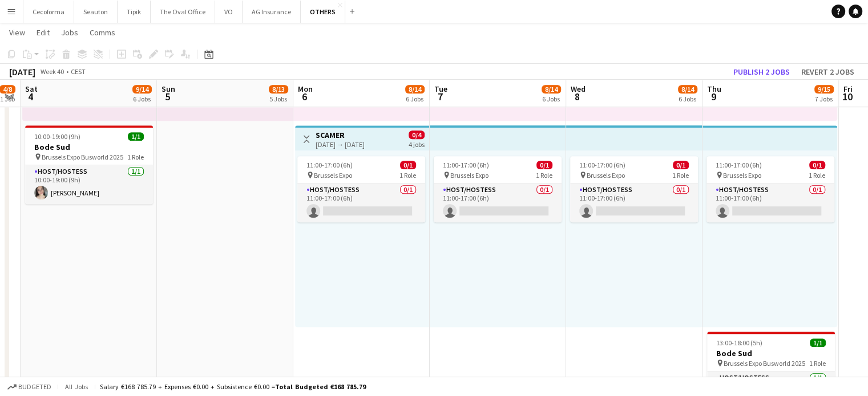
drag, startPoint x: 305, startPoint y: 285, endPoint x: 0, endPoint y: 152, distance: 332.7
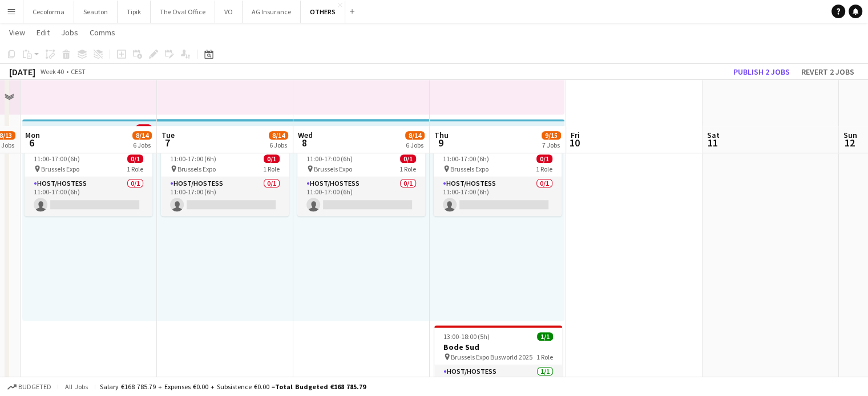
scroll to position [1097, 0]
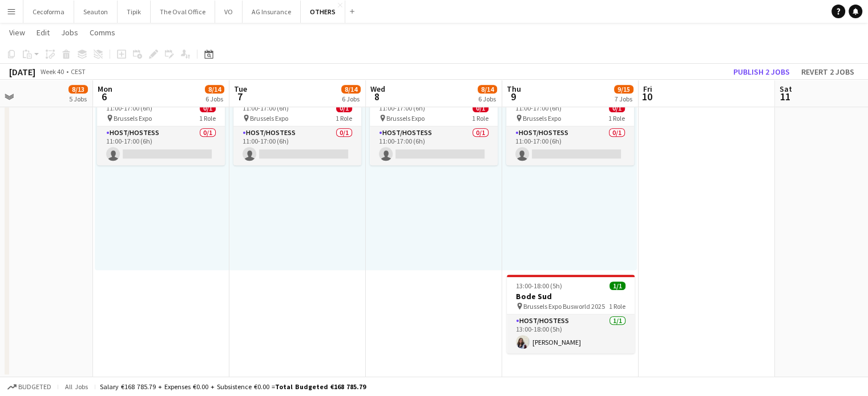
drag, startPoint x: 625, startPoint y: 318, endPoint x: 836, endPoint y: 298, distance: 211.5
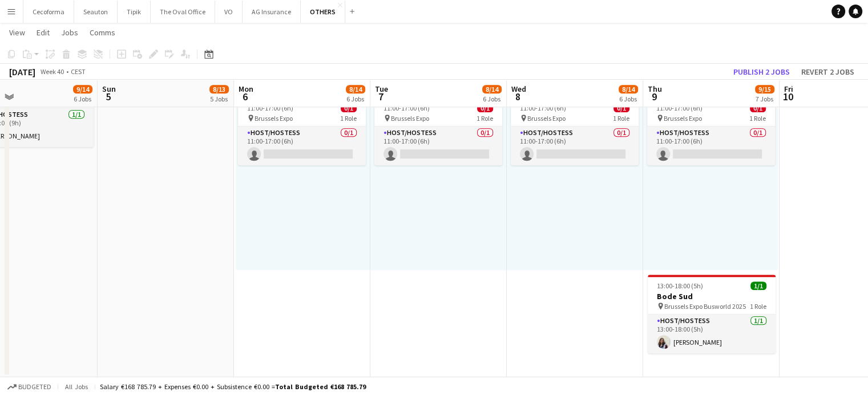
scroll to position [0, 327]
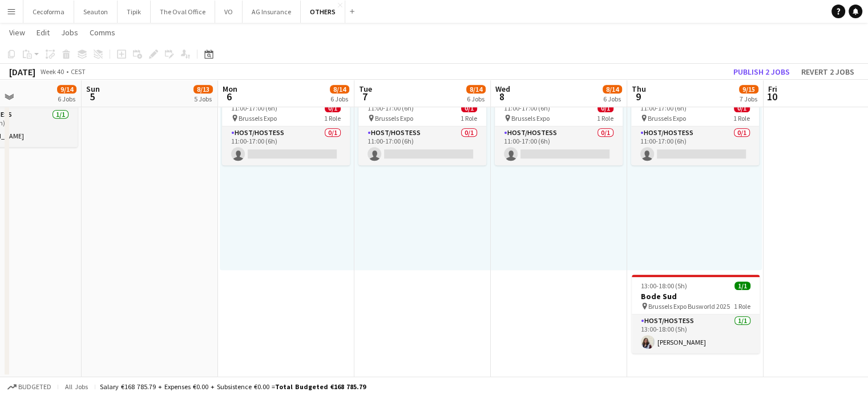
drag, startPoint x: 275, startPoint y: 274, endPoint x: 459, endPoint y: 294, distance: 184.7
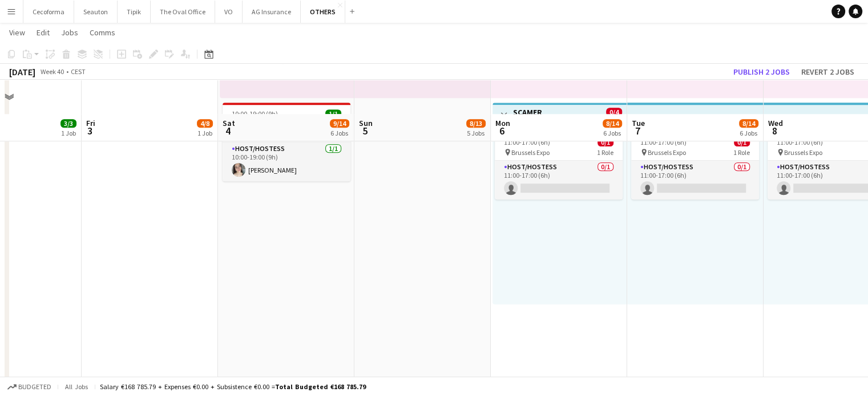
scroll to position [1097, 0]
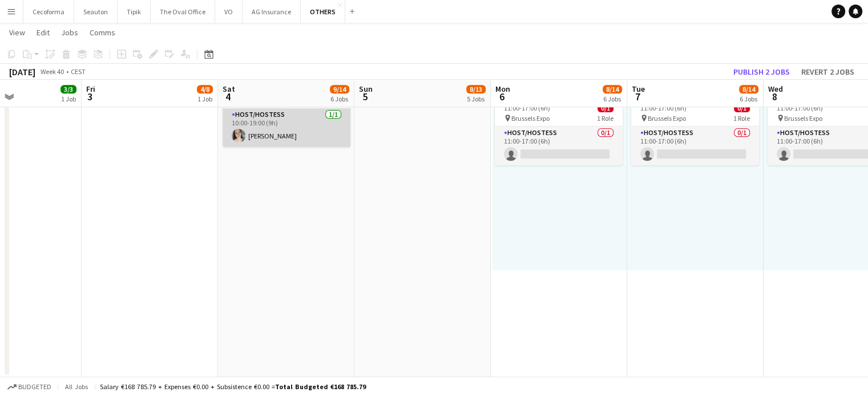
click at [277, 131] on app-card-role "Host/Hostess [DATE] 10:00-19:00 (9h) [PERSON_NAME]" at bounding box center [286, 127] width 128 height 39
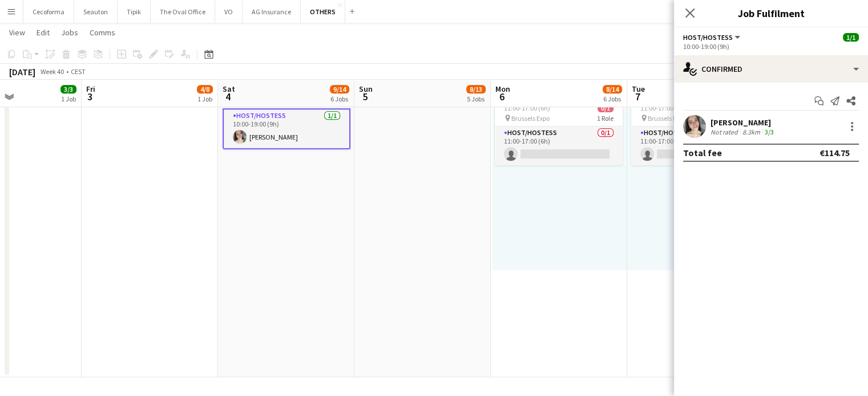
click at [729, 120] on div "[PERSON_NAME]" at bounding box center [743, 123] width 66 height 10
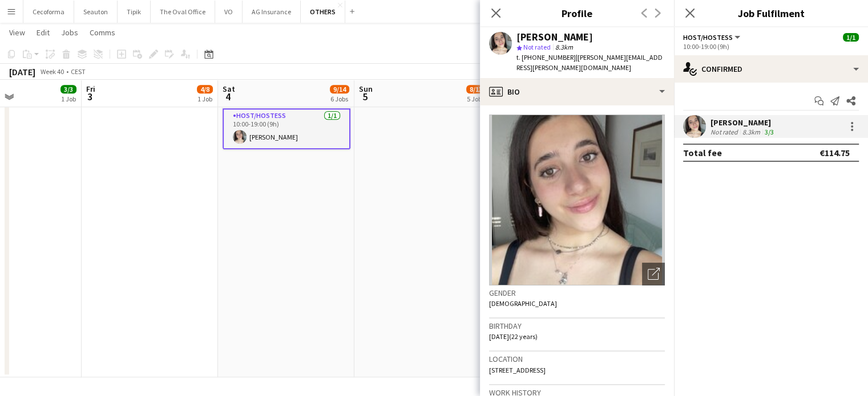
drag, startPoint x: 523, startPoint y: 56, endPoint x: 564, endPoint y: 56, distance: 41.1
click at [564, 56] on div "t. [PHONE_NUMBER] | [PERSON_NAME][EMAIL_ADDRESS][PERSON_NAME][DOMAIN_NAME]" at bounding box center [590, 62] width 148 height 21
copy span "[PHONE_NUMBER]"
click at [741, 268] on mat-expansion-panel "check Confirmed Start chat Send notification Share [PERSON_NAME] Not rated 8.3k…" at bounding box center [771, 240] width 194 height 314
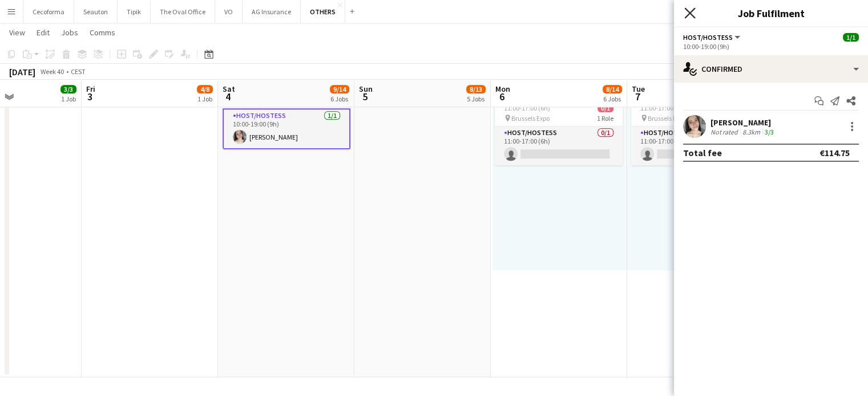
click at [689, 11] on icon "Close pop-in" at bounding box center [689, 12] width 11 height 11
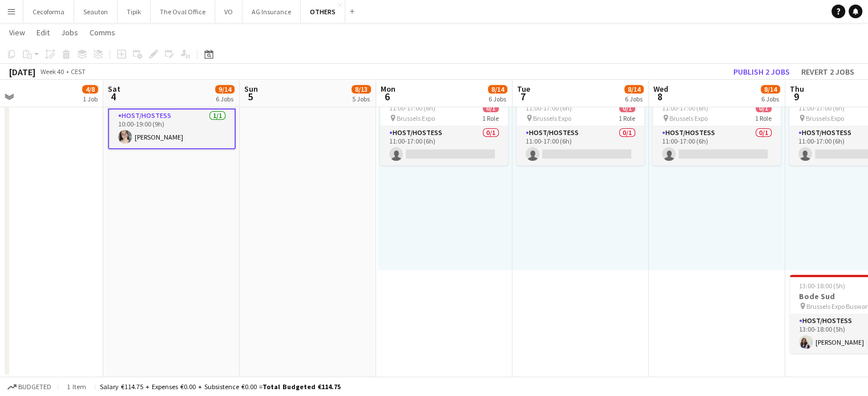
scroll to position [0, 361]
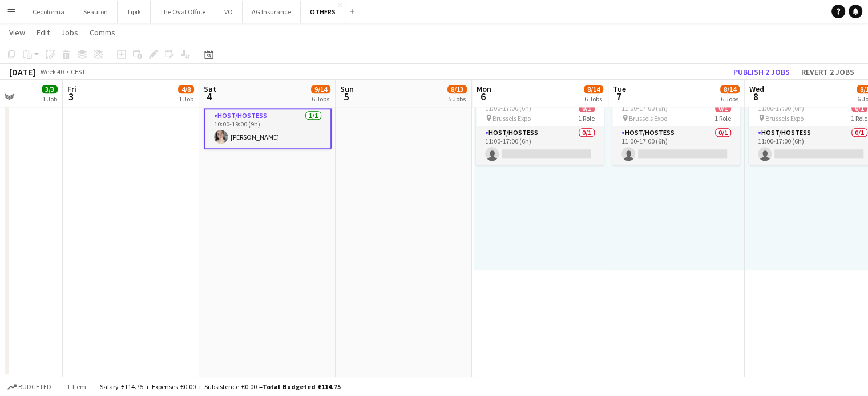
drag, startPoint x: 561, startPoint y: 268, endPoint x: 312, endPoint y: 274, distance: 249.4
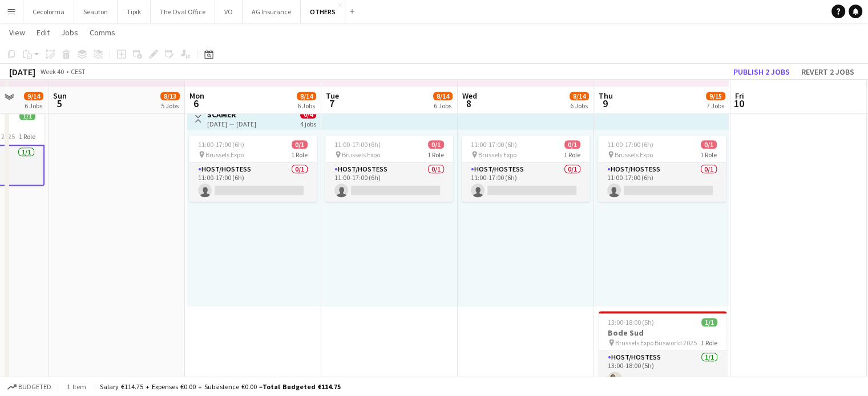
scroll to position [1097, 0]
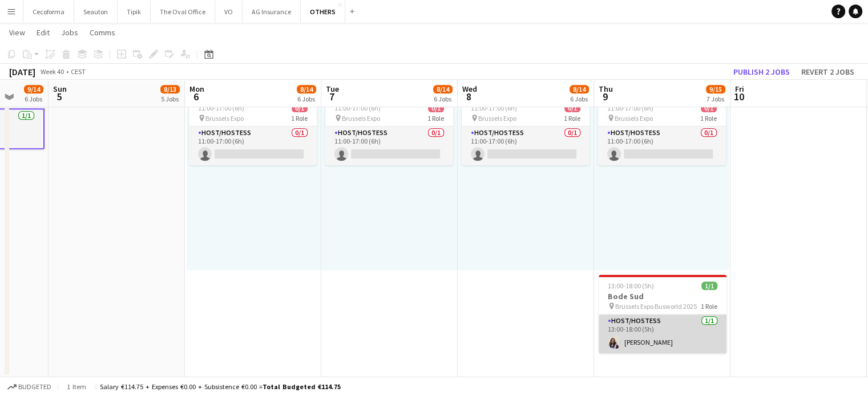
drag, startPoint x: 635, startPoint y: 335, endPoint x: 636, endPoint y: 329, distance: 6.3
click at [635, 335] on app-card-role "Host/Hostess [DATE] 13:00-18:00 (5h) [PERSON_NAME]" at bounding box center [662, 334] width 128 height 39
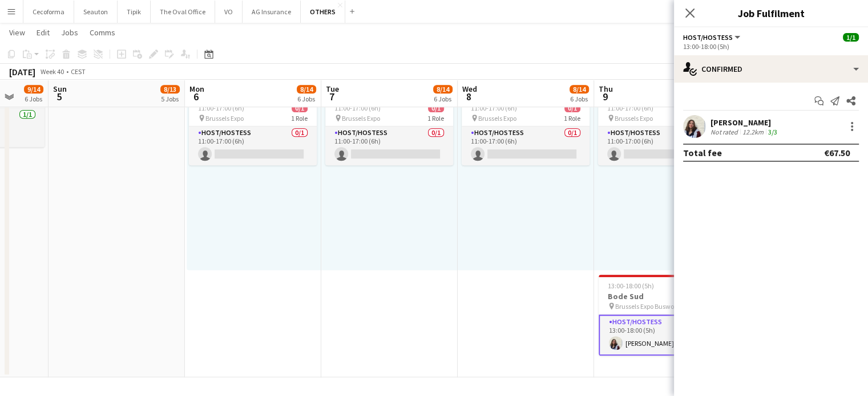
click at [725, 124] on div "[PERSON_NAME]" at bounding box center [744, 123] width 69 height 10
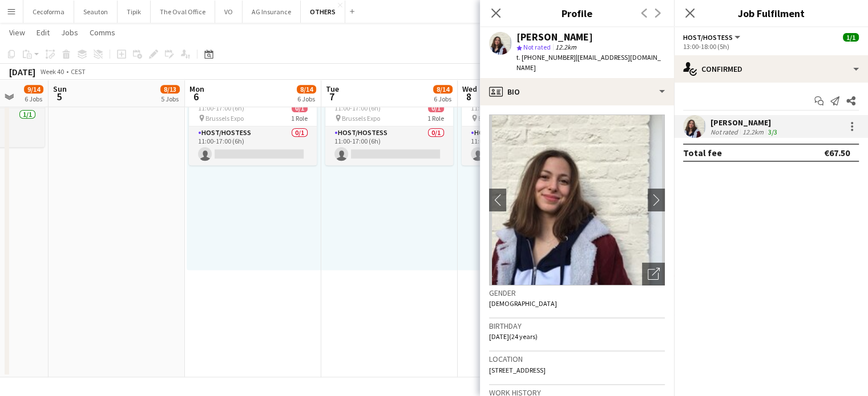
drag, startPoint x: 521, startPoint y: 58, endPoint x: 563, endPoint y: 57, distance: 42.2
click at [563, 57] on span "t. [PHONE_NUMBER]" at bounding box center [545, 57] width 59 height 9
copy span "[PHONE_NUMBER]"
click at [491, 8] on icon "Close pop-in" at bounding box center [495, 12] width 11 height 11
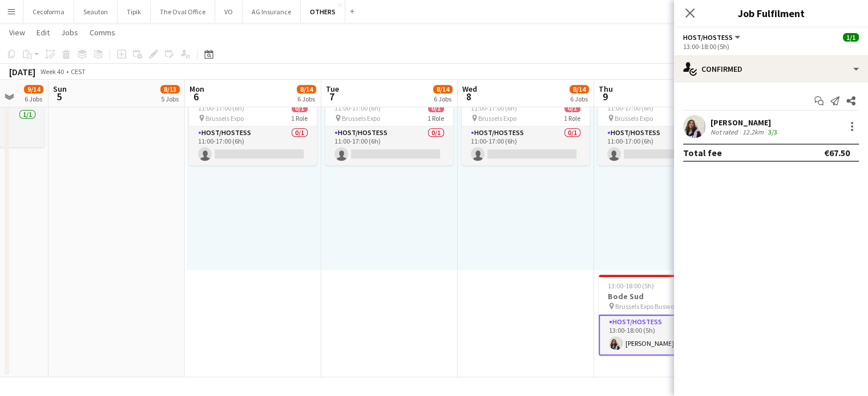
click at [511, 254] on div "11:00-17:00 (6h) 0/1 pin Brussels Expo 1 Role Host/Hostess 0/1 11:00-17:00 (6h)…" at bounding box center [526, 182] width 136 height 177
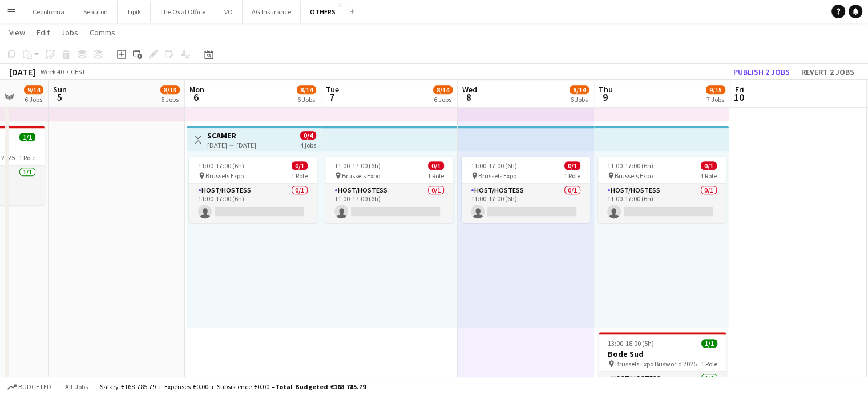
scroll to position [0, 342]
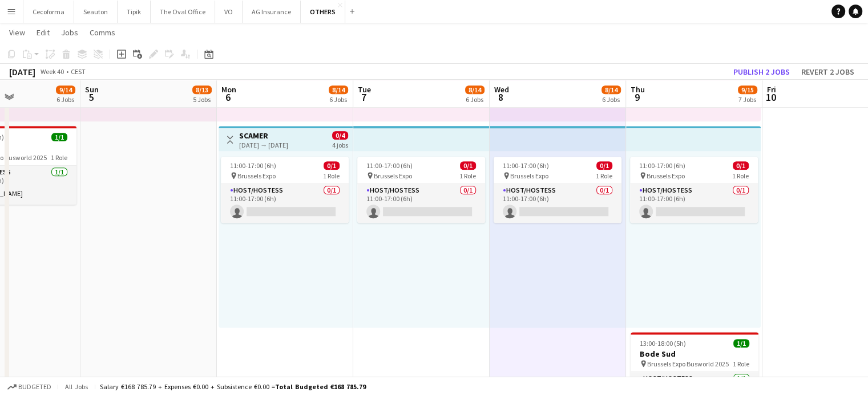
drag, startPoint x: 219, startPoint y: 282, endPoint x: 516, endPoint y: 317, distance: 299.8
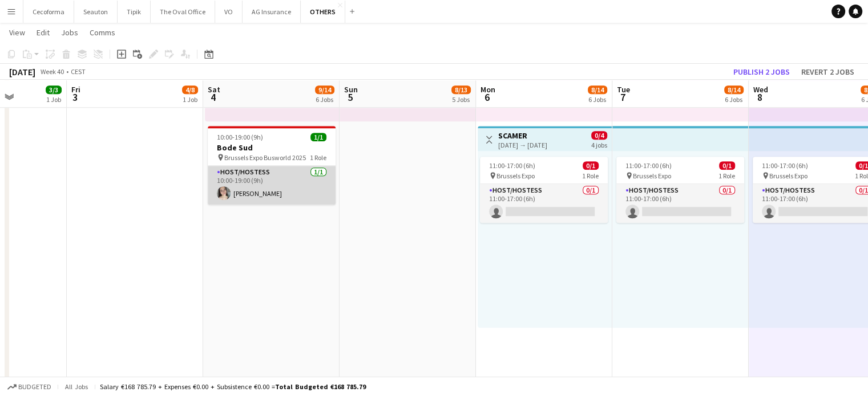
click at [262, 192] on app-card-role "Host/Hostess [DATE] 10:00-19:00 (9h) [PERSON_NAME]" at bounding box center [272, 185] width 128 height 39
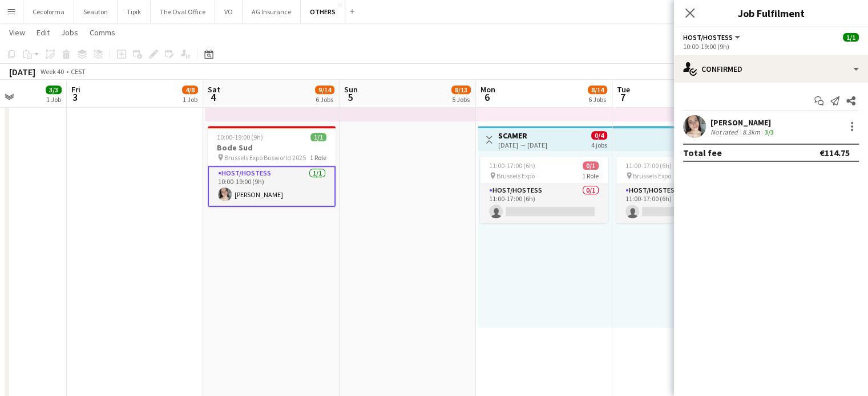
click at [746, 125] on div "[PERSON_NAME]" at bounding box center [743, 123] width 66 height 10
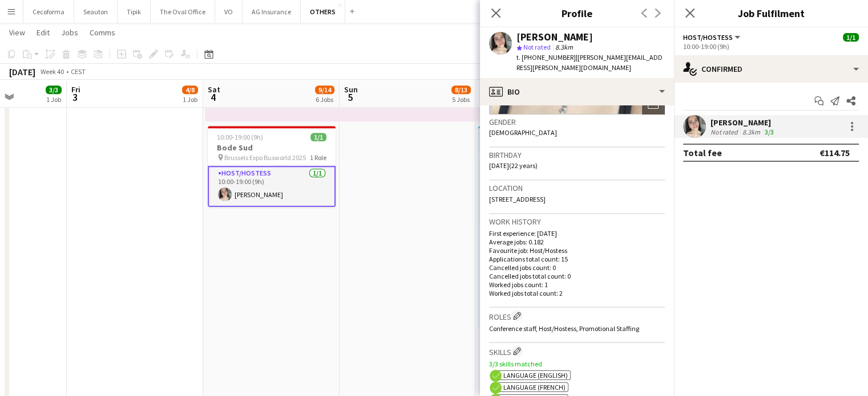
scroll to position [228, 0]
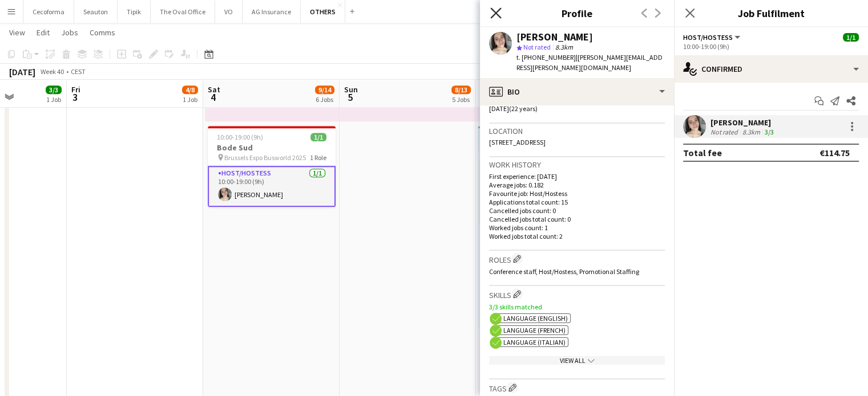
click at [497, 13] on icon at bounding box center [495, 12] width 11 height 11
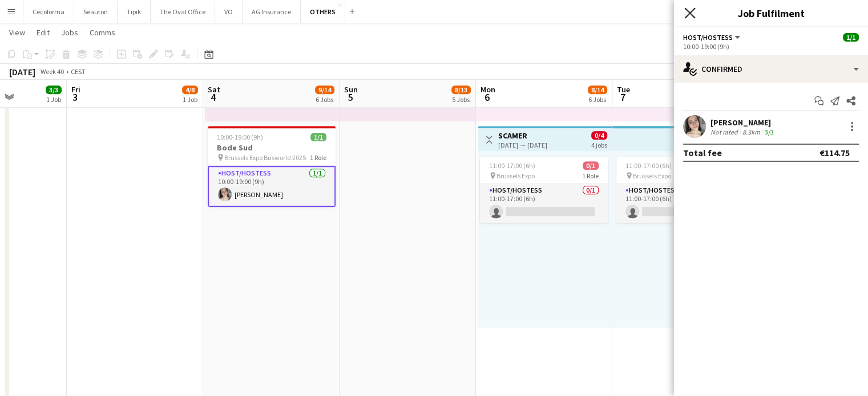
click at [694, 10] on icon at bounding box center [689, 12] width 11 height 11
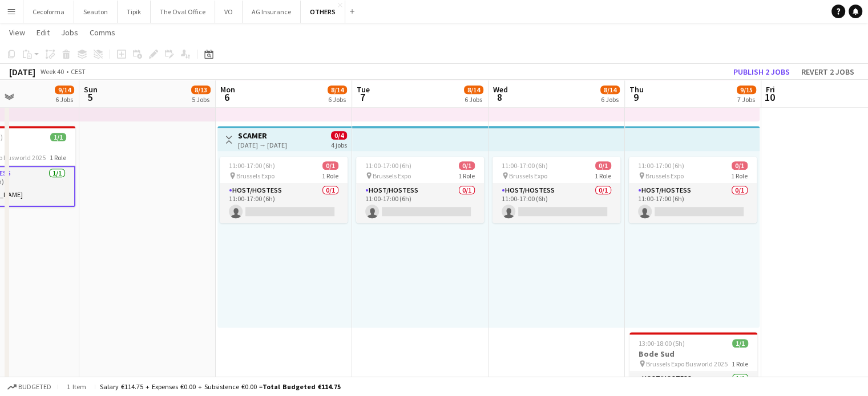
scroll to position [0, 396]
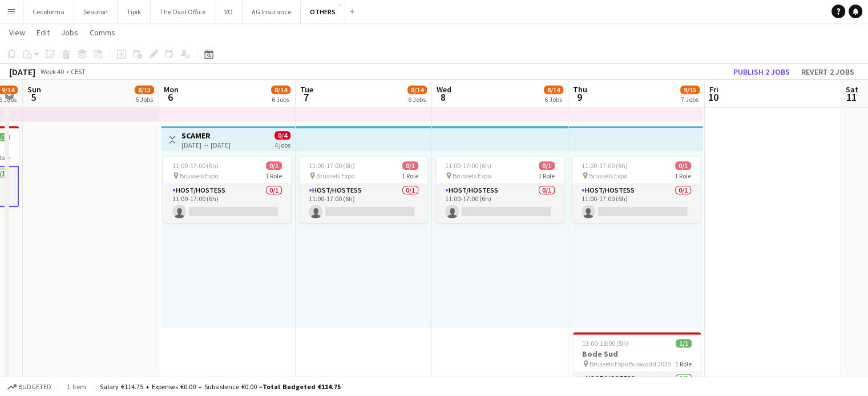
drag, startPoint x: 618, startPoint y: 290, endPoint x: 324, endPoint y: 223, distance: 301.4
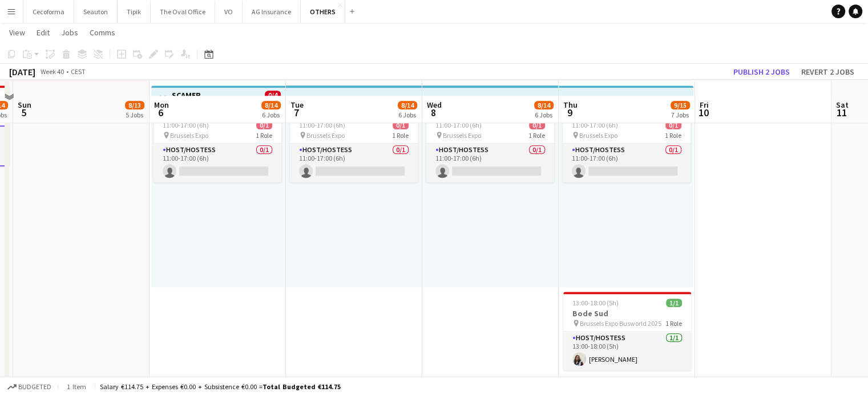
scroll to position [1097, 0]
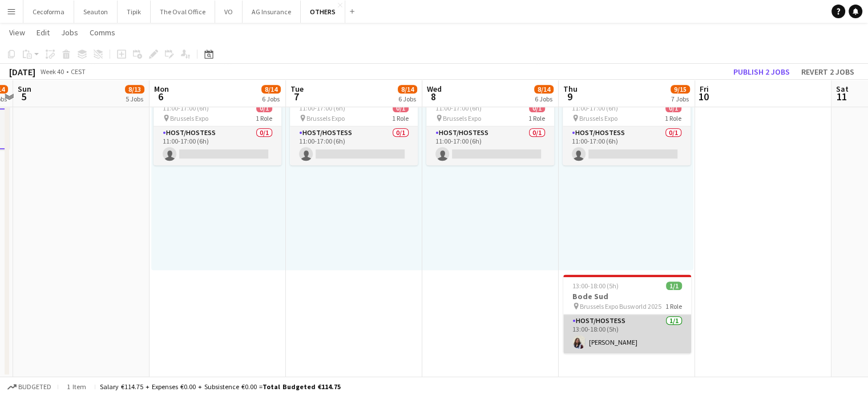
click at [606, 331] on app-card-role "Host/Hostess [DATE] 13:00-18:00 (5h) [PERSON_NAME]" at bounding box center [627, 334] width 128 height 39
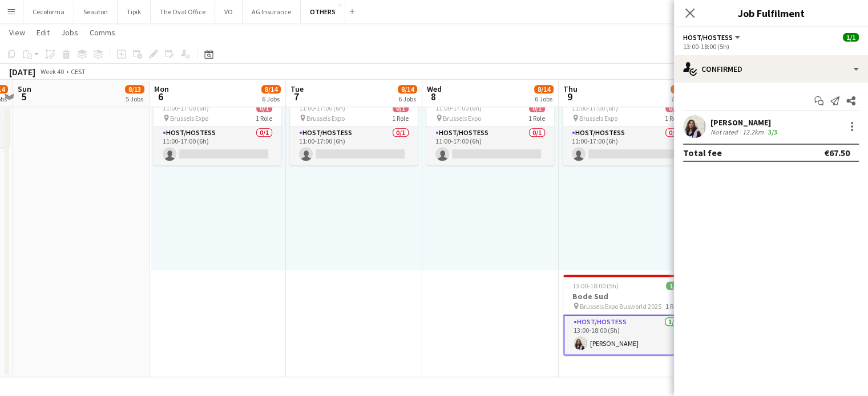
click at [738, 126] on div "[PERSON_NAME]" at bounding box center [744, 123] width 69 height 10
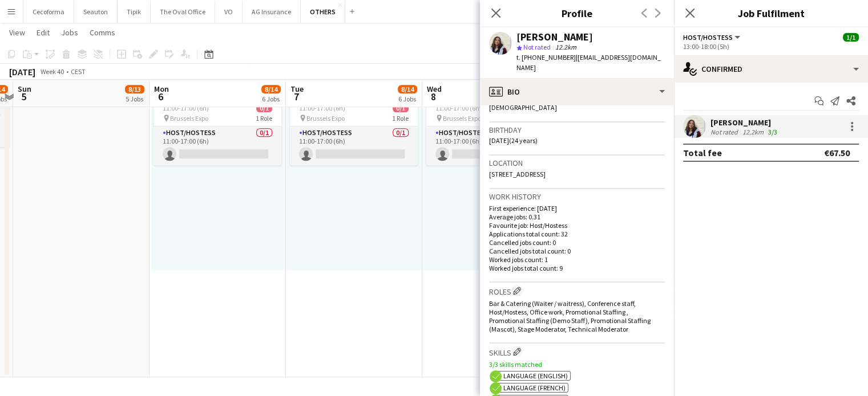
scroll to position [228, 0]
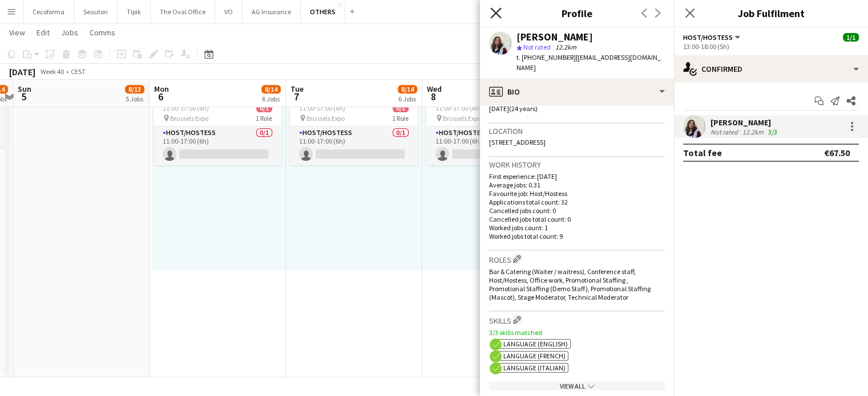
click at [492, 13] on icon "Close pop-in" at bounding box center [495, 12] width 11 height 11
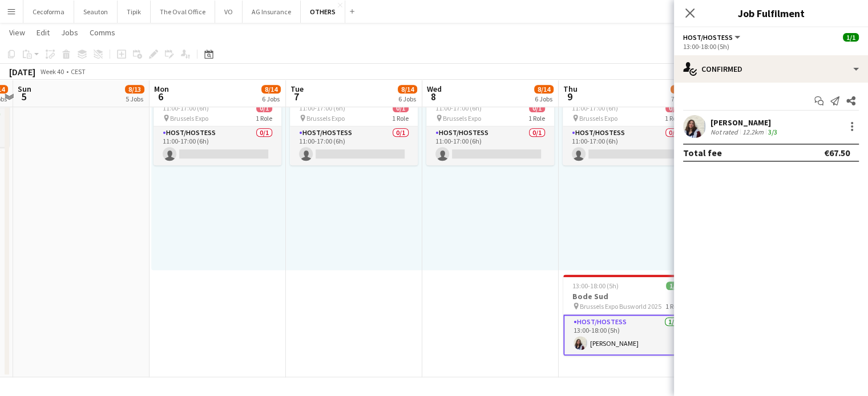
click at [689, 15] on icon "Close pop-in" at bounding box center [689, 13] width 9 height 9
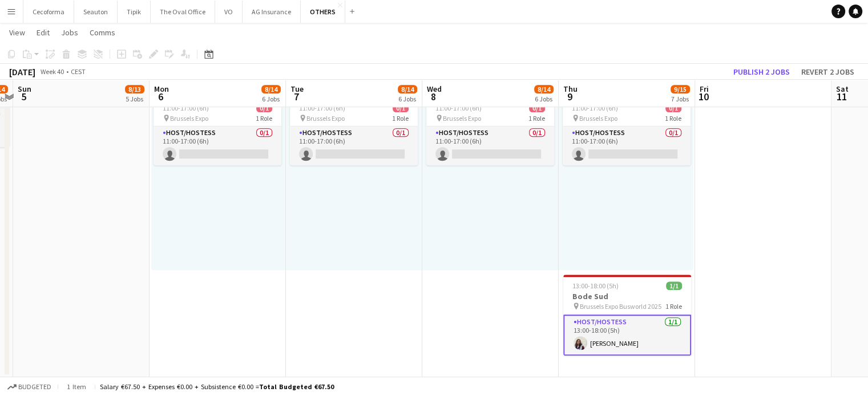
click at [456, 248] on div "11:00-17:00 (6h) 0/1 pin Brussels Expo 1 Role Host/Hostess 0/1 11:00-17:00 (6h)…" at bounding box center [490, 182] width 136 height 177
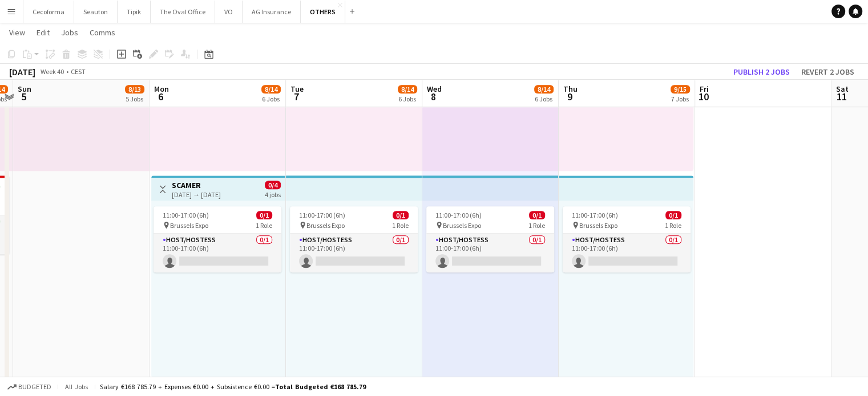
scroll to position [1039, 0]
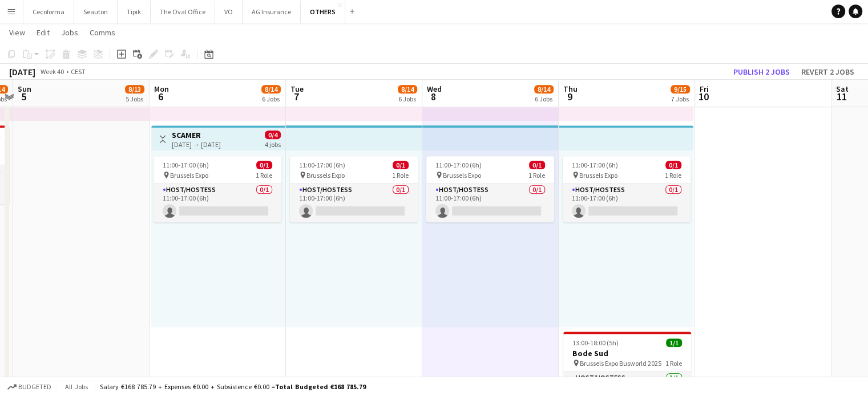
click at [13, 11] on app-icon "Menu" at bounding box center [11, 11] width 9 height 9
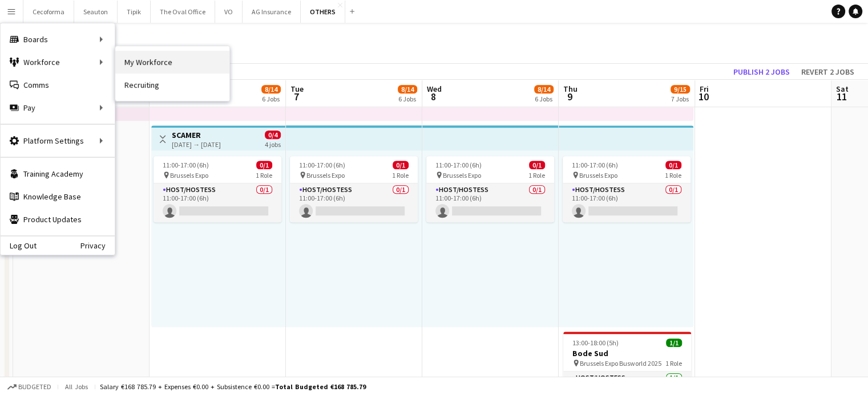
click at [140, 61] on link "My Workforce" at bounding box center [172, 62] width 114 height 23
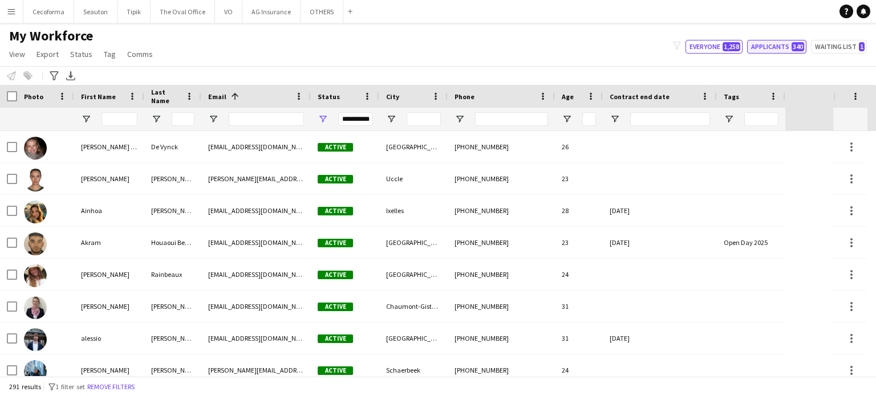
click at [774, 47] on button "Applicants 340" at bounding box center [776, 47] width 59 height 14
type input "**********"
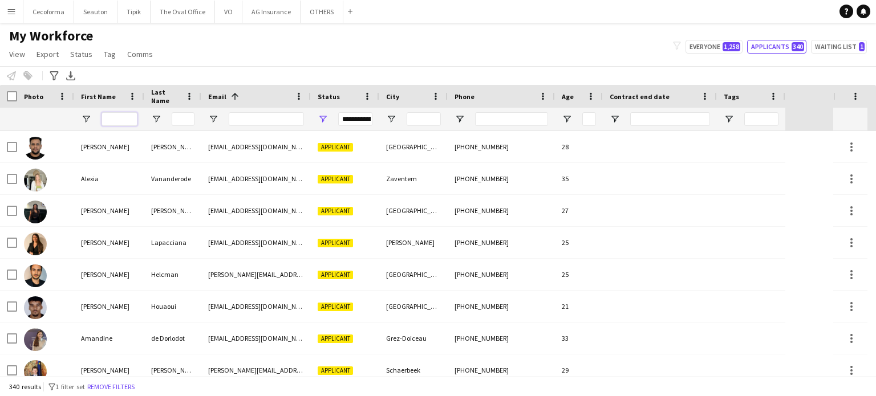
click at [116, 120] on input "First Name Filter Input" at bounding box center [120, 119] width 36 height 14
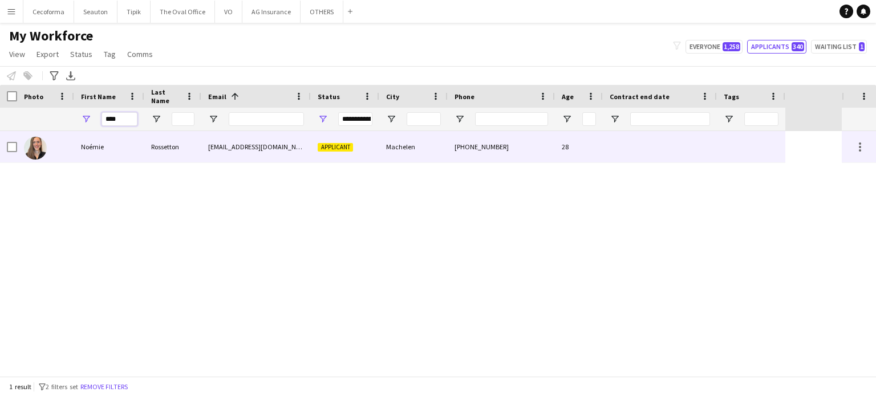
type input "****"
click at [661, 149] on div at bounding box center [660, 146] width 114 height 31
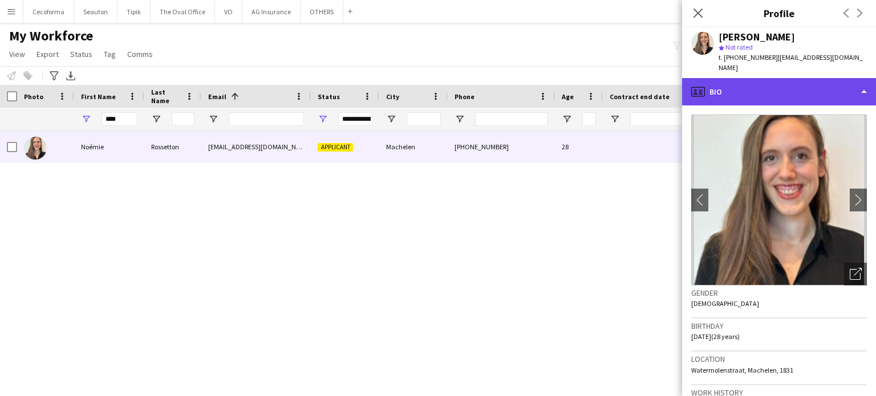
click at [865, 81] on div "profile Bio" at bounding box center [779, 91] width 194 height 27
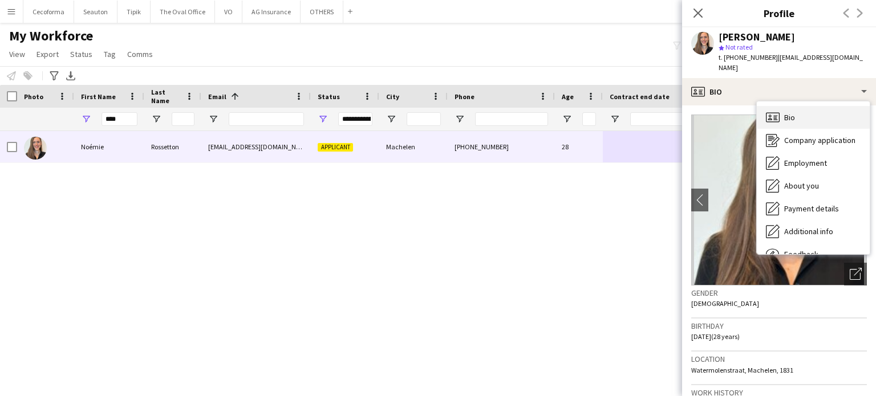
click at [791, 112] on span "Bio" at bounding box center [789, 117] width 11 height 10
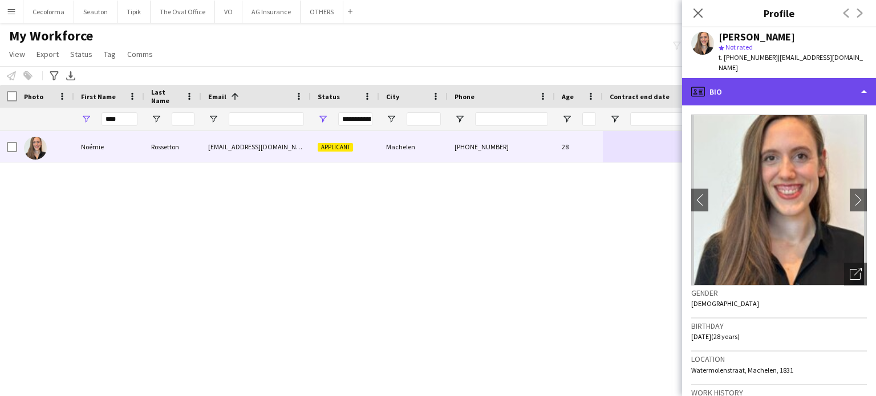
click at [867, 79] on div "profile Bio" at bounding box center [779, 91] width 194 height 27
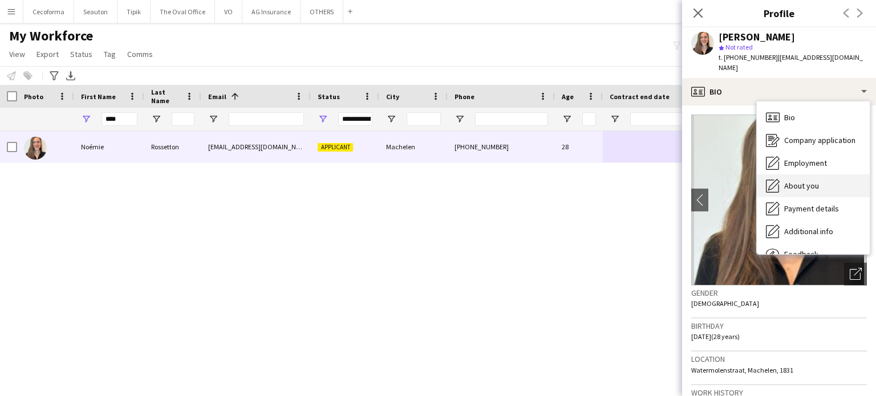
click at [806, 181] on span "About you" at bounding box center [801, 186] width 35 height 10
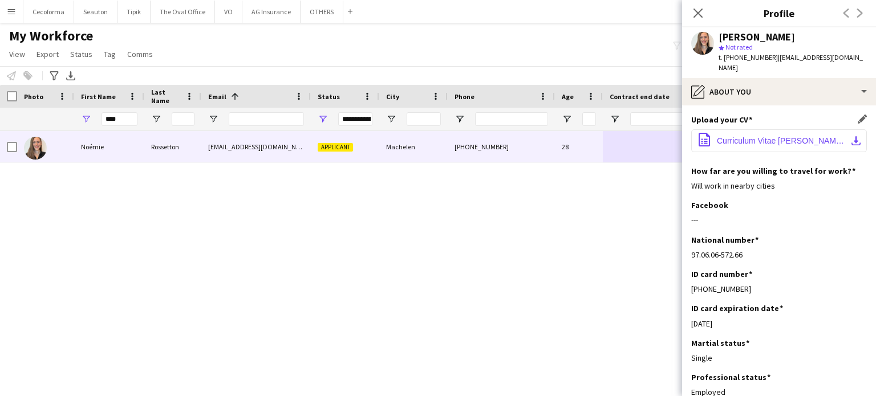
click at [754, 136] on span "Curriculum Vitae [PERSON_NAME].pdf" at bounding box center [781, 140] width 129 height 9
click at [701, 15] on icon "Close pop-in" at bounding box center [698, 12] width 11 height 11
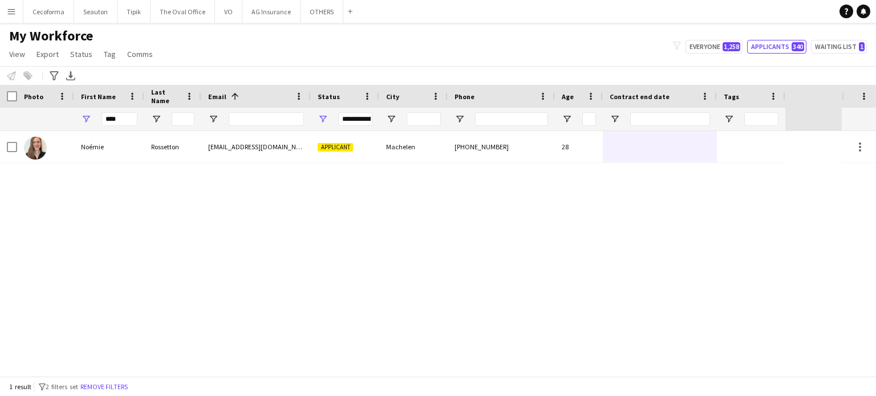
click at [418, 319] on div "[PERSON_NAME] [EMAIL_ADDRESS][DOMAIN_NAME] Applicant Machelen [PHONE_NUMBER] 28" at bounding box center [421, 253] width 842 height 245
click at [325, 13] on button "OTHERS Close" at bounding box center [322, 12] width 43 height 22
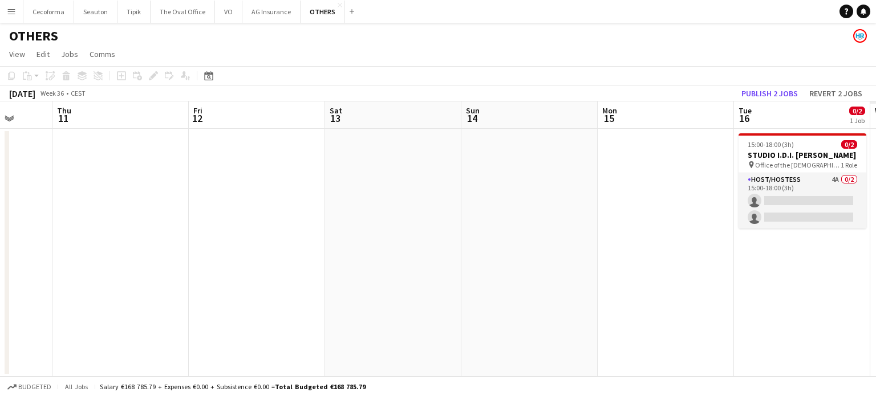
drag, startPoint x: 626, startPoint y: 286, endPoint x: 528, endPoint y: 305, distance: 100.0
click at [208, 229] on app-calendar-viewport "Sun 7 Mon 8 Tue 9 Wed 10 Thu 11 Fri 12 Sat 13 Sun 14 Mon 15 Tue 16 0/2 1 Job We…" at bounding box center [438, 240] width 876 height 276
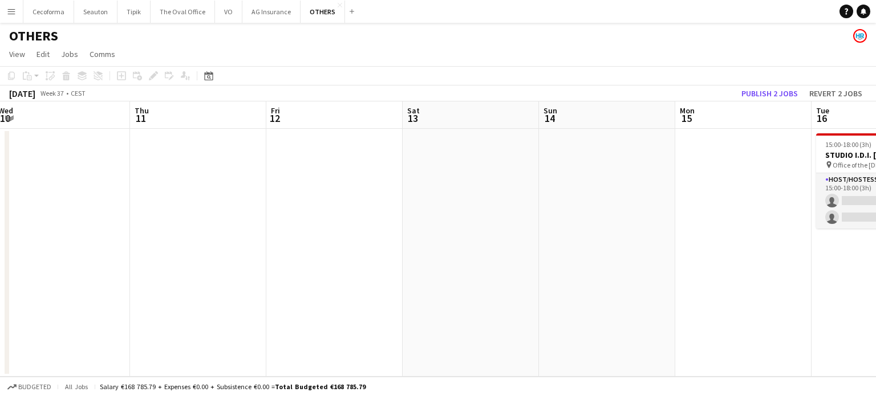
drag, startPoint x: 477, startPoint y: 299, endPoint x: 281, endPoint y: 236, distance: 205.7
click at [217, 221] on app-calendar-viewport "Sun 7 Mon 8 Tue 9 Wed 10 Thu 11 Fri 12 Sat 13 Sun 14 Mon 15 Tue 16 0/2 1 Job We…" at bounding box center [438, 240] width 876 height 276
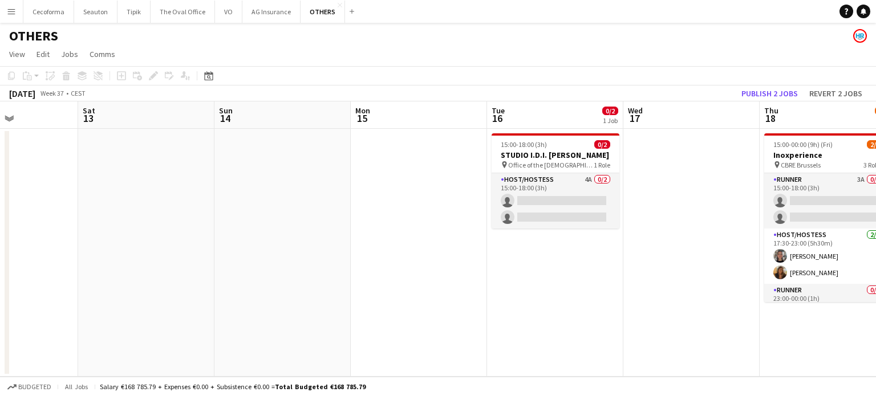
drag, startPoint x: 197, startPoint y: 207, endPoint x: 0, endPoint y: 162, distance: 202.3
click at [0, 162] on app-calendar-viewport "Tue 9 Wed 10 Thu 11 Fri 12 Sat 13 Sun 14 Mon 15 Tue 16 0/2 1 Job Wed 17 Thu 18 …" at bounding box center [438, 240] width 876 height 276
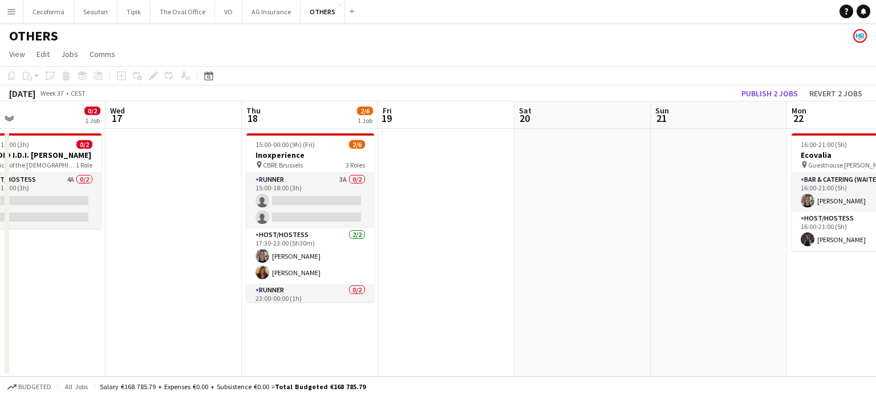
drag, startPoint x: 313, startPoint y: 277, endPoint x: 130, endPoint y: 241, distance: 186.1
click at [130, 241] on app-calendar-viewport "Sun 14 Mon 15 Tue 16 0/2 1 Job Wed 17 Thu 18 2/6 1 Job Fri 19 Sat 20 Sun 21 Mon…" at bounding box center [438, 240] width 876 height 276
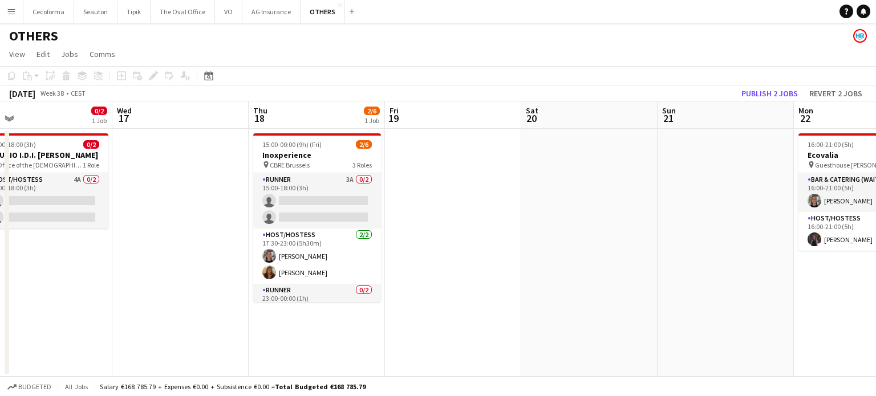
drag, startPoint x: 518, startPoint y: 310, endPoint x: 164, endPoint y: 219, distance: 365.3
click at [179, 222] on app-calendar-viewport "Sun 14 Mon 15 Tue 16 0/2 1 Job Wed 17 Thu 18 2/6 1 Job Fri 19 Sat 20 Sun 21 Mon…" at bounding box center [438, 240] width 876 height 276
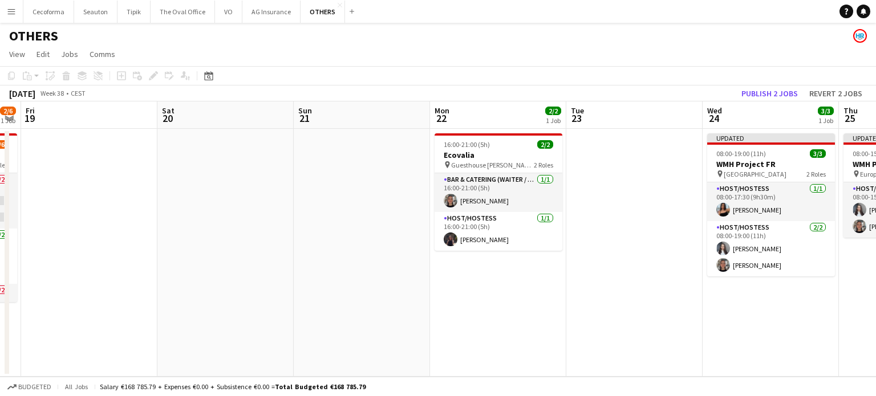
scroll to position [0, 441]
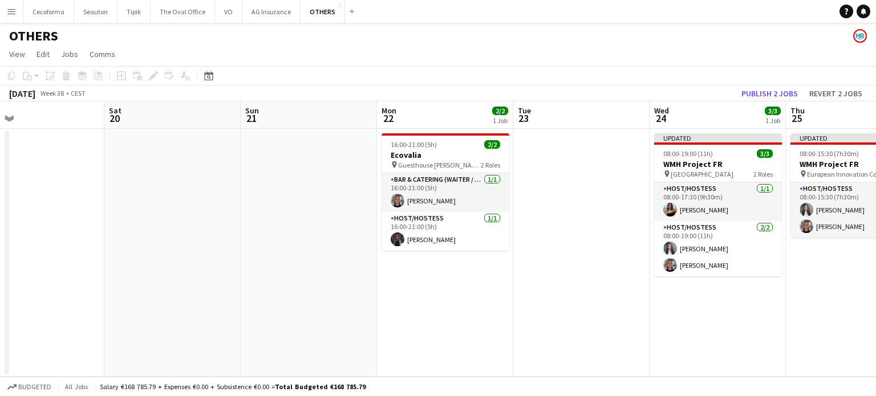
click at [0, 159] on app-calendar-viewport "Tue 16 0/2 1 Job Wed 17 Thu 18 2/6 1 Job Fri 19 Sat 20 Sun 21 Mon 22 2/2 1 Job …" at bounding box center [438, 240] width 876 height 276
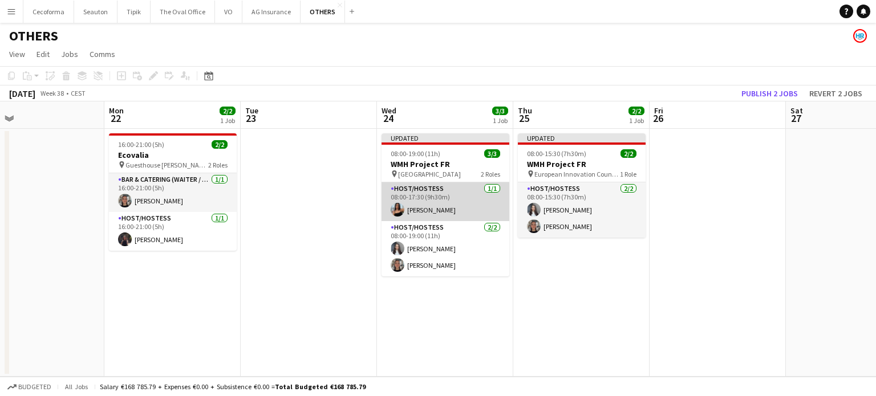
click at [429, 200] on app-card-role "Host/Hostess [DATE] 08:00-17:30 (9h30m) [PERSON_NAME]" at bounding box center [446, 202] width 128 height 39
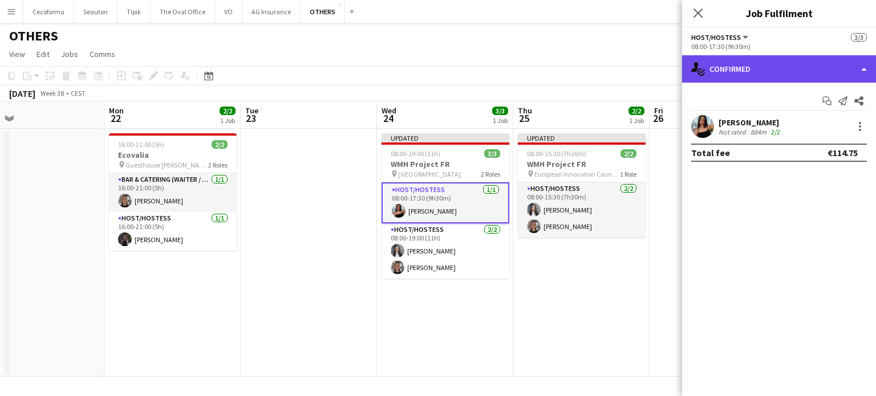
click at [866, 67] on div "single-neutral-actions-check-2 Confirmed" at bounding box center [779, 68] width 194 height 27
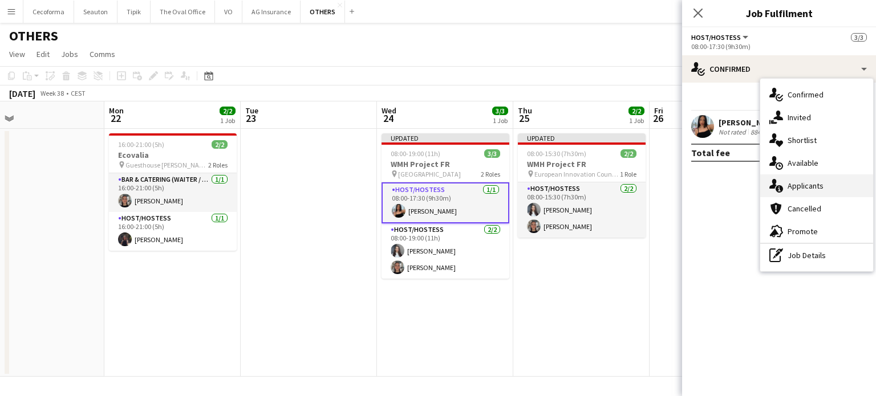
click at [811, 184] on span "Applicants" at bounding box center [806, 186] width 36 height 10
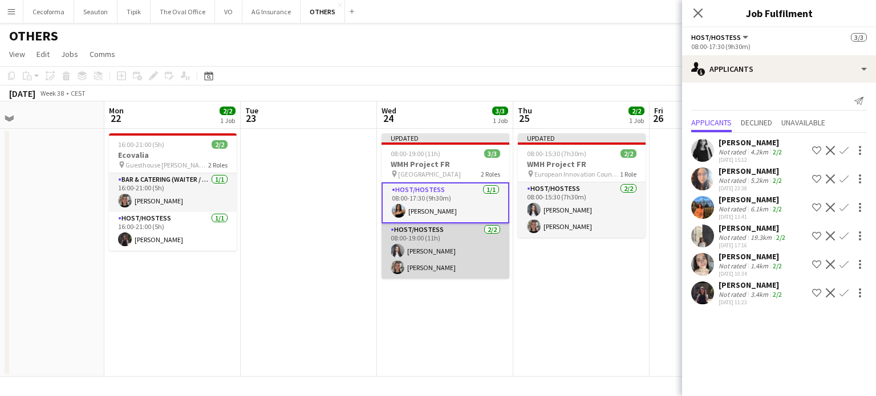
click at [438, 250] on app-card-role "Host/Hostess [DATE] 08:00-19:00 (11h) [PERSON_NAME] [PERSON_NAME]" at bounding box center [446, 251] width 128 height 55
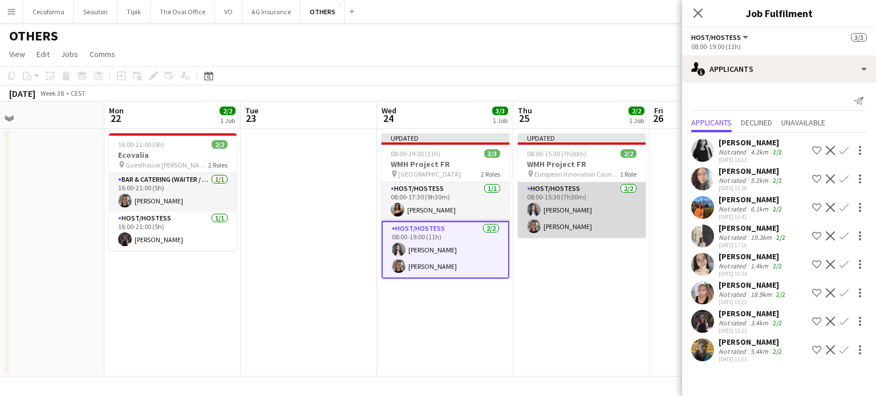
click at [567, 205] on app-card-role "Host/Hostess [DATE] 08:00-15:30 (7h30m) [PERSON_NAME] [PERSON_NAME]" at bounding box center [582, 210] width 128 height 55
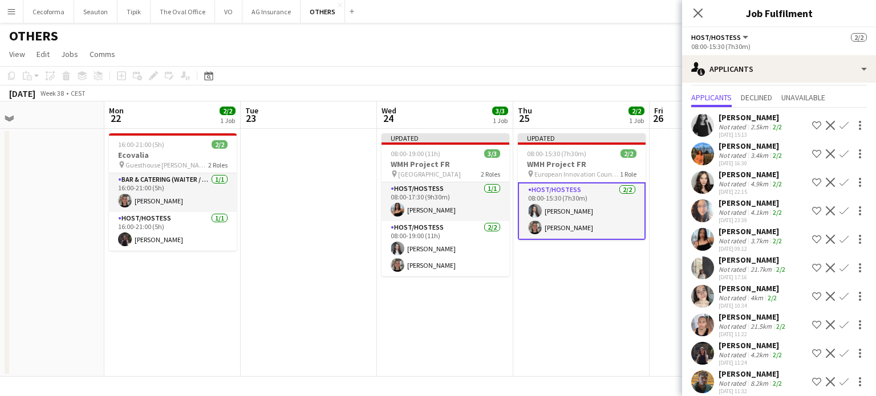
scroll to position [35, 0]
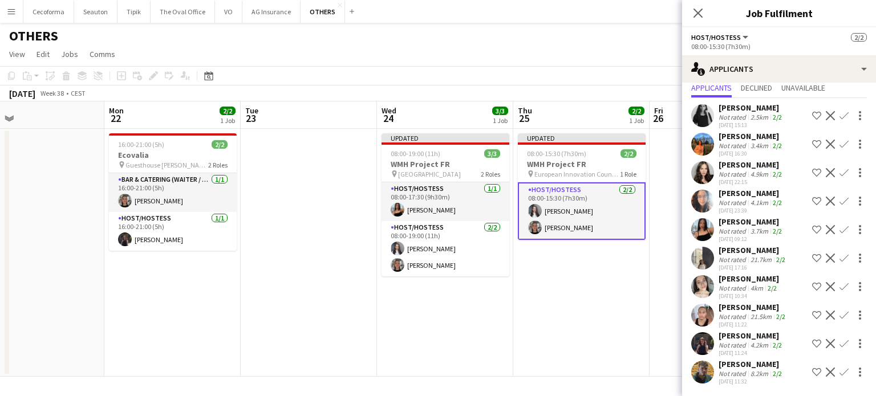
click at [427, 315] on app-date-cell "Updated 08:00-19:00 (11h) 3/3 WMH Project FR pin Renaissance Hotel 2 Roles Host…" at bounding box center [445, 253] width 136 height 248
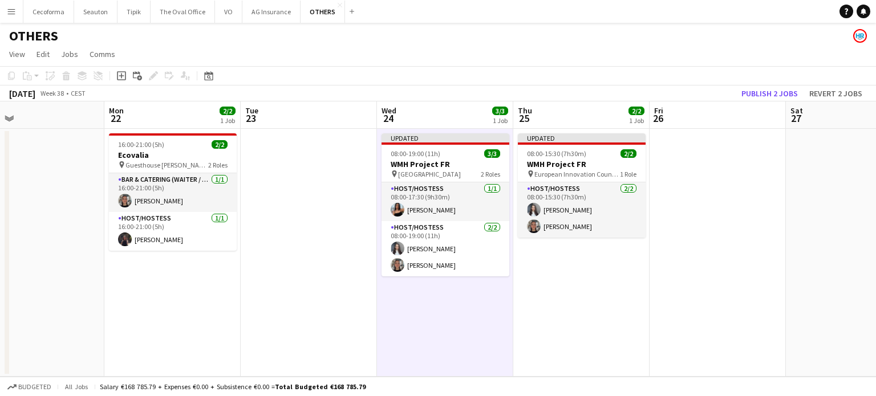
drag, startPoint x: 454, startPoint y: 292, endPoint x: 571, endPoint y: 326, distance: 121.5
click at [416, 290] on app-calendar-viewport "Thu 18 2/6 1 Job Fri 19 Sat 20 Sun 21 Mon 22 2/2 1 Job Tue 23 Wed 24 3/3 1 Job …" at bounding box center [438, 240] width 876 height 276
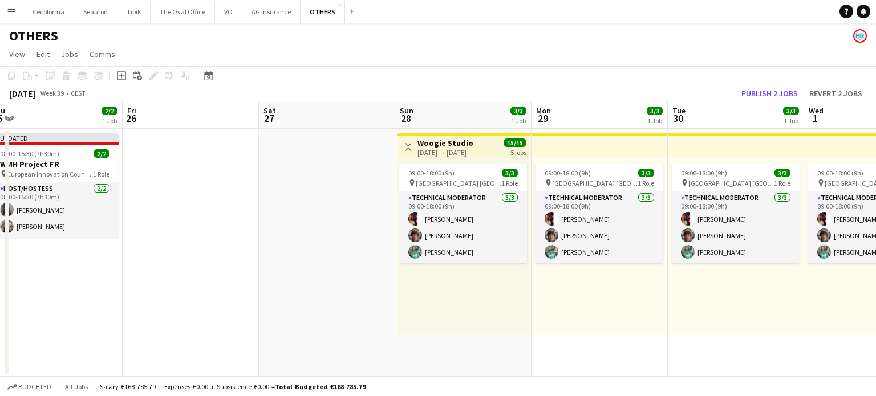
drag, startPoint x: 556, startPoint y: 318, endPoint x: 396, endPoint y: 302, distance: 160.6
click at [400, 302] on app-calendar-viewport "Mon 22 2/2 1 Job Tue 23 Wed 24 3/3 1 Job Thu 25 2/2 1 Job Fri 26 Sat 27 Sun 28 …" at bounding box center [438, 240] width 876 height 276
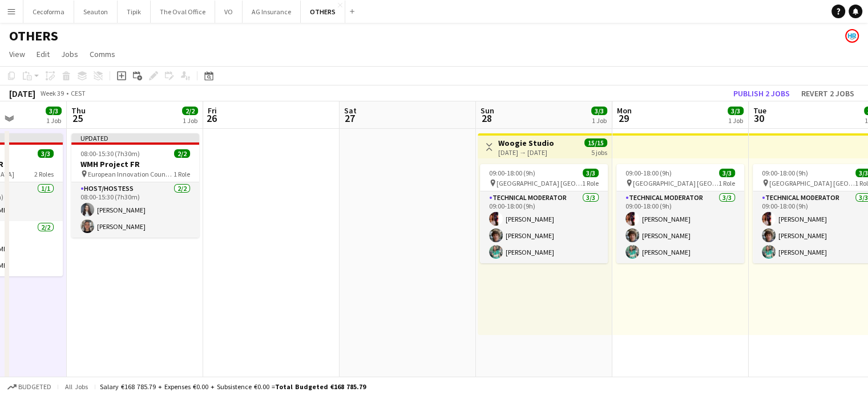
drag, startPoint x: 520, startPoint y: 341, endPoint x: 244, endPoint y: 304, distance: 279.2
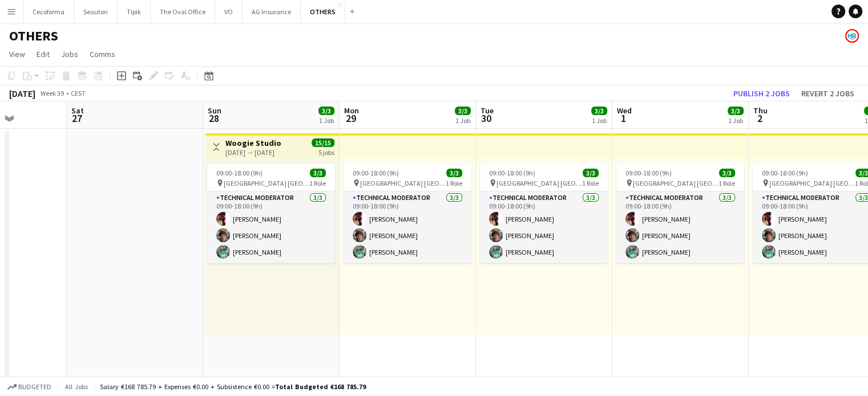
scroll to position [0, 383]
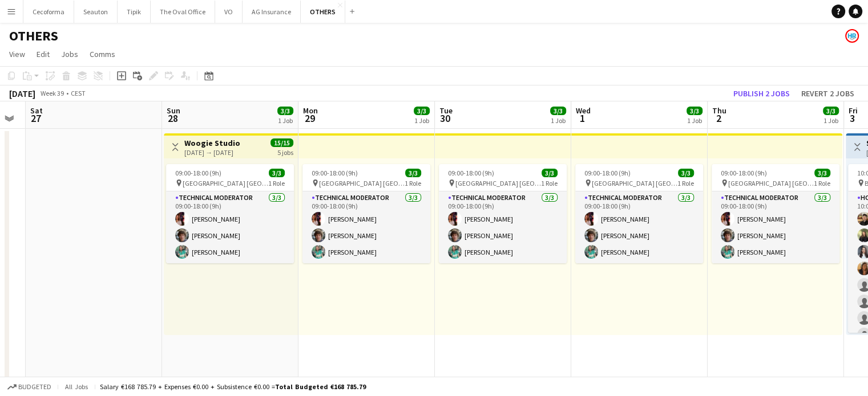
drag, startPoint x: 613, startPoint y: 321, endPoint x: 432, endPoint y: 298, distance: 182.2
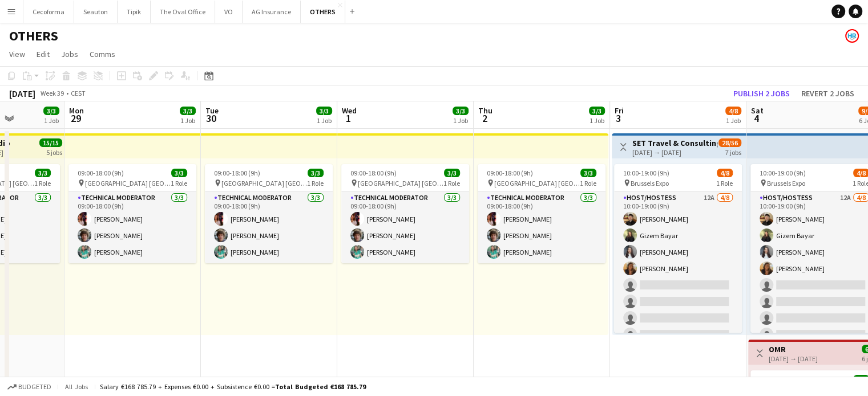
click at [487, 294] on div "09:00-18:00 (9h) 3/3 pin [GEOGRAPHIC_DATA] [GEOGRAPHIC_DATA] 1 Role Technical M…" at bounding box center [541, 247] width 135 height 177
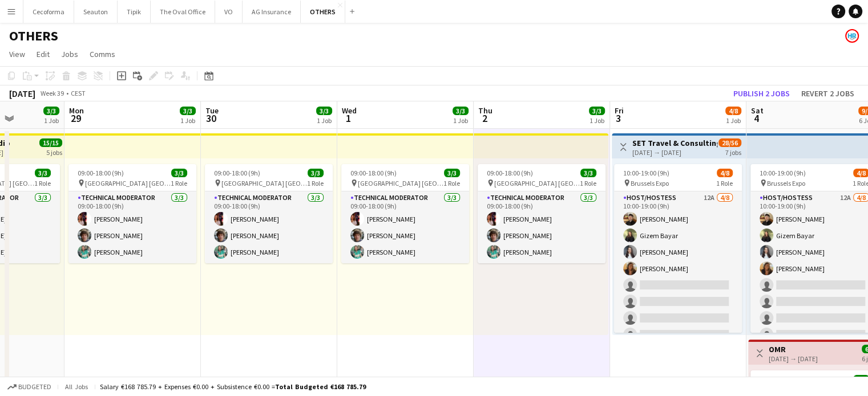
click at [578, 46] on app-page-menu "View Day view expanded Day view collapsed Month view Date picker Jump to [DATE]…" at bounding box center [434, 55] width 868 height 22
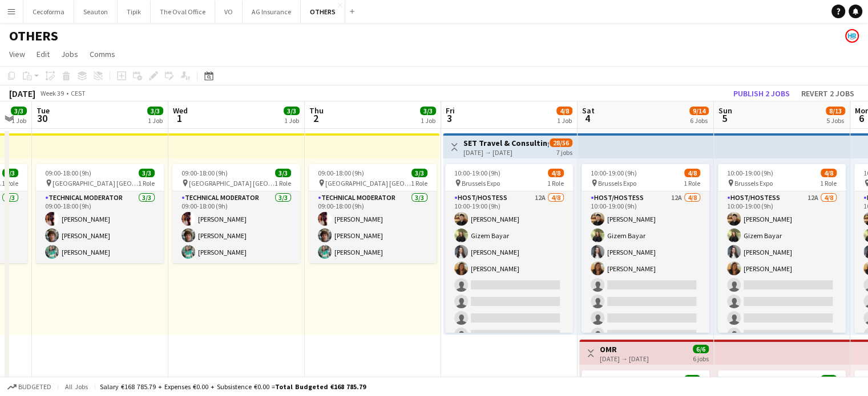
drag, startPoint x: 575, startPoint y: 361, endPoint x: 344, endPoint y: 326, distance: 233.7
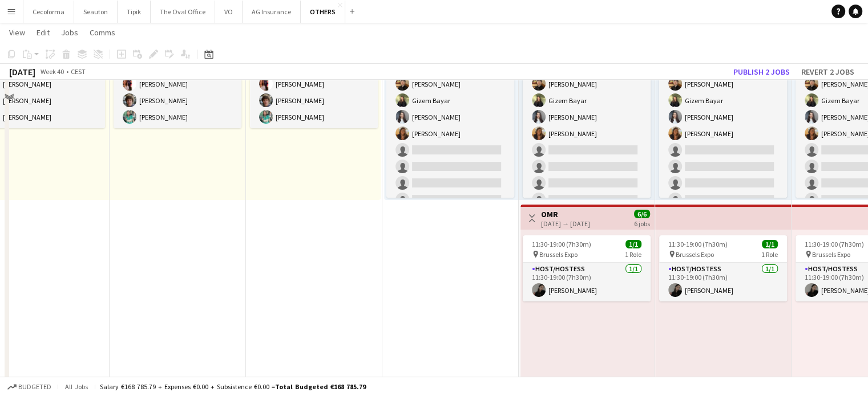
scroll to position [228, 0]
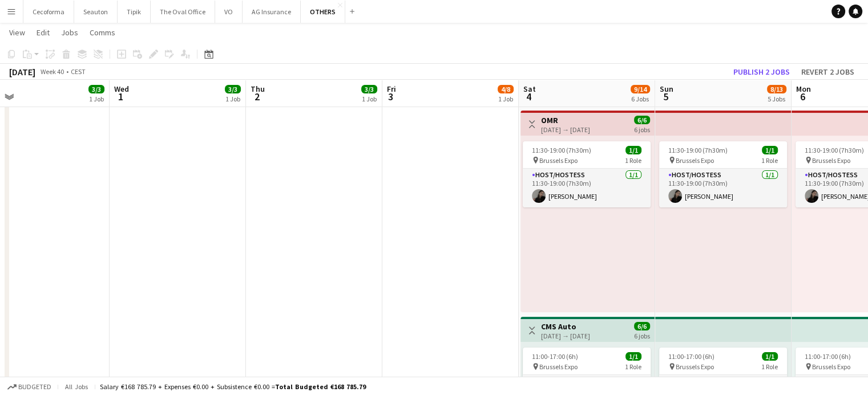
drag, startPoint x: 398, startPoint y: 265, endPoint x: 0, endPoint y: 127, distance: 420.7
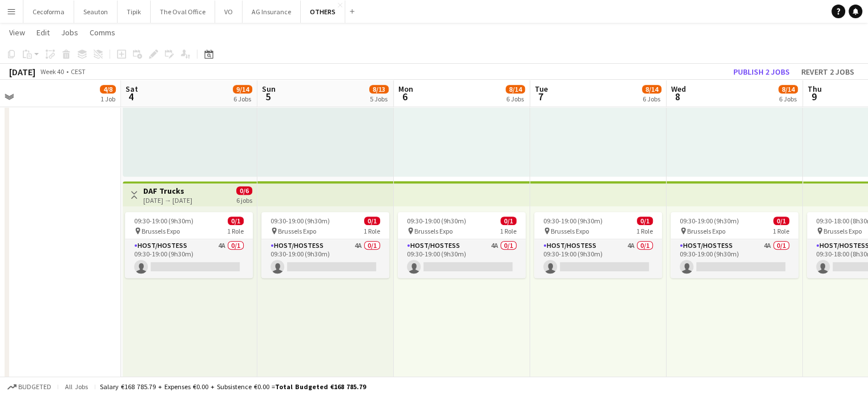
scroll to position [0, 452]
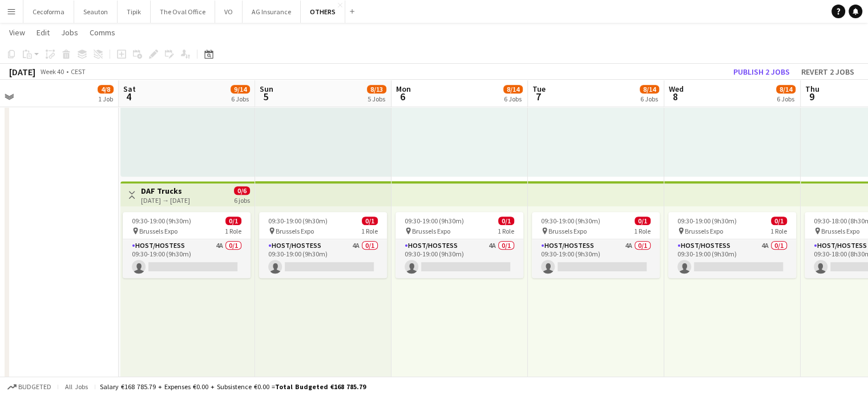
drag, startPoint x: 582, startPoint y: 346, endPoint x: 301, endPoint y: 284, distance: 288.5
click at [301, 284] on app-calendar-viewport "Tue 30 3/3 1 Job Wed 1 3/3 1 Job Thu 2 3/3 1 Job Fri 3 4/8 1 Job Sat 4 9/14 6 J…" at bounding box center [434, 189] width 868 height 1430
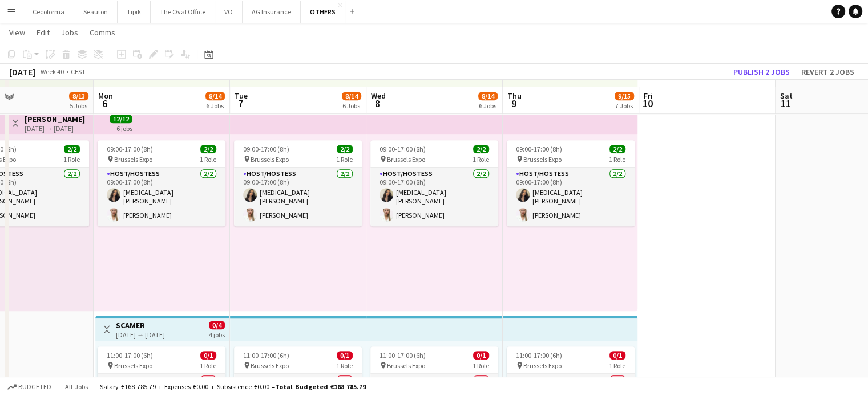
scroll to position [856, 0]
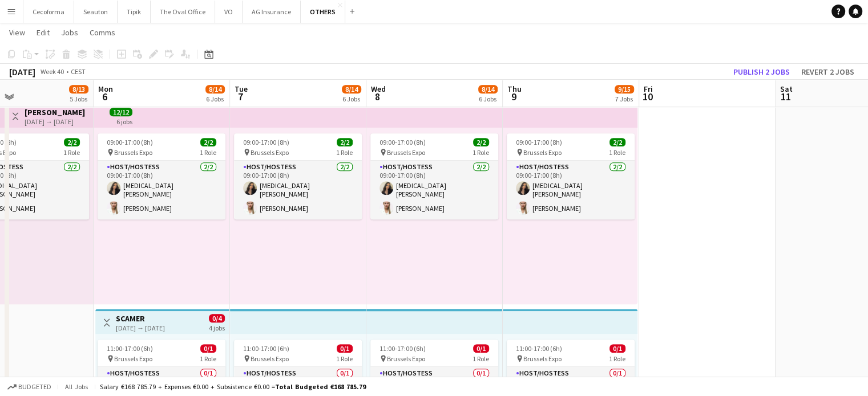
drag, startPoint x: 624, startPoint y: 246, endPoint x: 794, endPoint y: 247, distance: 170.6
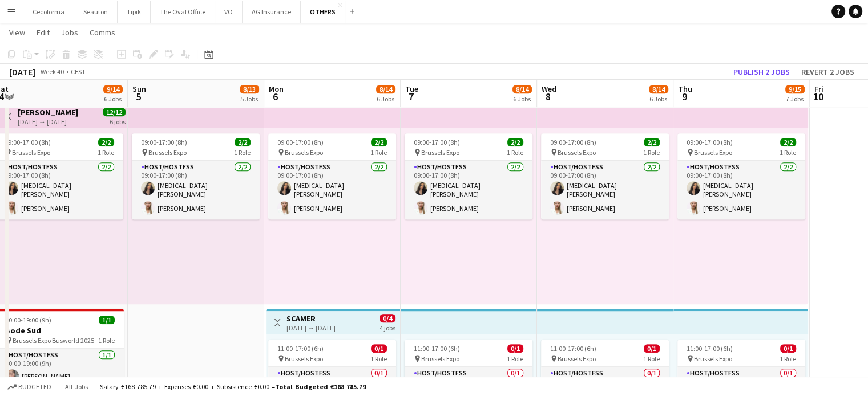
scroll to position [0, 256]
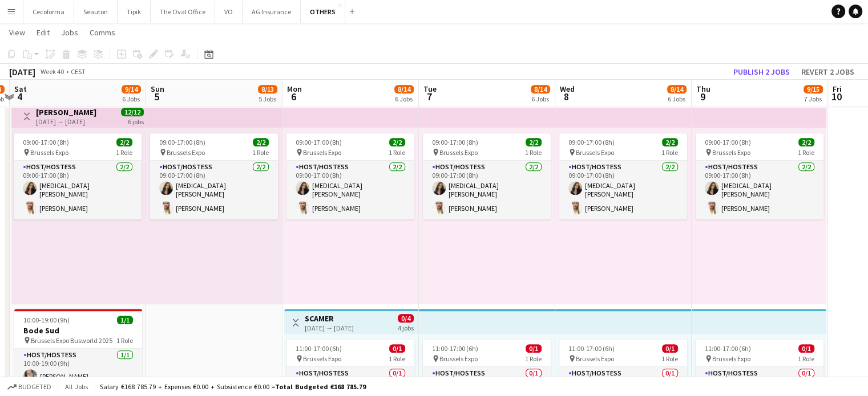
drag, startPoint x: 212, startPoint y: 264, endPoint x: 510, endPoint y: 301, distance: 300.1
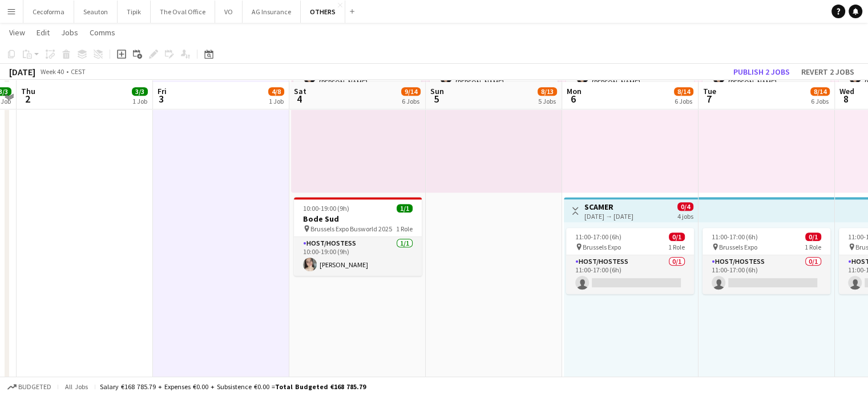
scroll to position [970, 0]
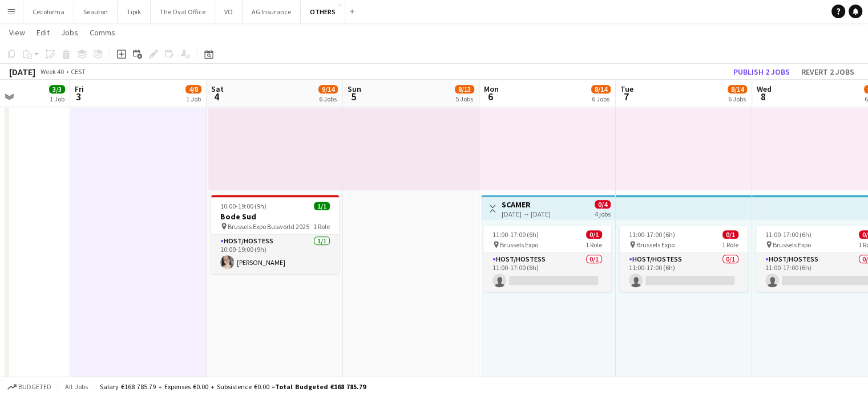
drag, startPoint x: 370, startPoint y: 313, endPoint x: 352, endPoint y: 309, distance: 18.0
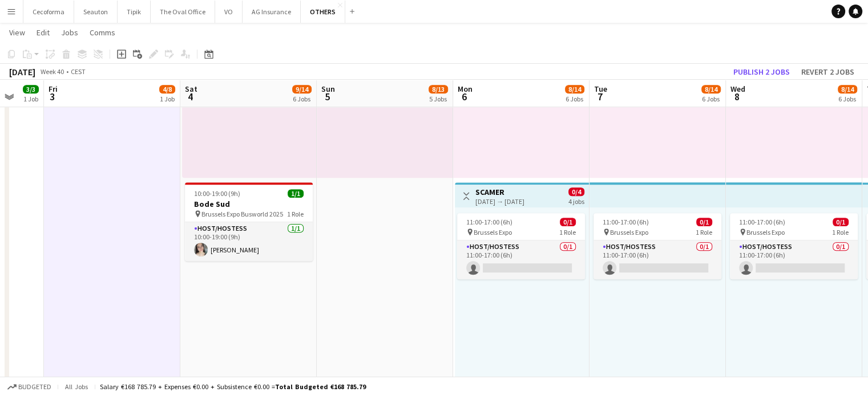
scroll to position [0, 426]
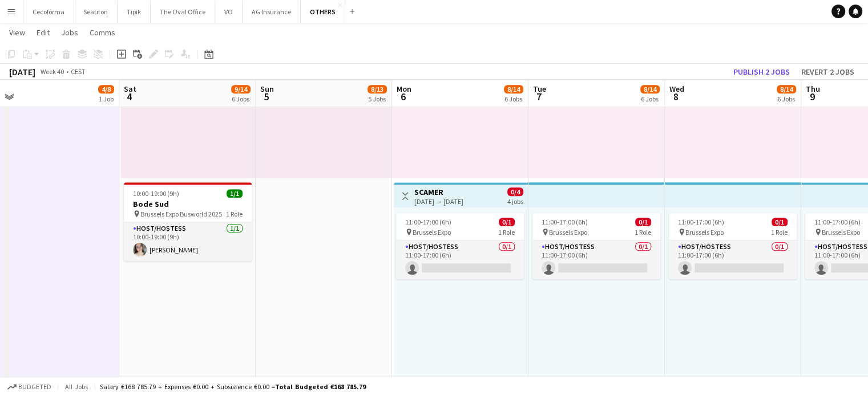
drag, startPoint x: 319, startPoint y: 298, endPoint x: 258, endPoint y: 285, distance: 63.1
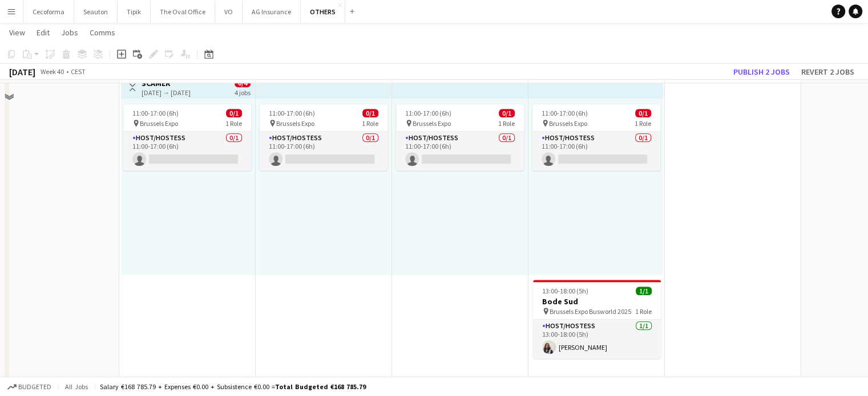
scroll to position [1097, 0]
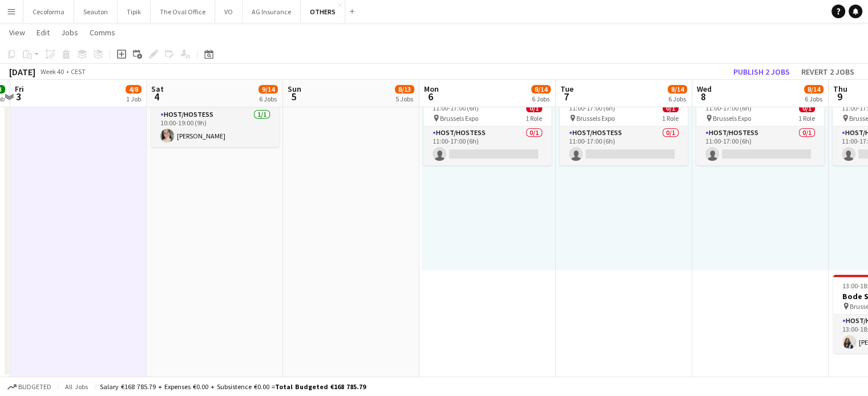
drag, startPoint x: 419, startPoint y: 307, endPoint x: 624, endPoint y: 337, distance: 206.4
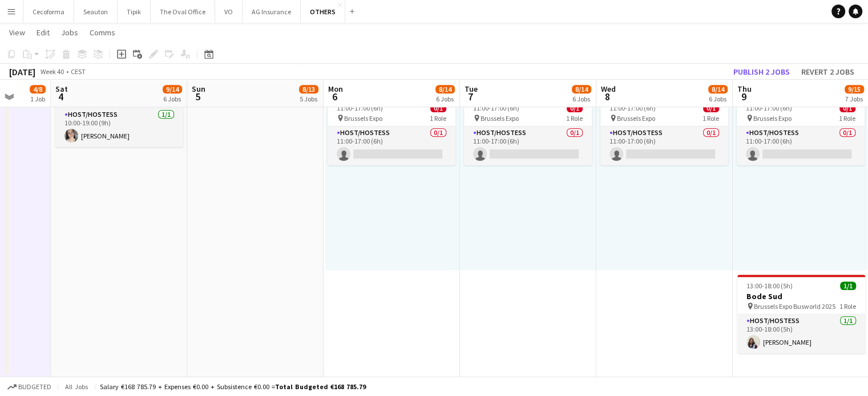
drag, startPoint x: 446, startPoint y: 296, endPoint x: 588, endPoint y: 319, distance: 143.4
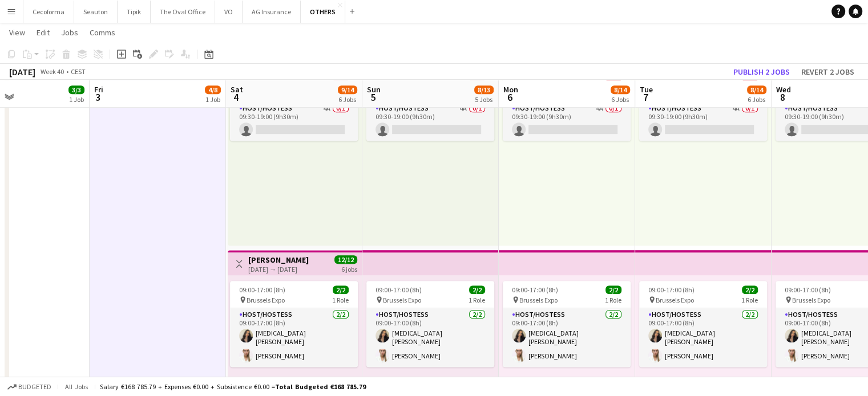
scroll to position [746, 0]
